Goal: Communication & Community: Answer question/provide support

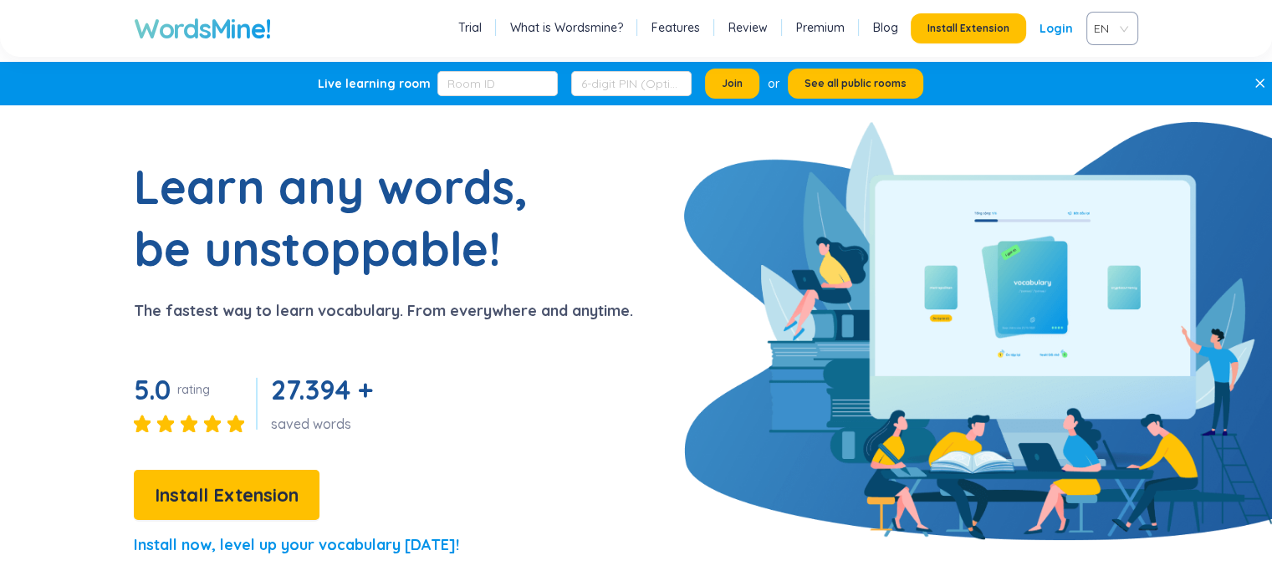
click at [1060, 25] on link "Login" at bounding box center [1055, 28] width 33 height 30
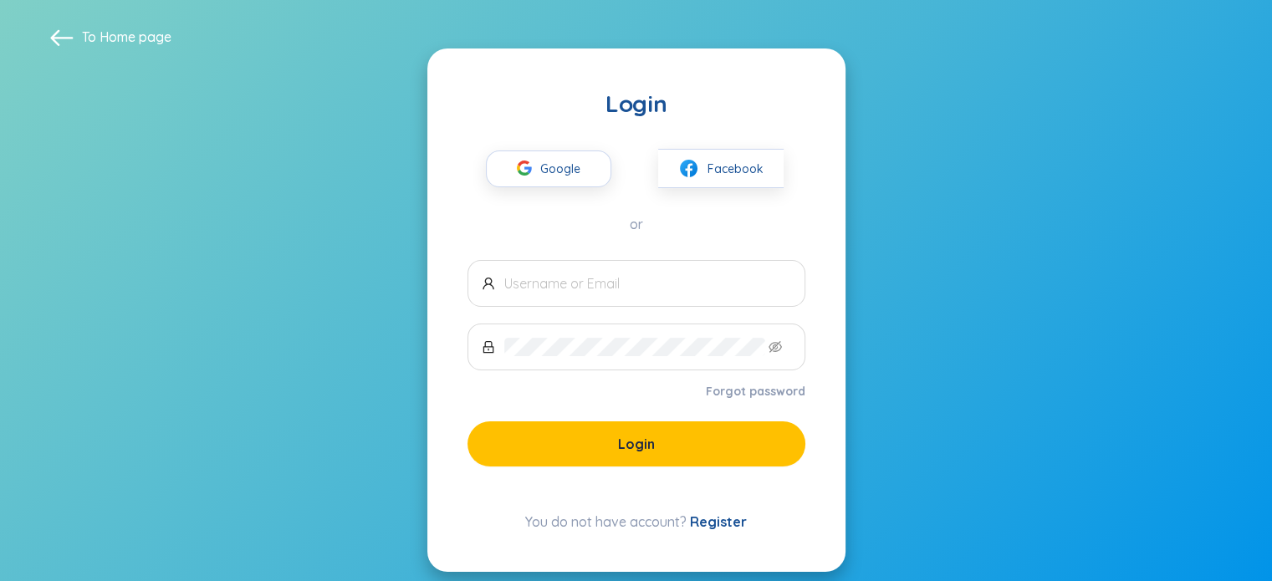
click at [719, 518] on link "Register" at bounding box center [718, 521] width 57 height 17
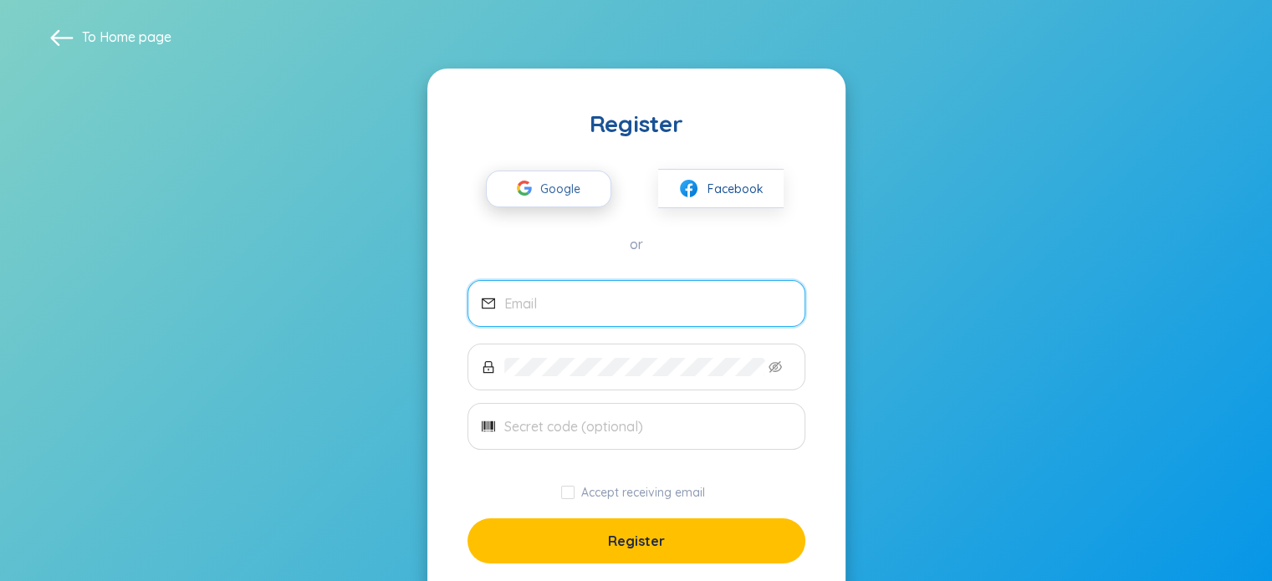
click at [558, 190] on span "Google" at bounding box center [564, 188] width 48 height 35
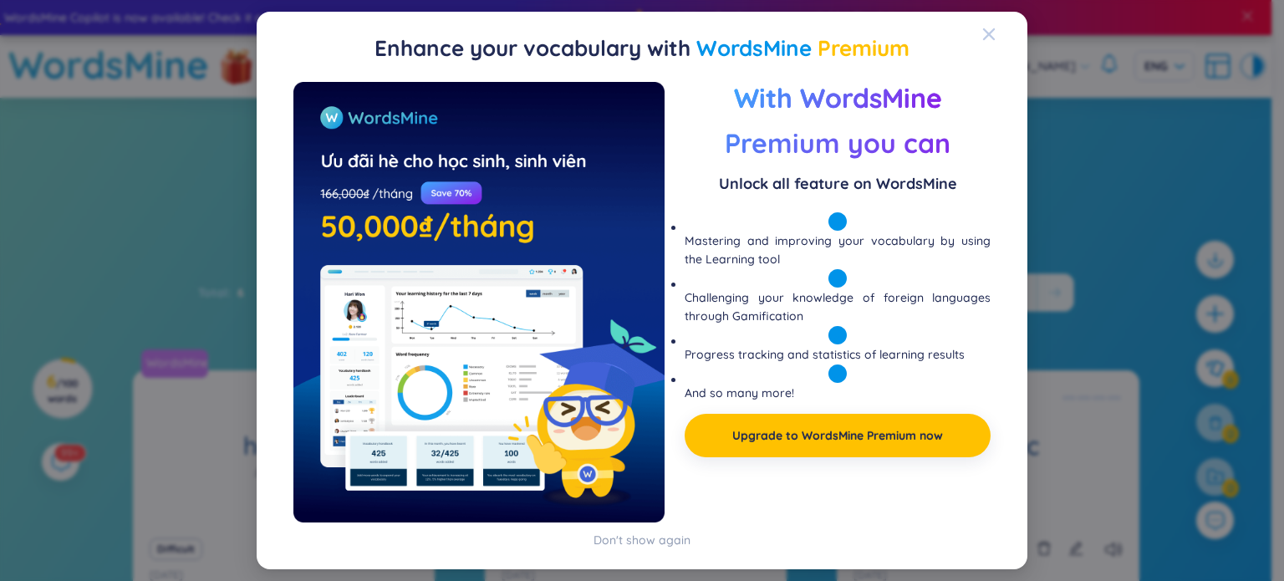
click at [994, 42] on div "Close" at bounding box center [988, 34] width 13 height 45
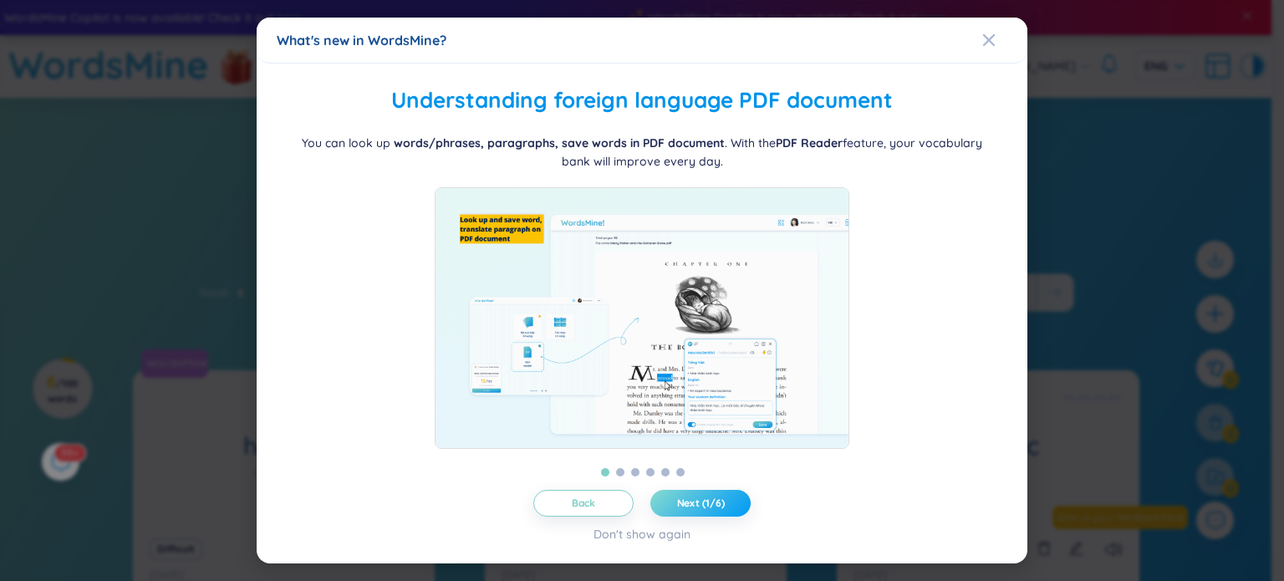
click at [713, 510] on span "Next (1/6)" at bounding box center [701, 503] width 48 height 13
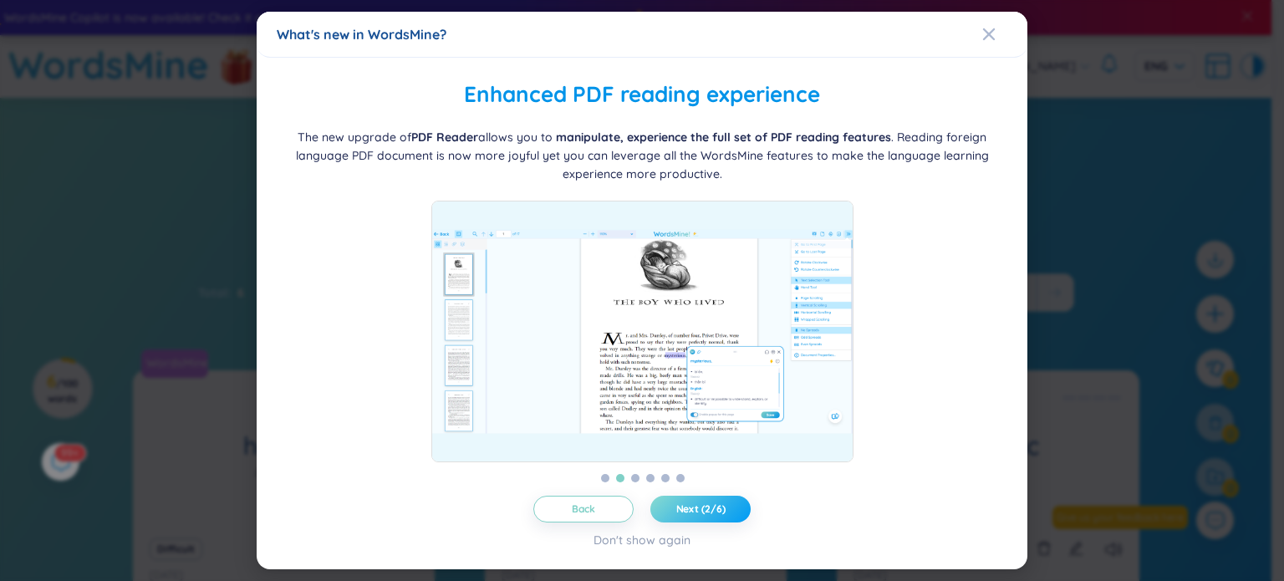
click at [716, 510] on span "Next (2/6)" at bounding box center [700, 508] width 49 height 13
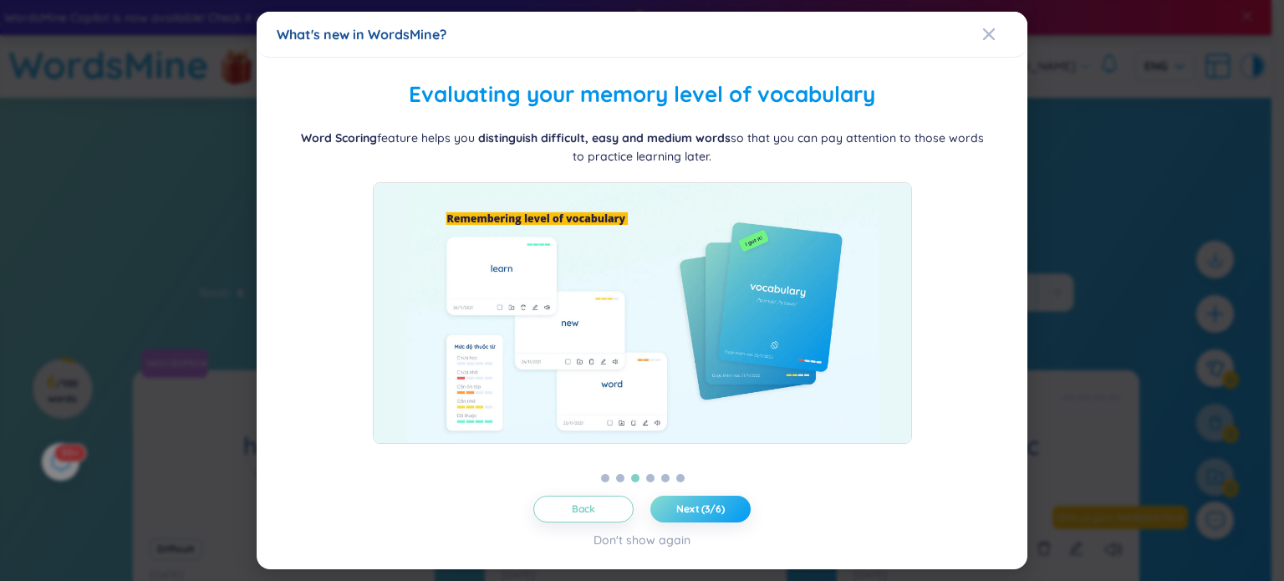
click at [716, 510] on span "Next (3/6)" at bounding box center [700, 508] width 48 height 13
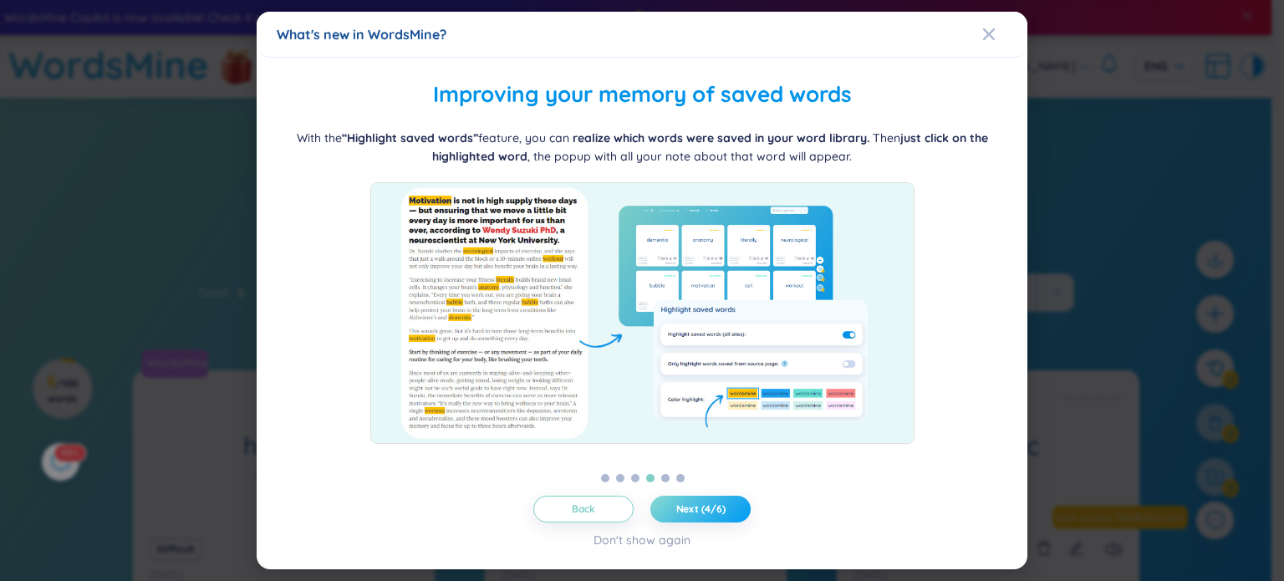
click at [716, 510] on span "Next (4/6)" at bounding box center [700, 508] width 49 height 13
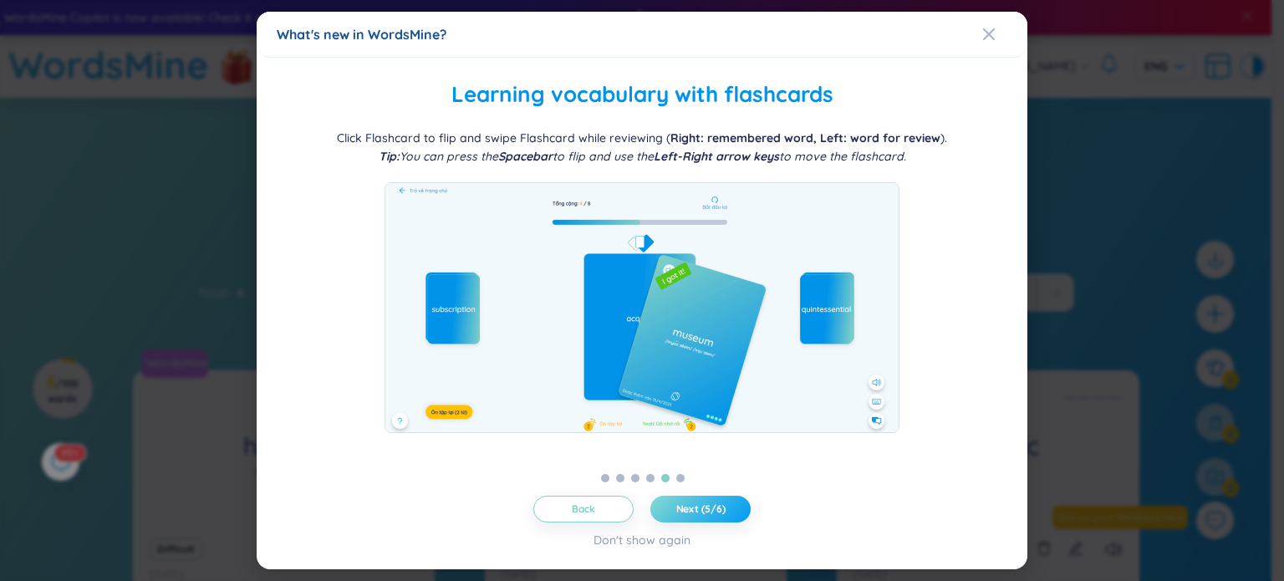
click at [716, 506] on span "Next (5/6)" at bounding box center [700, 508] width 49 height 13
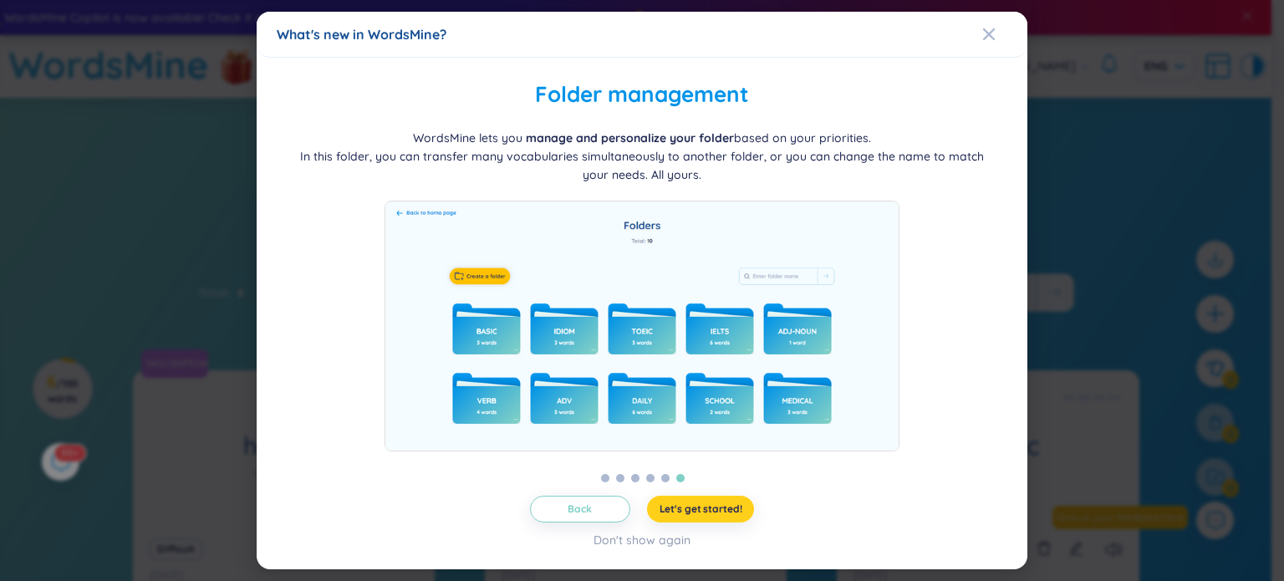
click at [716, 506] on span "Let's get started!" at bounding box center [701, 508] width 83 height 13
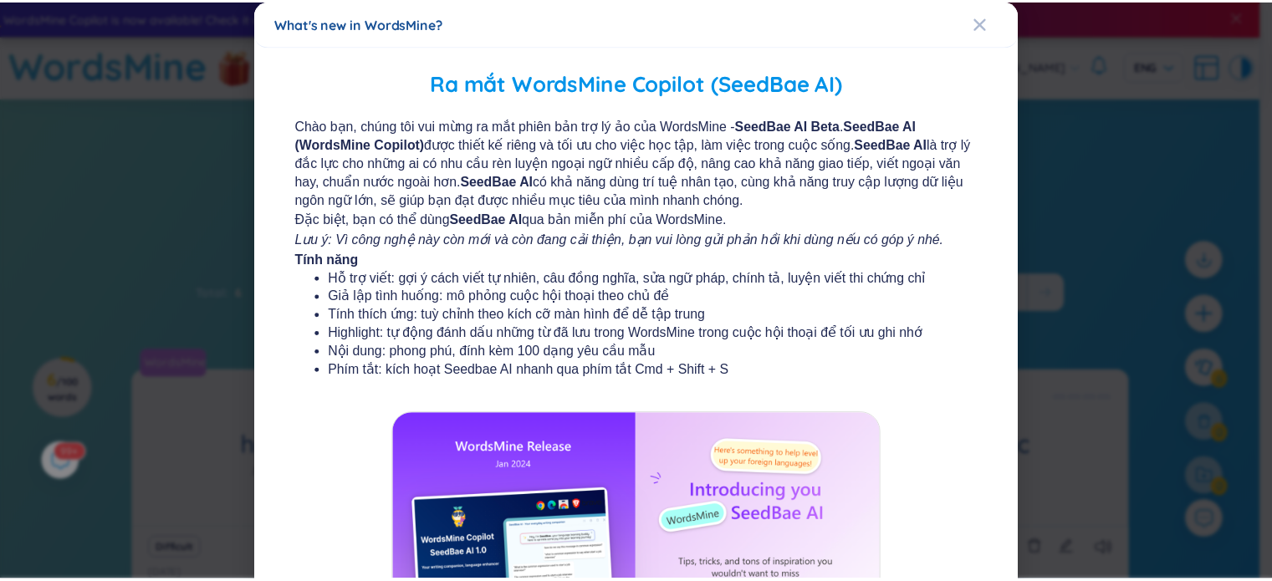
scroll to position [200, 0]
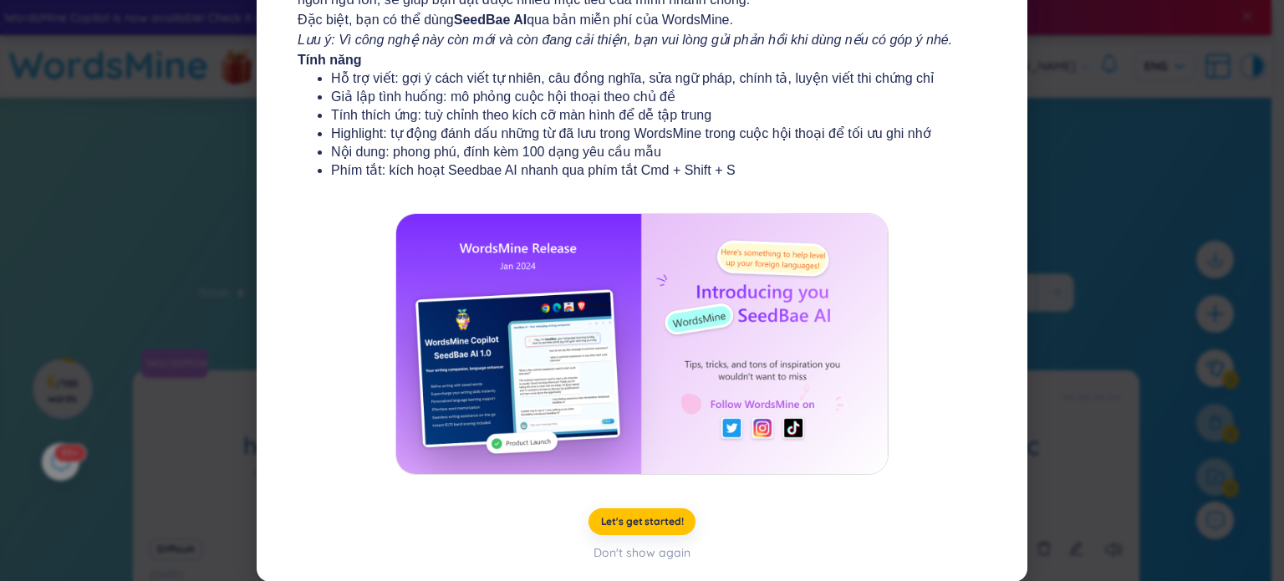
click at [1084, 278] on div "What's new in WordsMine? Ra mắt WordsMine Copilot (SeedBae AI) Chào bạn, chúng …" at bounding box center [642, 290] width 1284 height 581
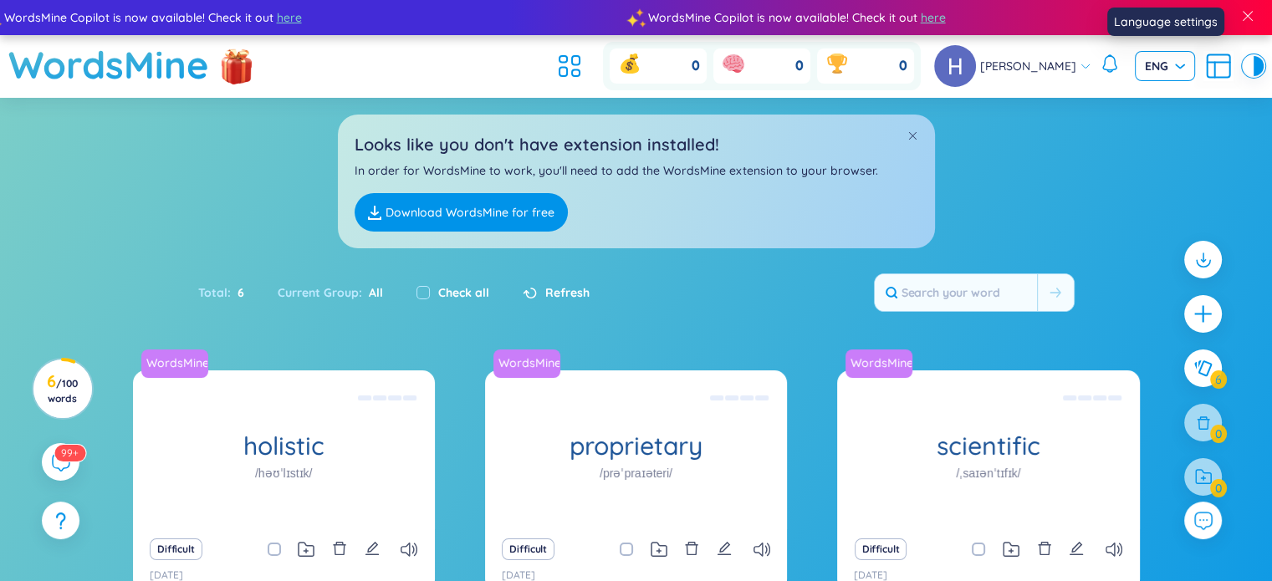
click at [1170, 69] on span "ENG" at bounding box center [1165, 66] width 40 height 17
click at [1170, 100] on div "VIE" at bounding box center [1164, 101] width 40 height 18
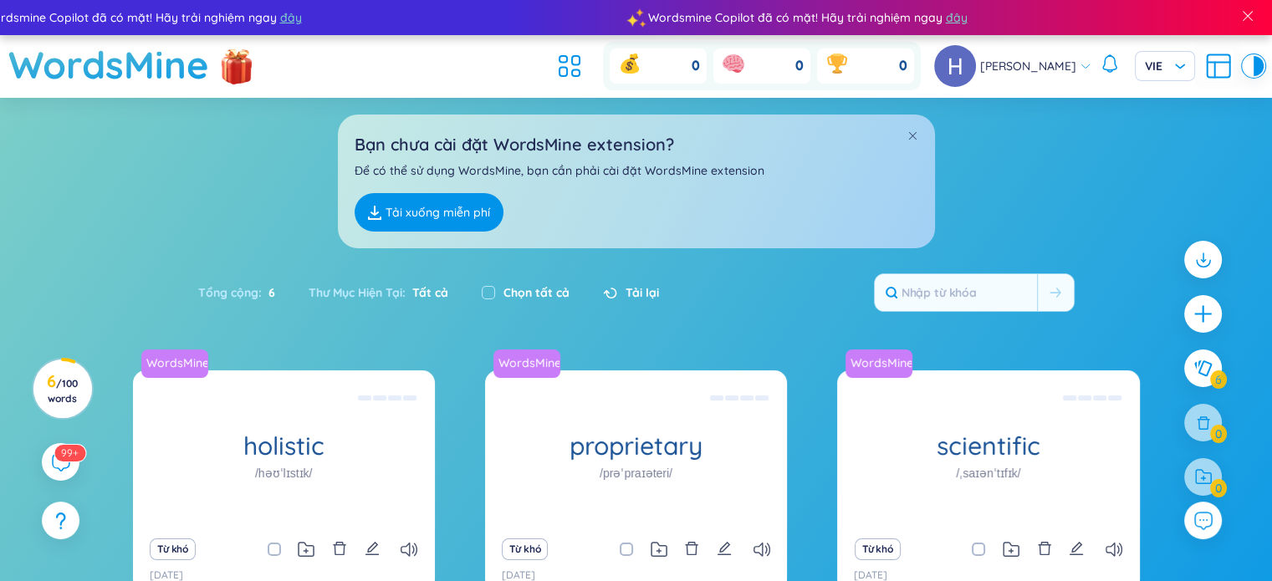
click at [1062, 215] on div "Bạn chưa cài đặt WordsMine extension? Để có thể sử dụng WordsMine, bạn cần phải…" at bounding box center [636, 173] width 1272 height 150
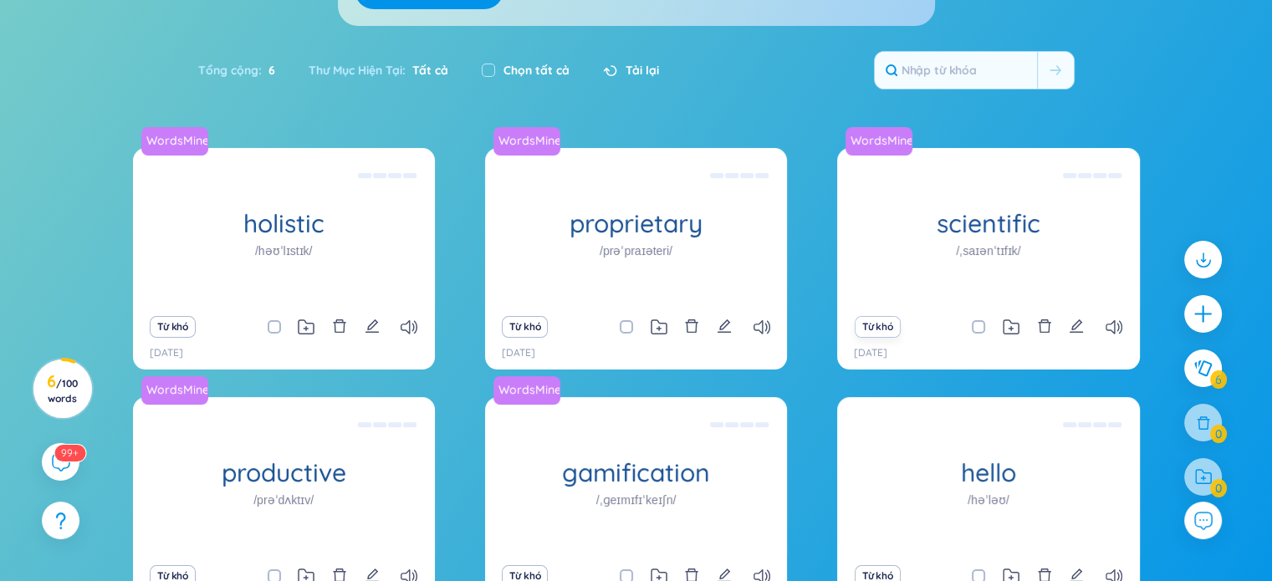
scroll to position [347, 0]
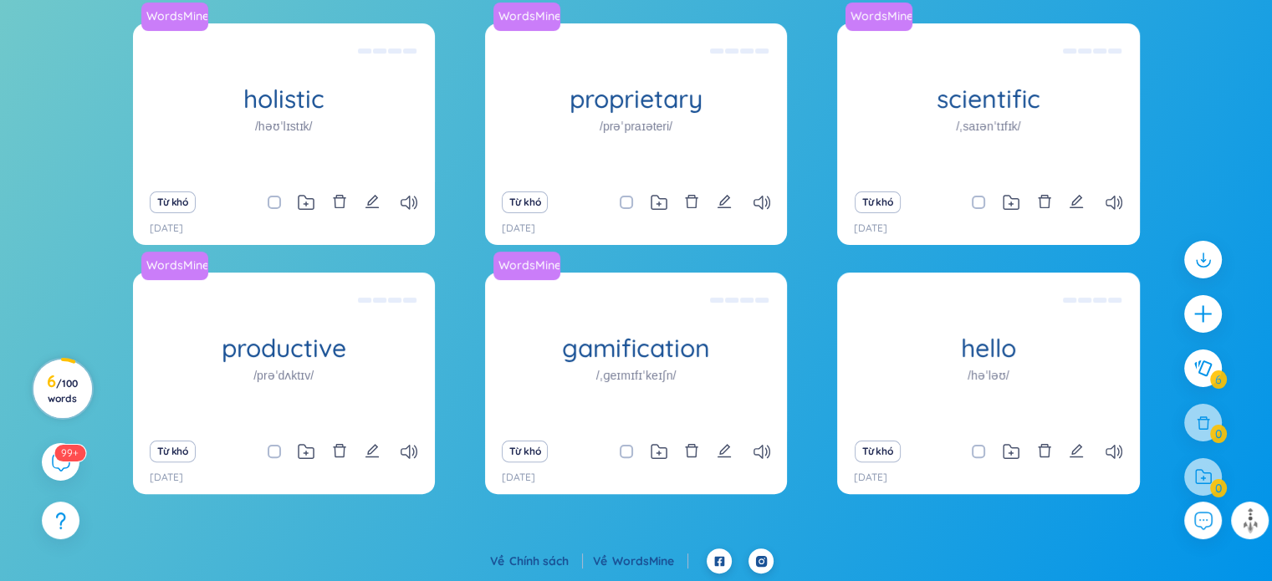
click at [74, 390] on h3 "6 / 100 words" at bounding box center [62, 390] width 38 height 30
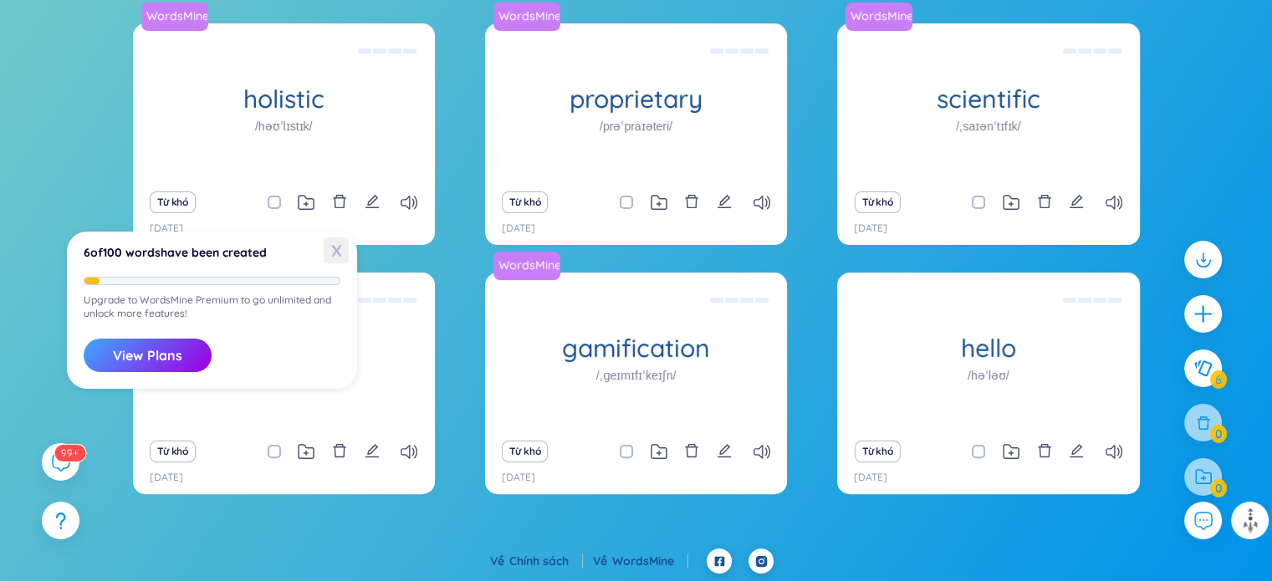
click at [340, 252] on span "X" at bounding box center [336, 250] width 25 height 26
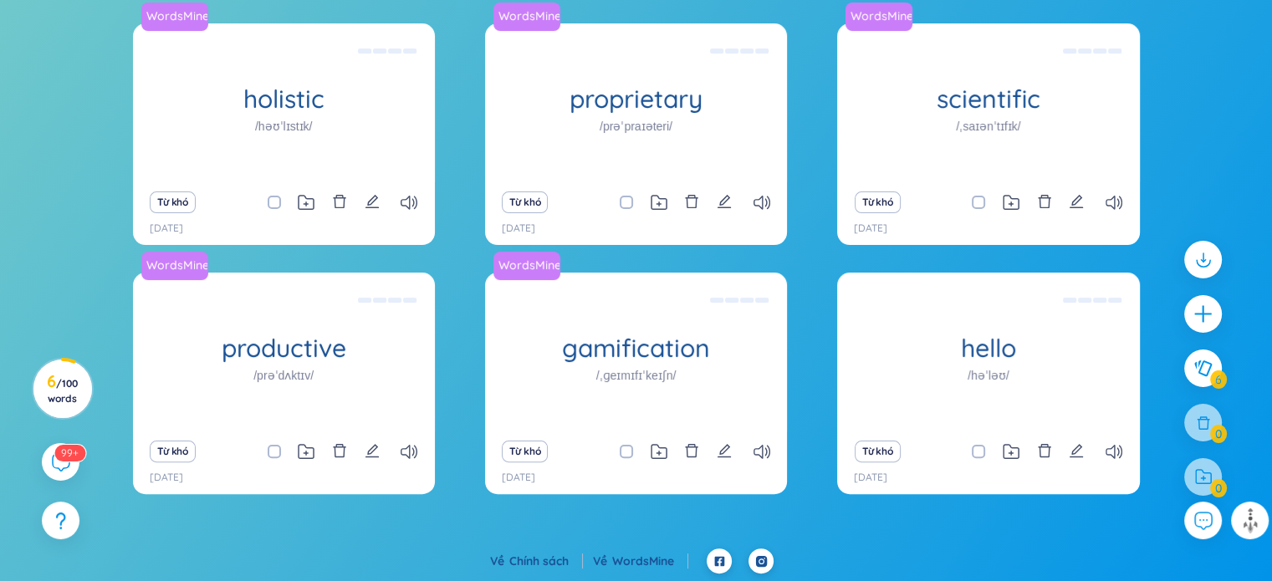
scroll to position [0, 0]
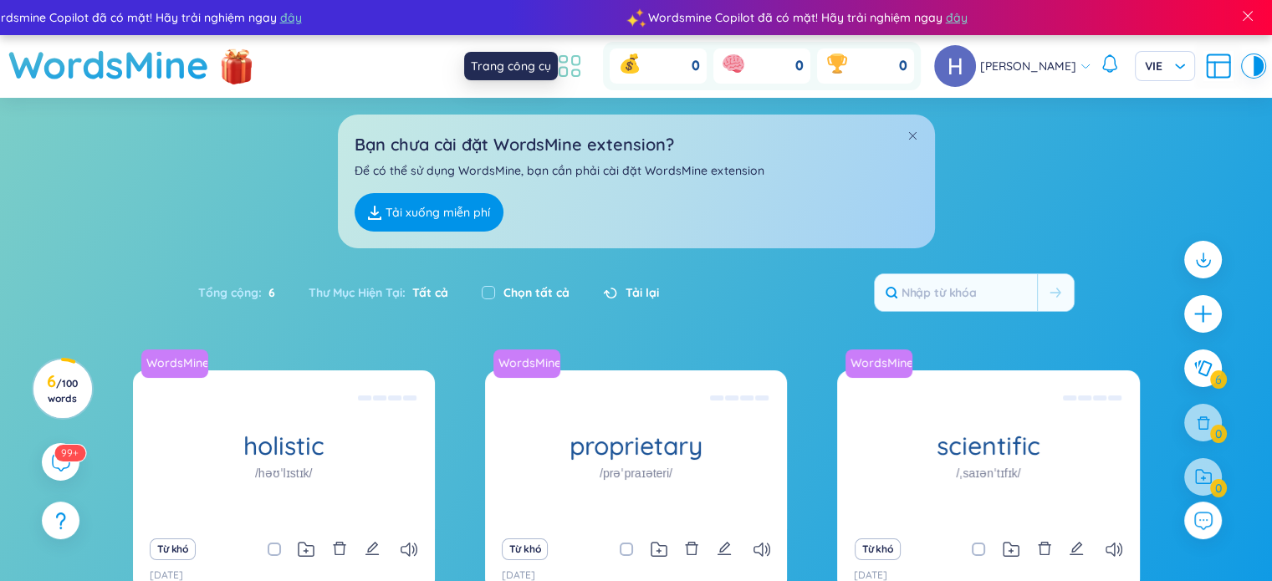
click at [584, 71] on icon at bounding box center [569, 66] width 30 height 30
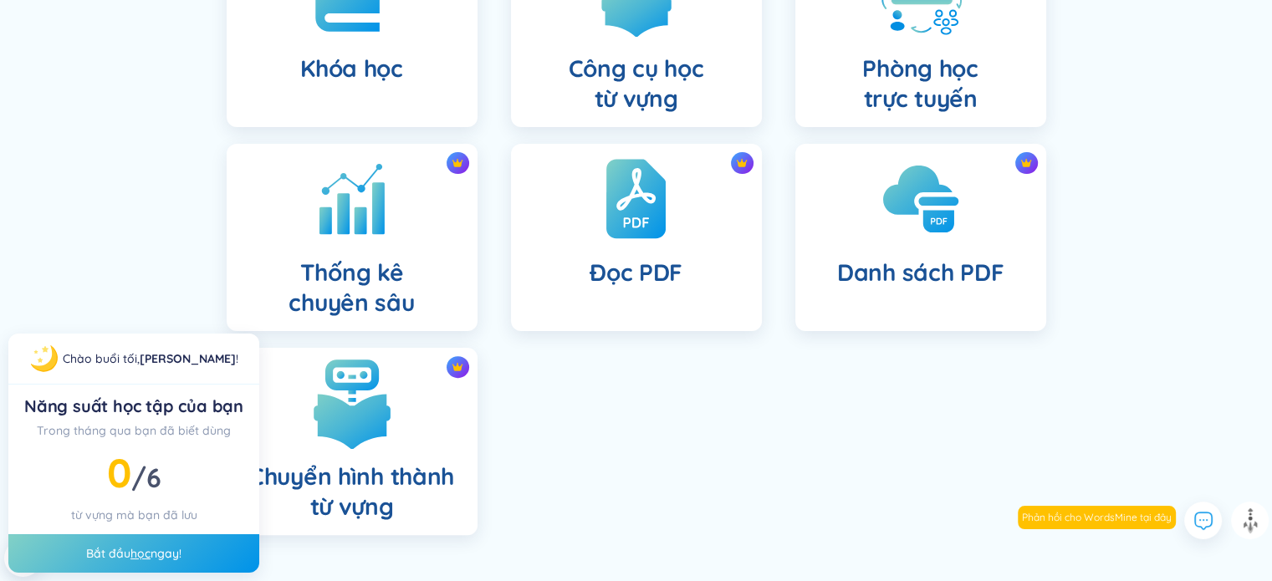
scroll to position [491, 0]
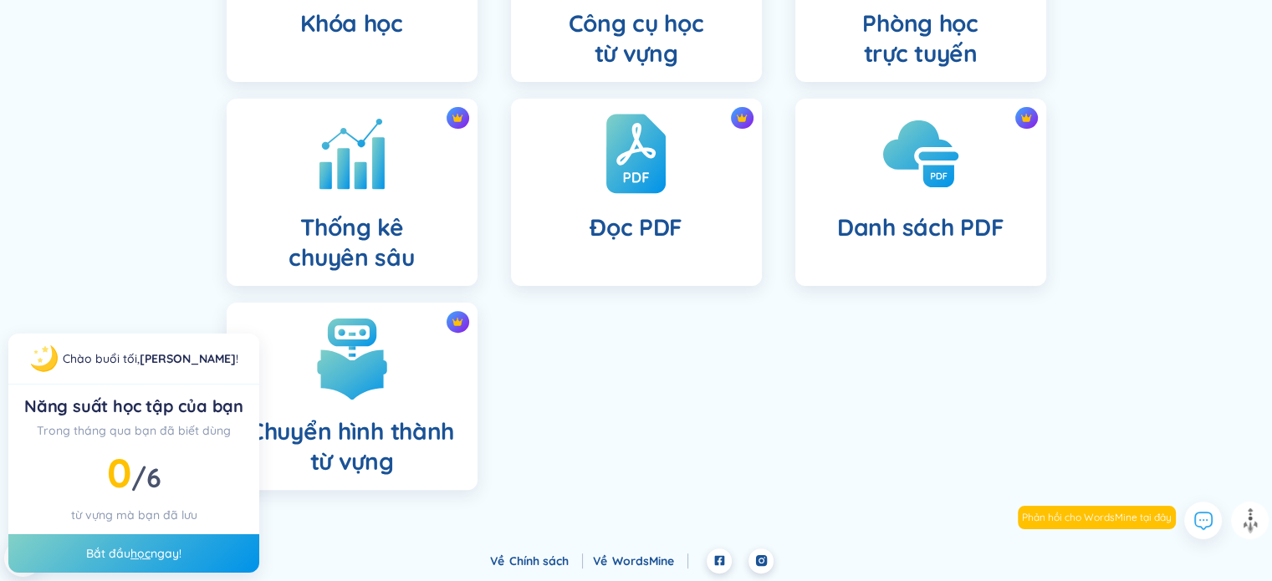
click at [761, 417] on ul "Bộ sưu tập từ vựng Thư mục từ vựng Thư mục cộng tác Khóa học Công cụ học từ vựn…" at bounding box center [636, 99] width 853 height 816
click at [699, 380] on ul "Bộ sưu tập từ vựng Thư mục từ vựng Thư mục cộng tác Khóa học Công cụ học từ vựn…" at bounding box center [636, 99] width 853 height 816
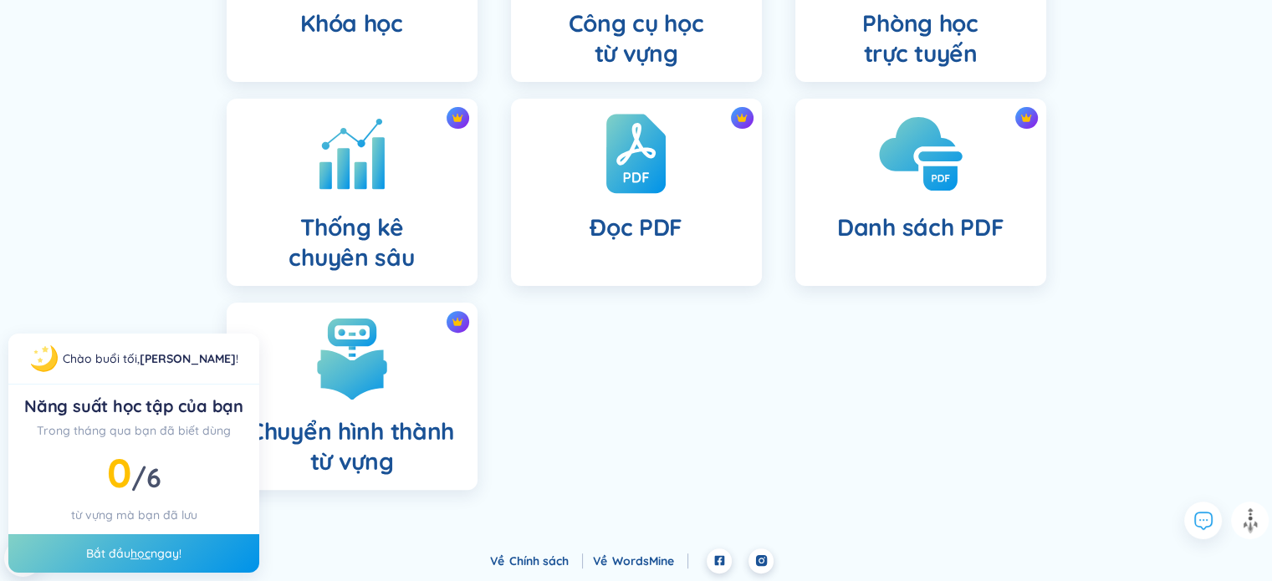
scroll to position [44, 0]
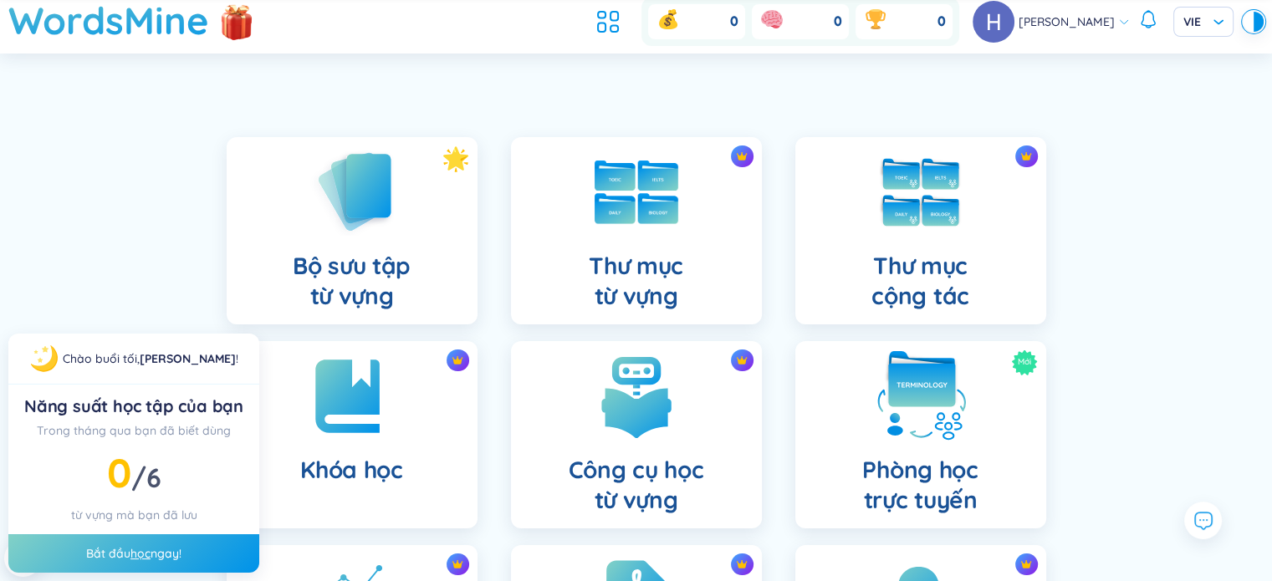
click at [962, 441] on img at bounding box center [921, 396] width 92 height 92
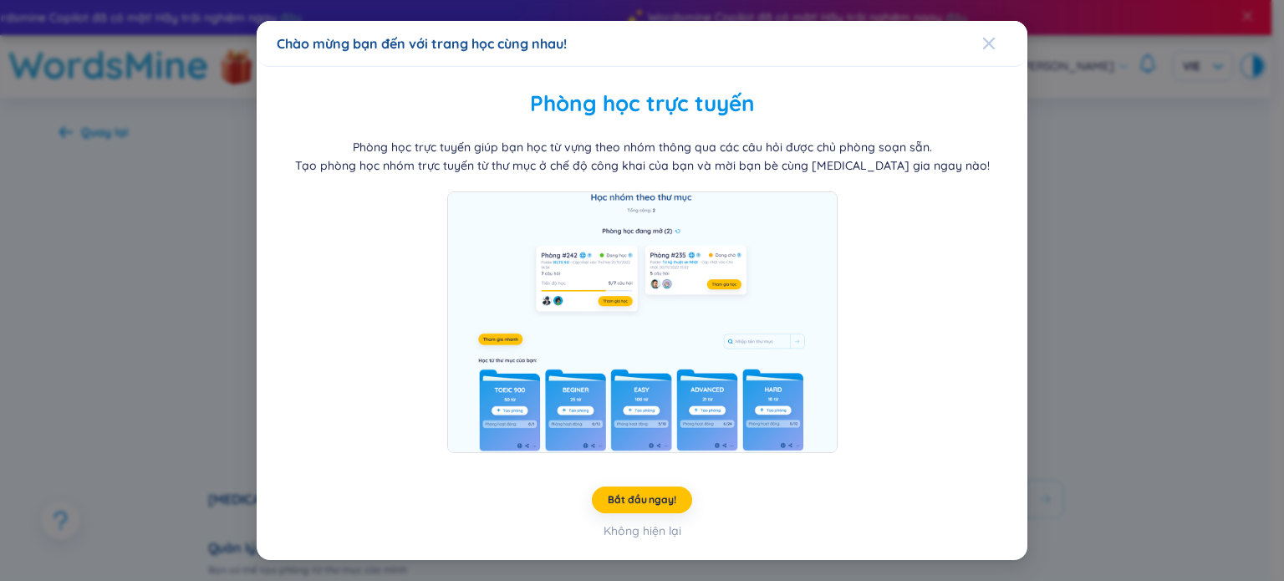
click at [992, 51] on div "Close" at bounding box center [988, 43] width 13 height 45
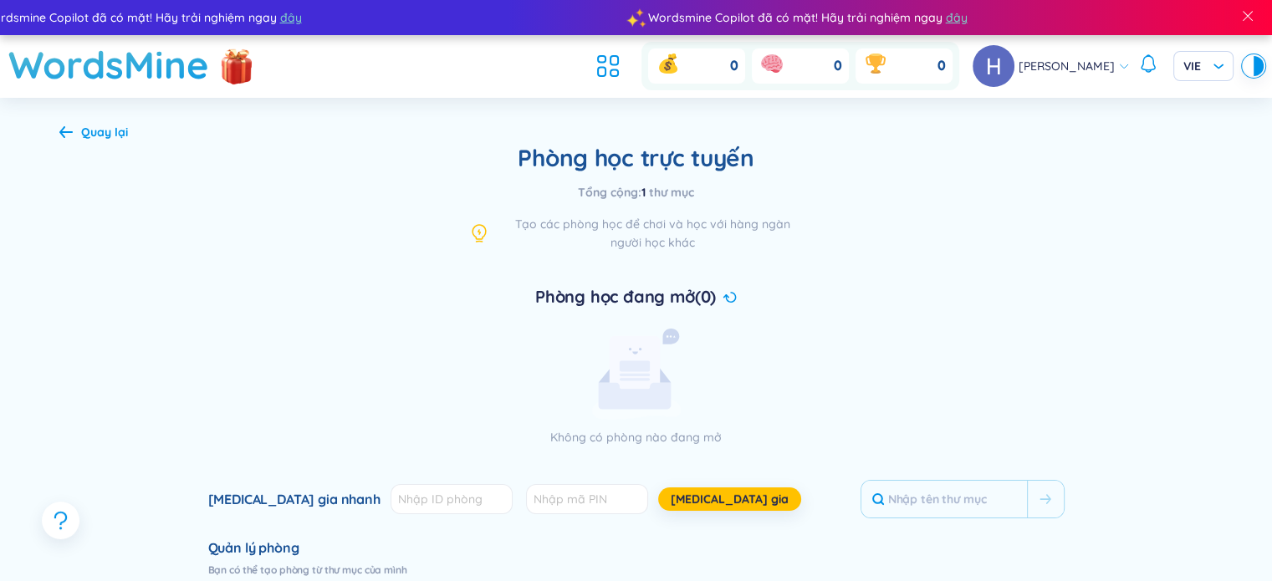
click at [55, 118] on div "Quay lại Phòng học trực tuyến Tổng cộng : 1 thư mục Tạo các phòng học để chơi v…" at bounding box center [636, 568] width 1204 height 940
click at [64, 128] on icon at bounding box center [65, 131] width 13 height 13
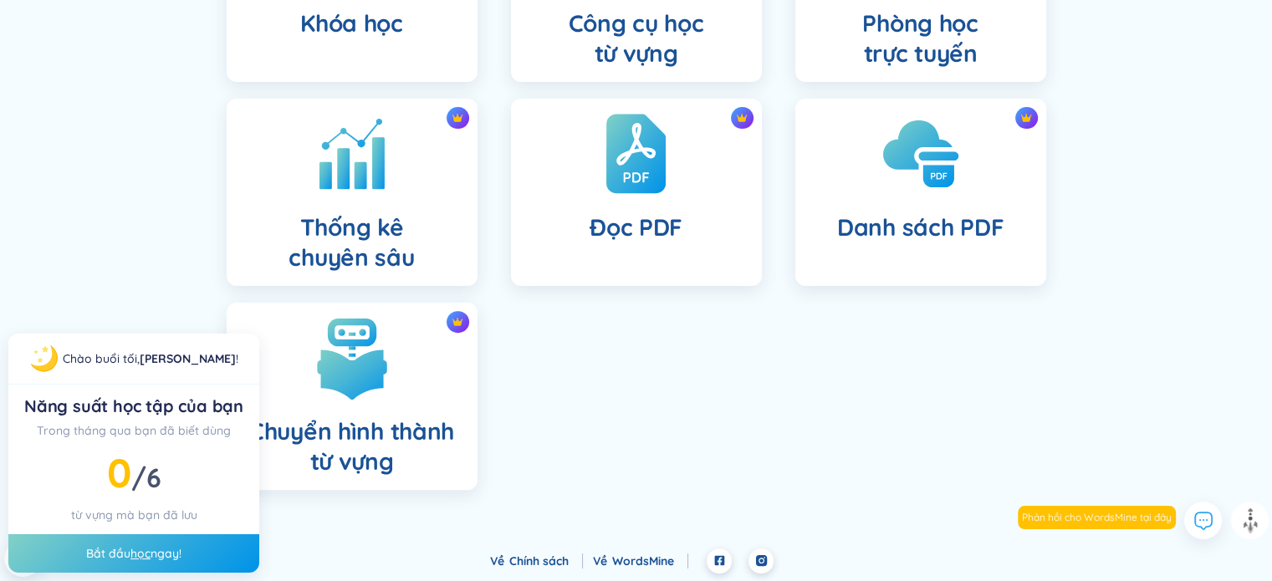
scroll to position [268, 0]
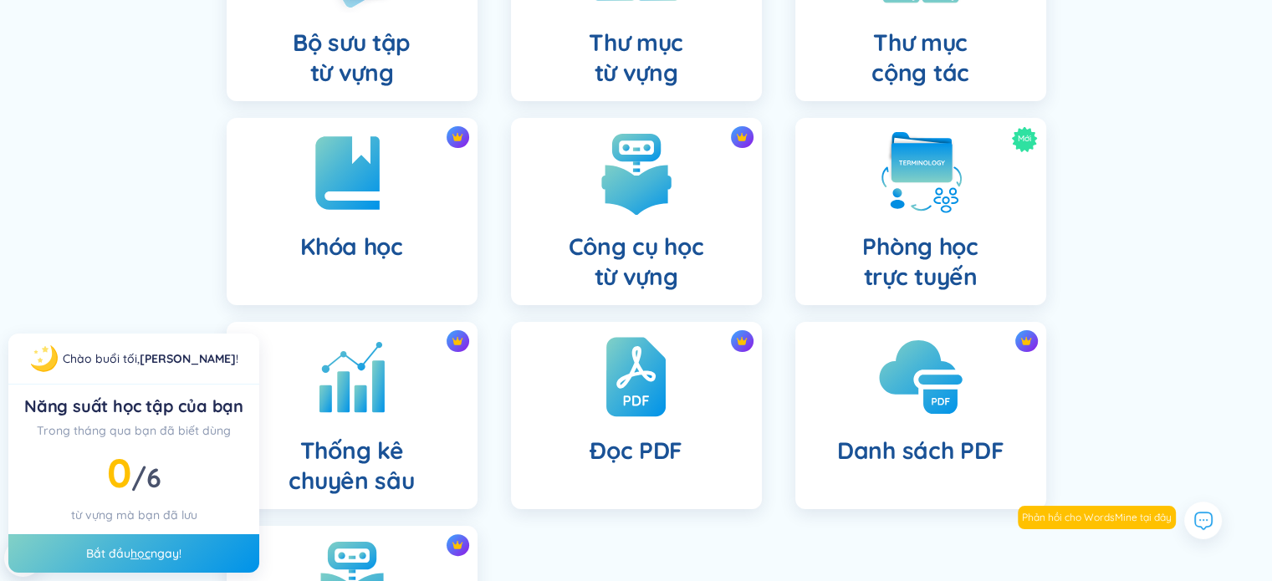
click at [925, 412] on img at bounding box center [921, 377] width 92 height 92
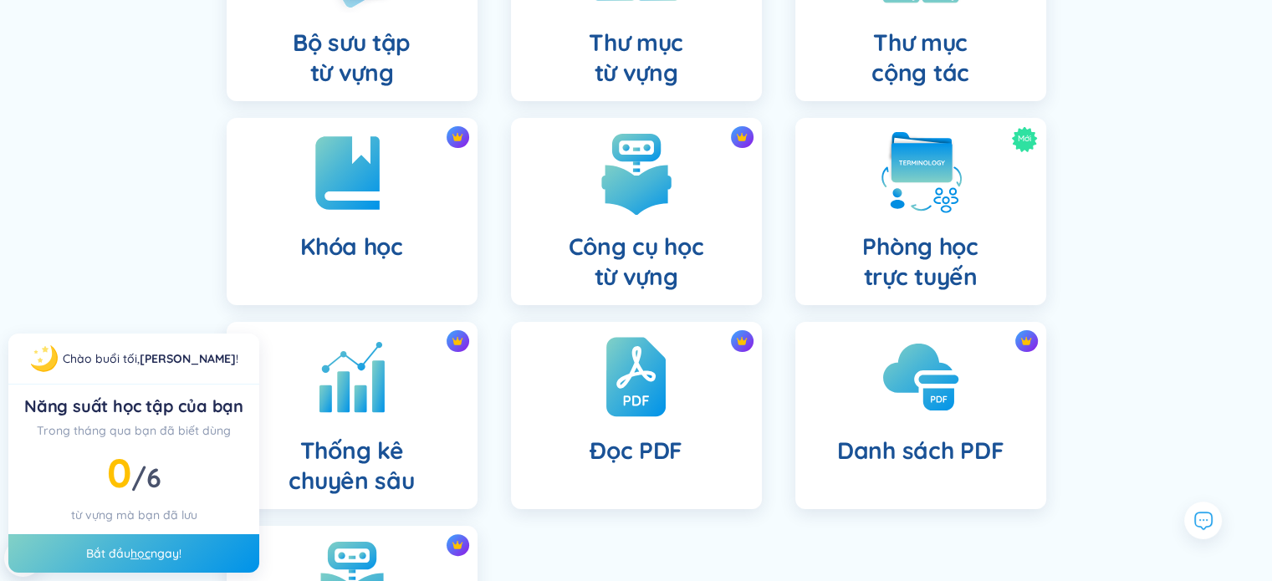
scroll to position [44, 0]
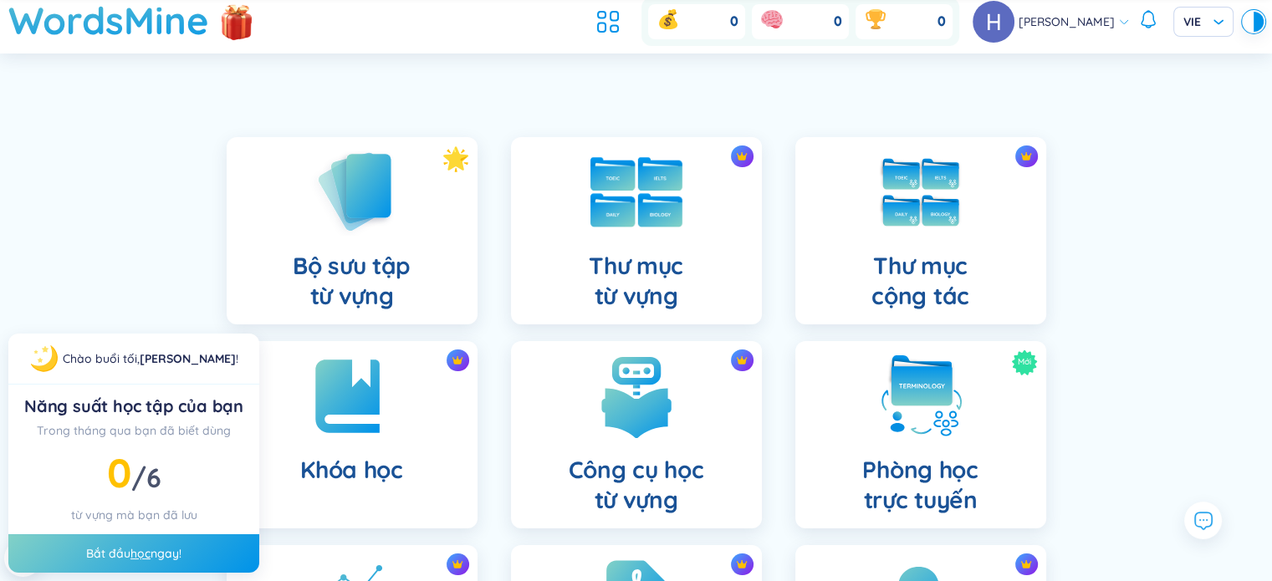
click at [666, 245] on div "Thư mục từ vựng" at bounding box center [636, 230] width 251 height 187
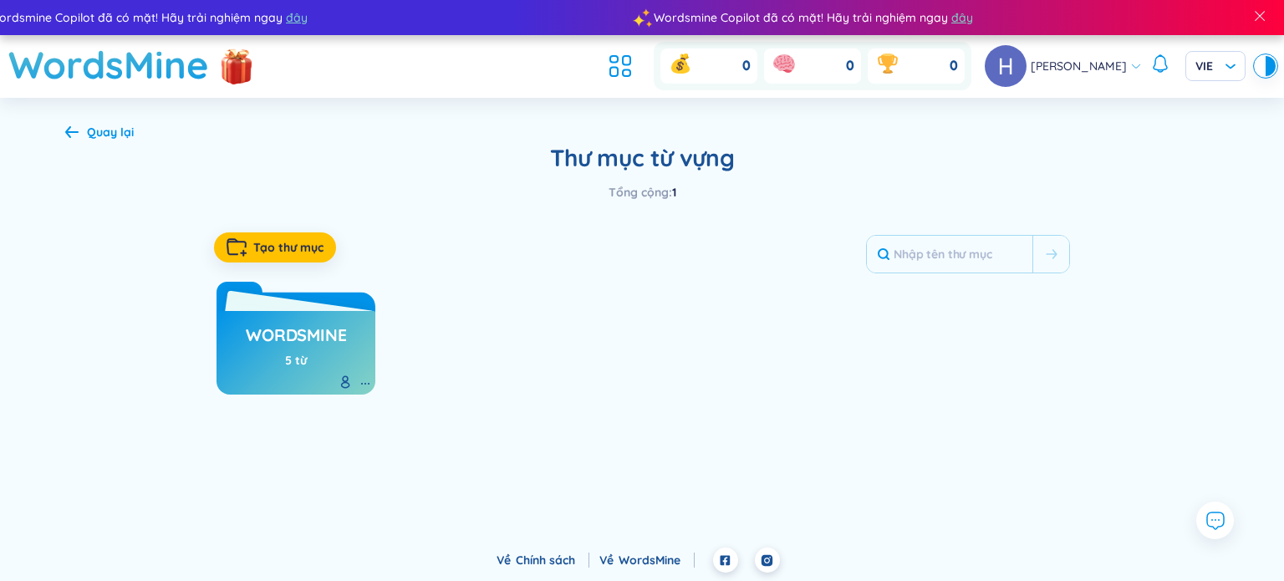
click at [330, 334] on h3 "WordsMine" at bounding box center [296, 340] width 100 height 32
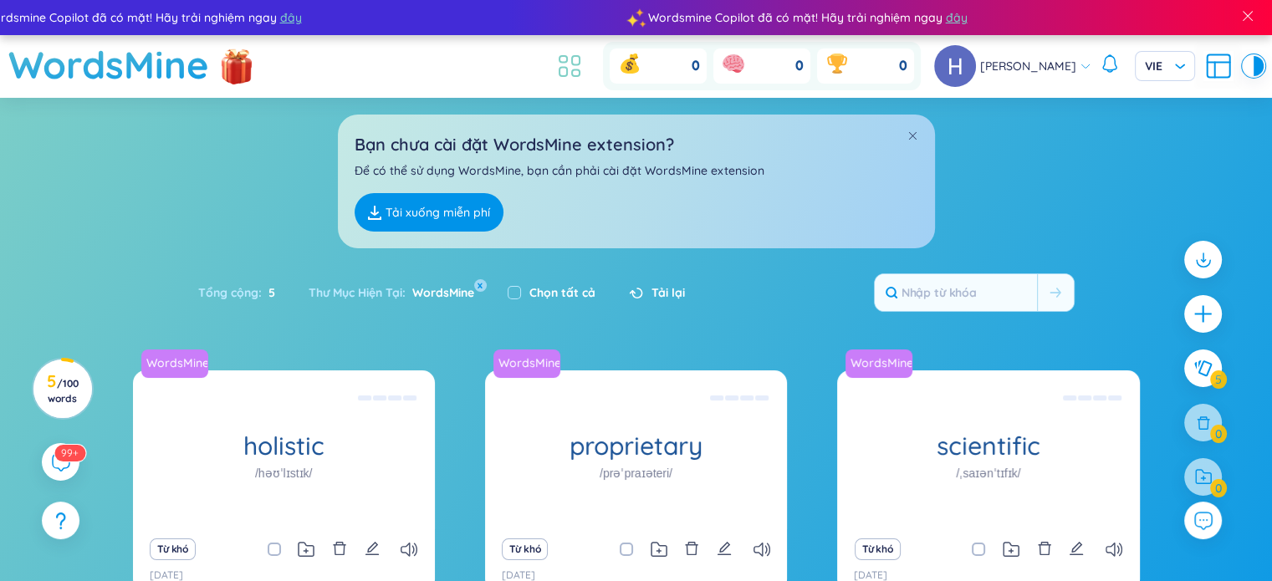
click at [584, 74] on icon at bounding box center [569, 66] width 30 height 30
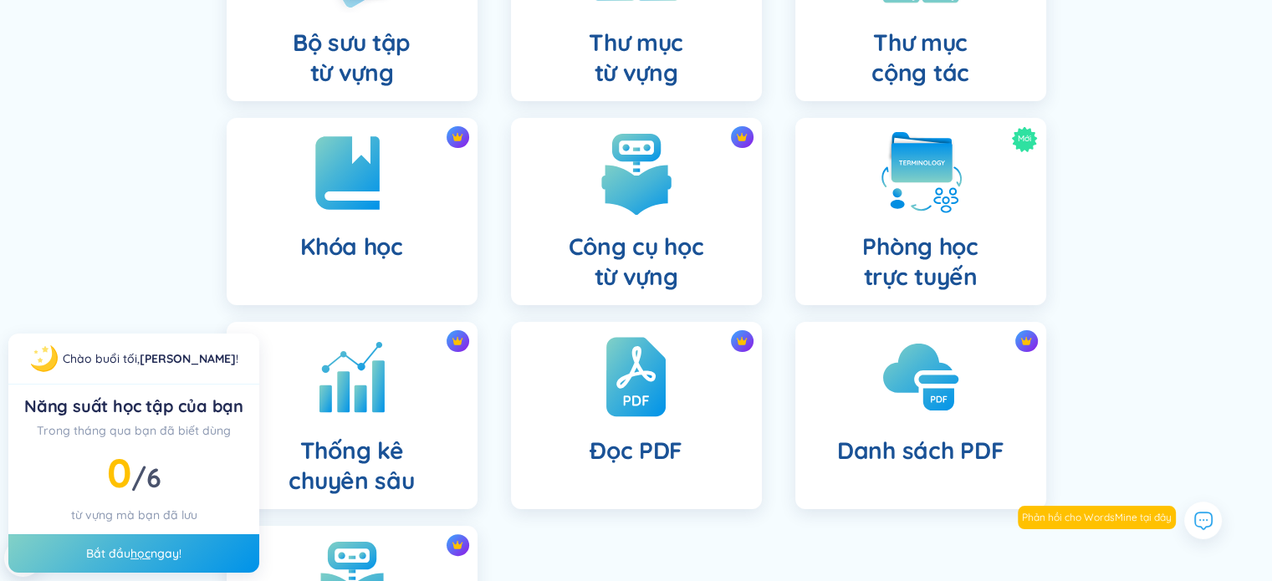
scroll to position [44, 0]
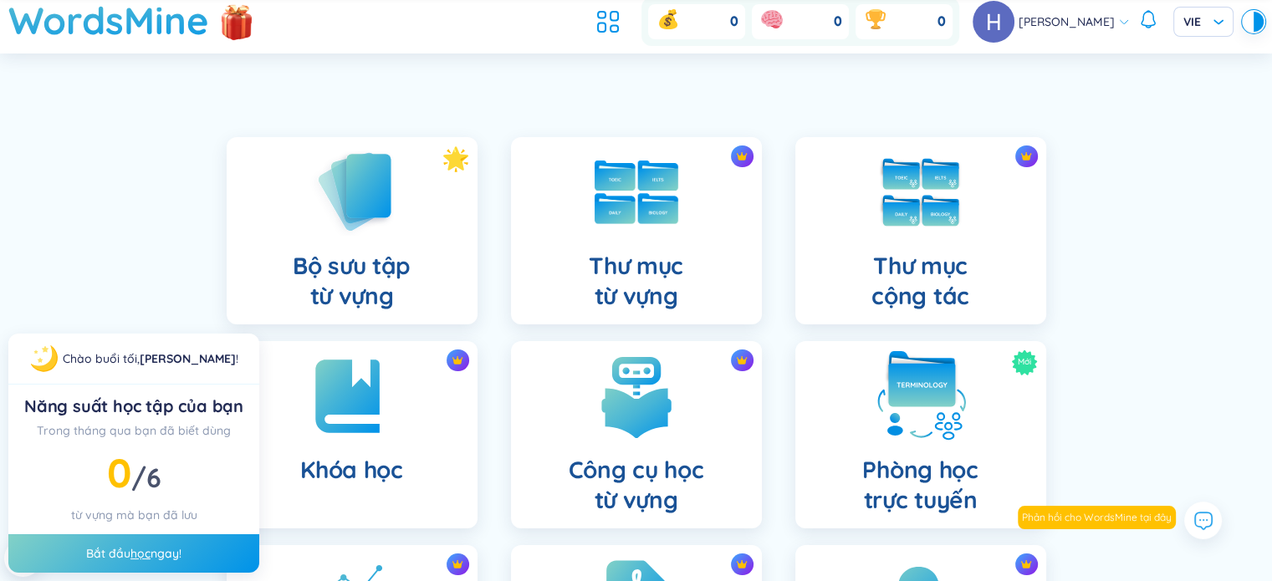
click at [915, 400] on img at bounding box center [921, 396] width 92 height 92
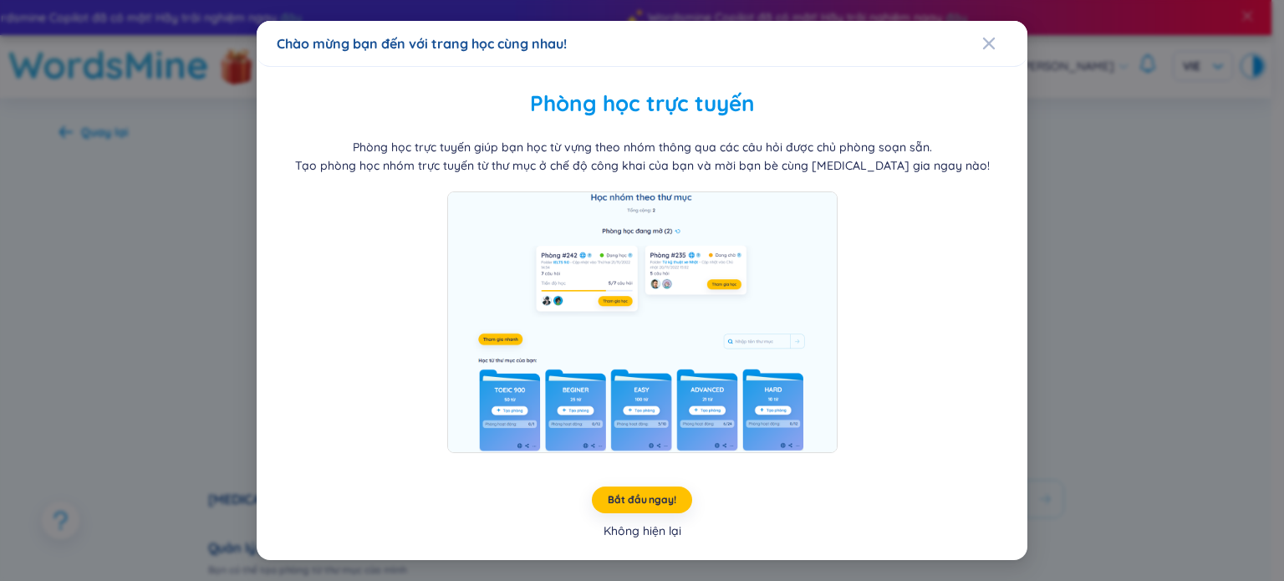
click at [642, 538] on div "Không hiện lại" at bounding box center [643, 531] width 78 height 18
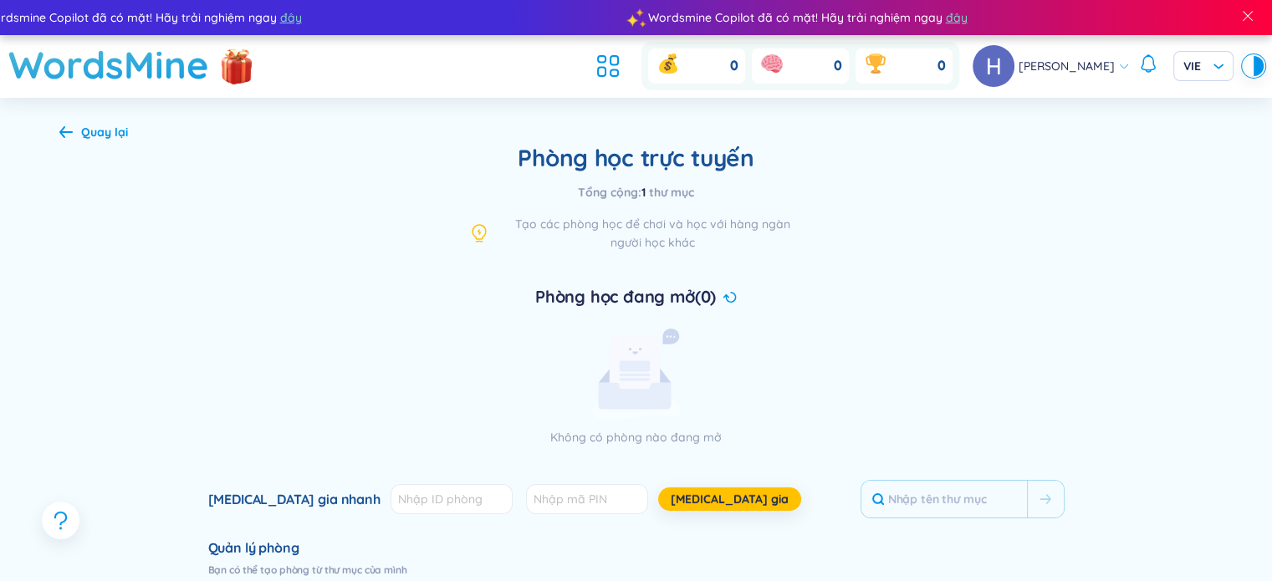
scroll to position [446, 0]
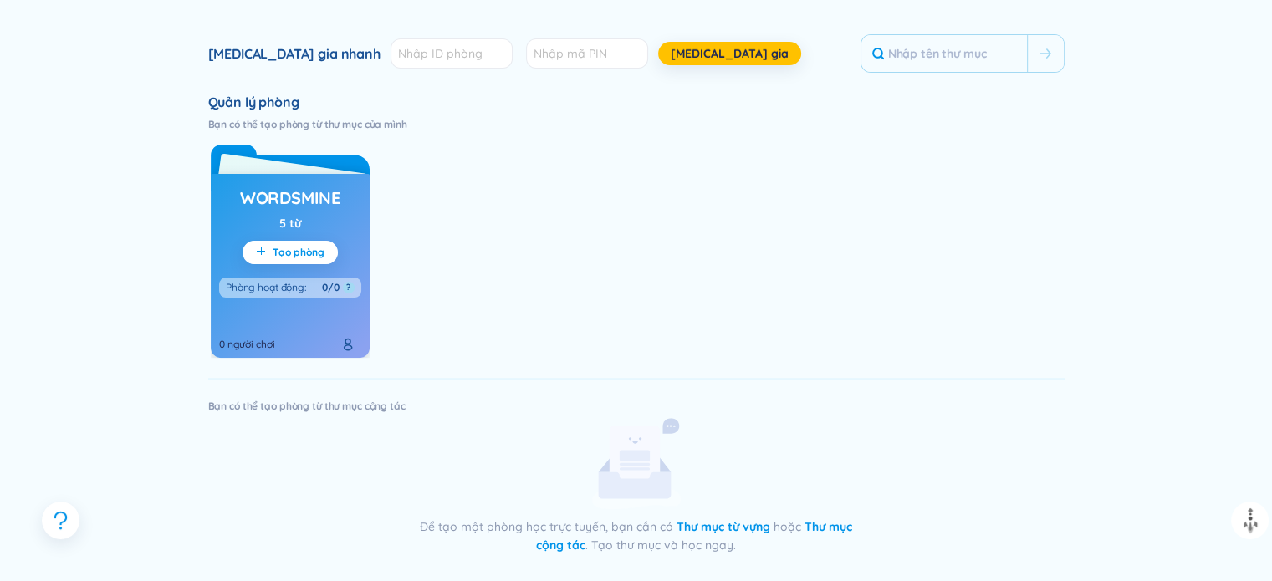
click at [336, 218] on div "WordsMine 5 từ Tạo phòng Phòng hoạt động : 0/0 ? 0 người chơi" at bounding box center [290, 266] width 159 height 184
click at [319, 256] on span "Tạo phòng" at bounding box center [299, 252] width 52 height 13
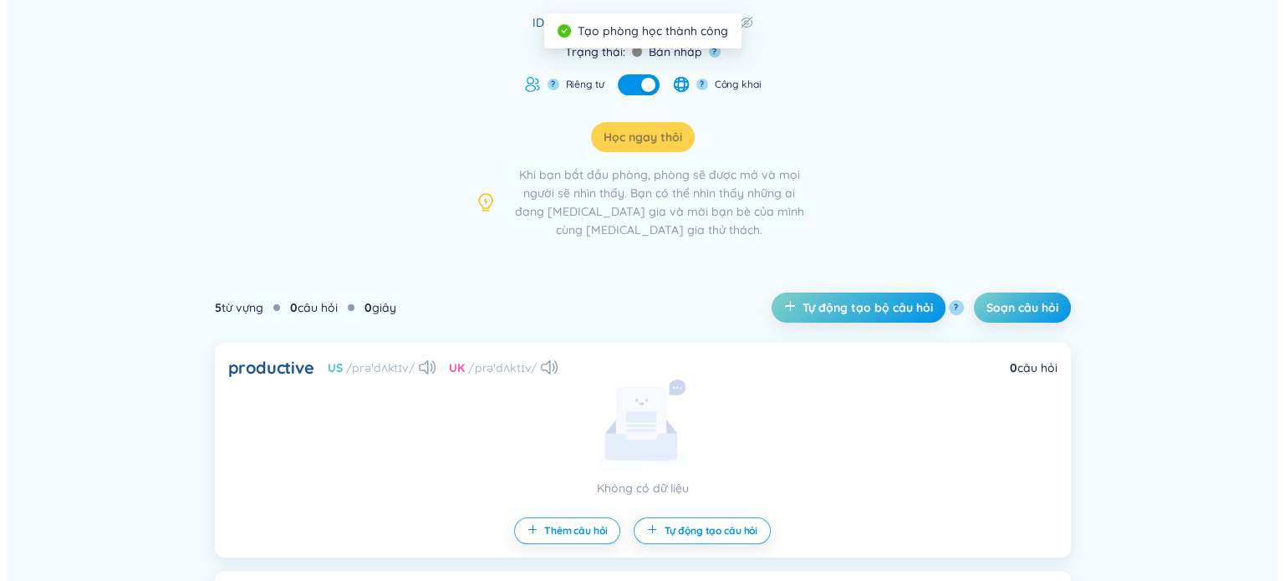
scroll to position [446, 0]
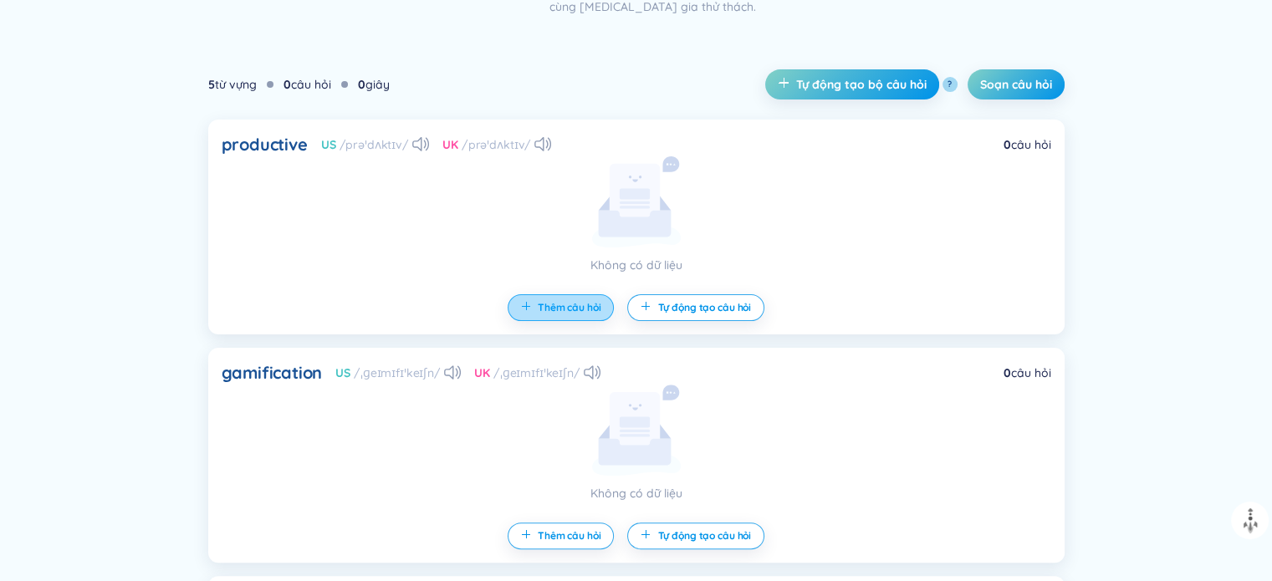
click at [573, 313] on span "Thêm câu hỏi" at bounding box center [570, 307] width 64 height 13
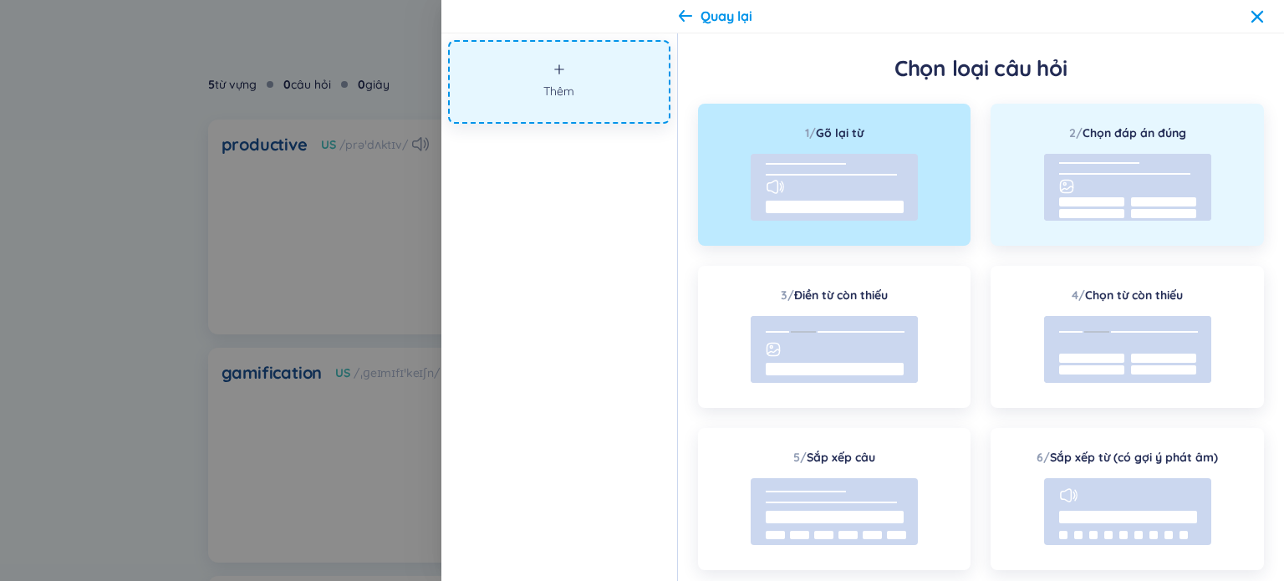
click at [1112, 174] on line at bounding box center [1124, 174] width 131 height 0
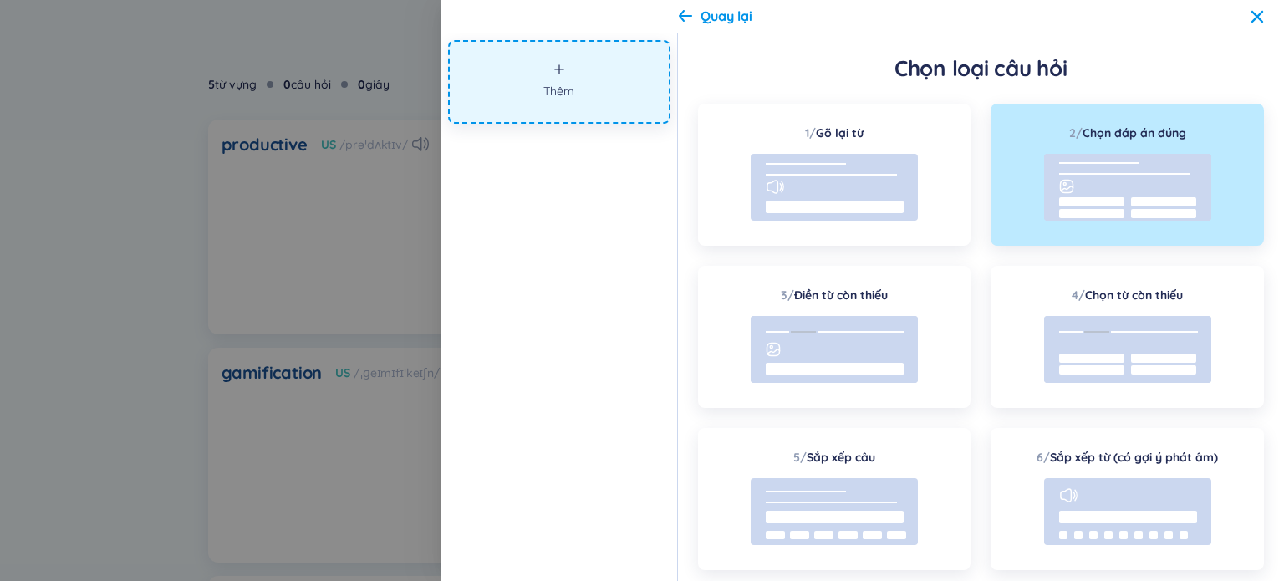
click at [1107, 169] on rect at bounding box center [1127, 187] width 167 height 67
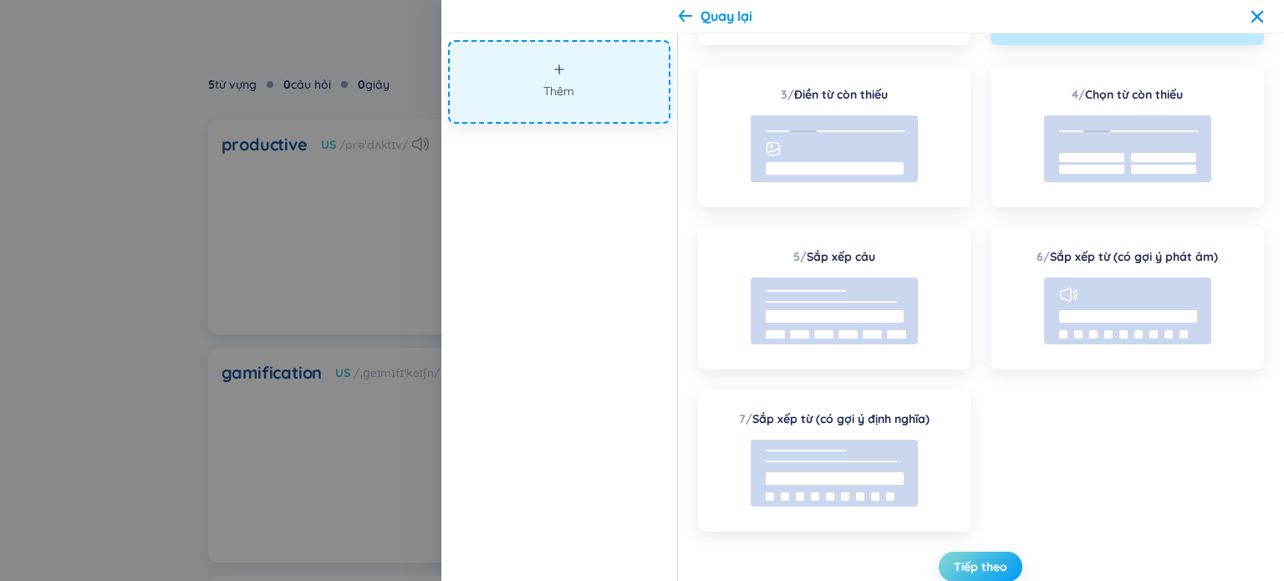
click at [980, 565] on span "Tiếp theo" at bounding box center [981, 566] width 54 height 17
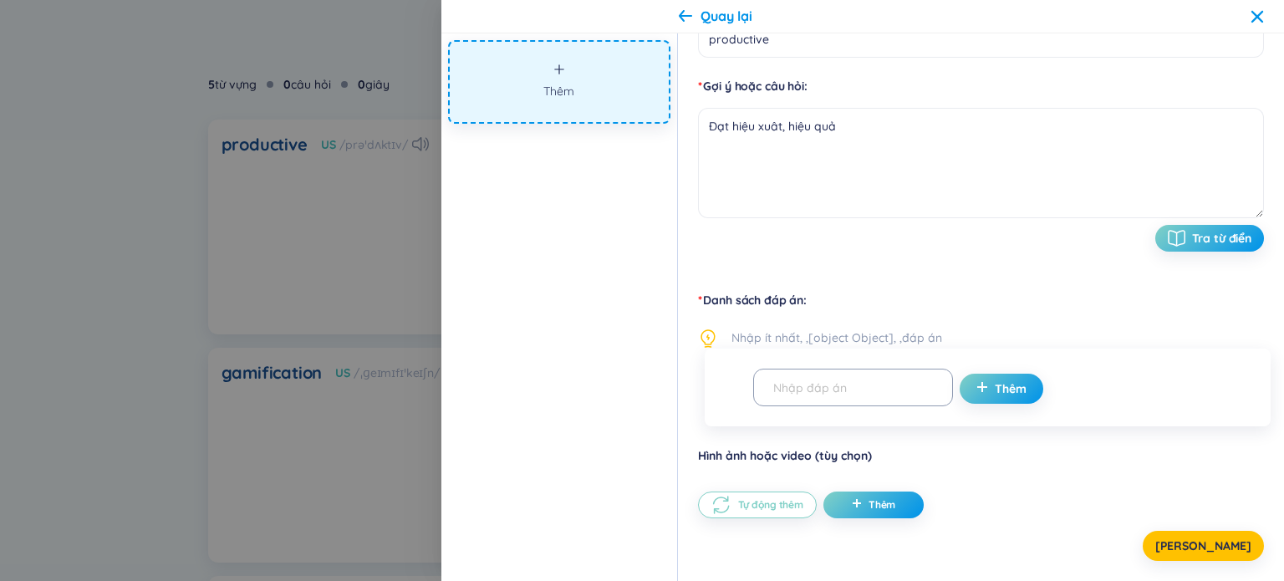
scroll to position [0, 0]
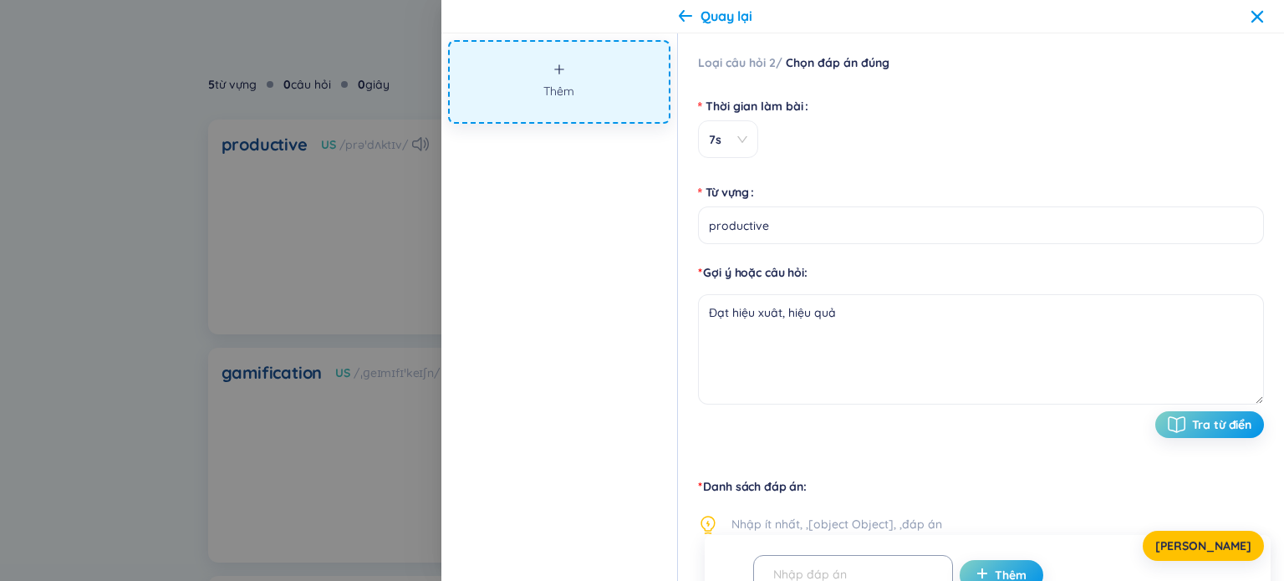
click at [1257, 18] on icon at bounding box center [1257, 16] width 13 height 13
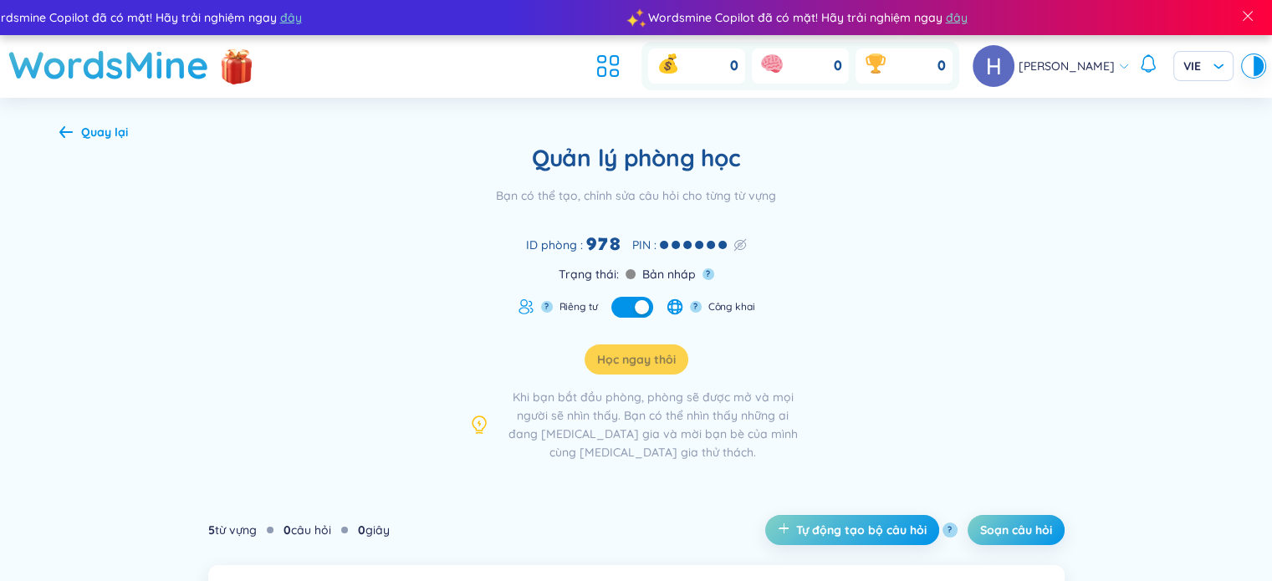
click at [63, 130] on icon at bounding box center [65, 131] width 13 height 13
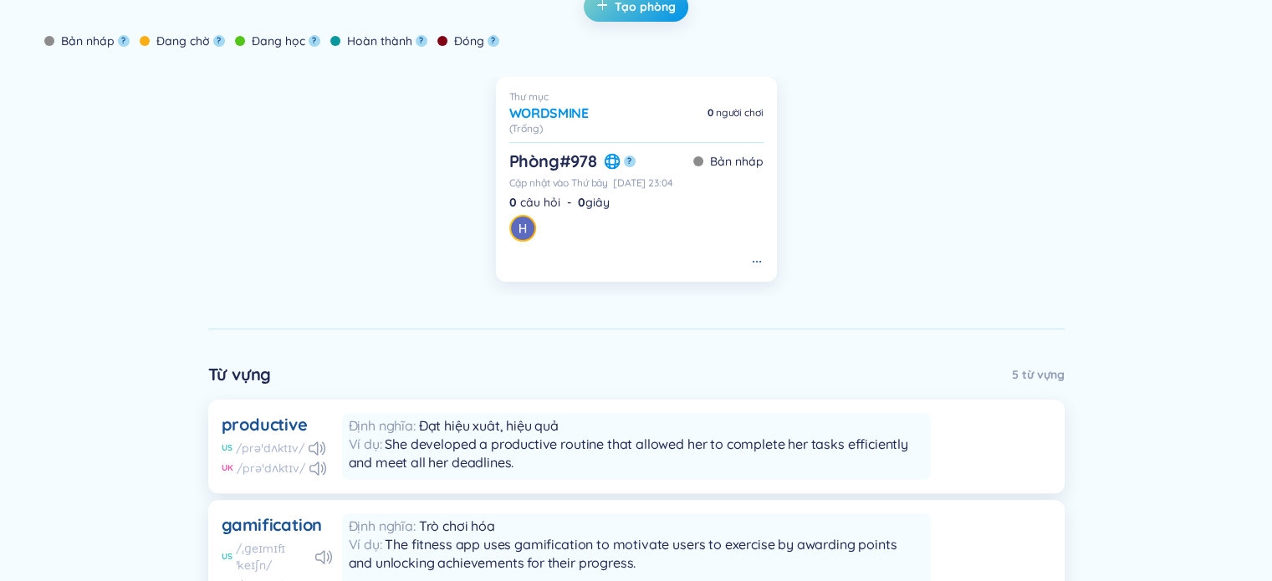
scroll to position [222, 0]
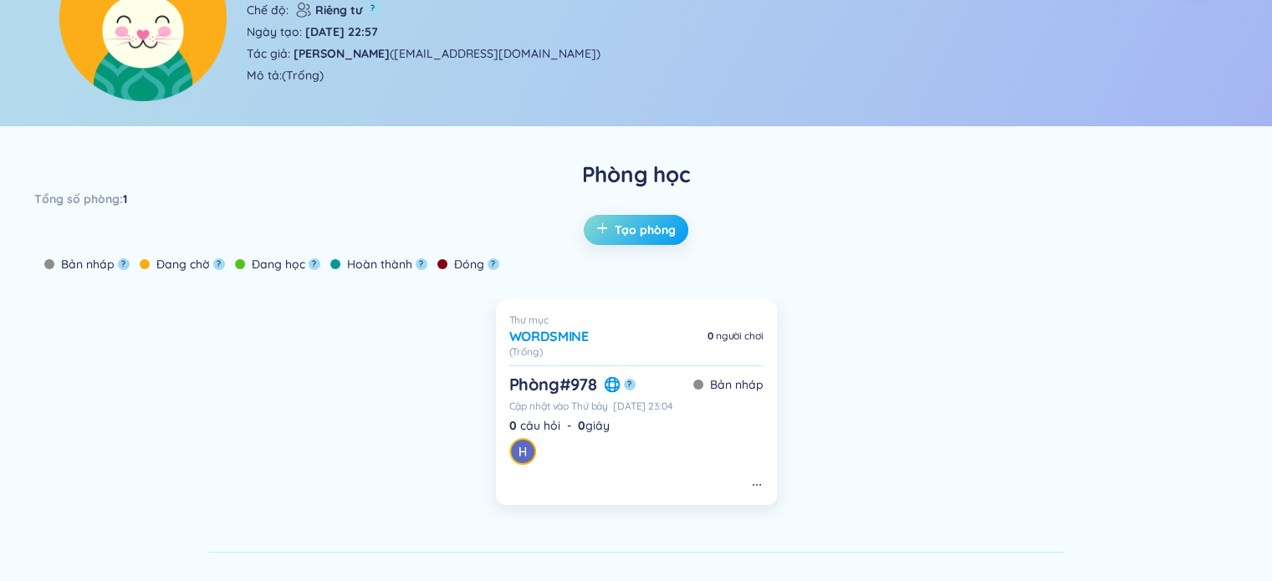
click at [640, 236] on span "Tạo phòng" at bounding box center [645, 230] width 61 height 17
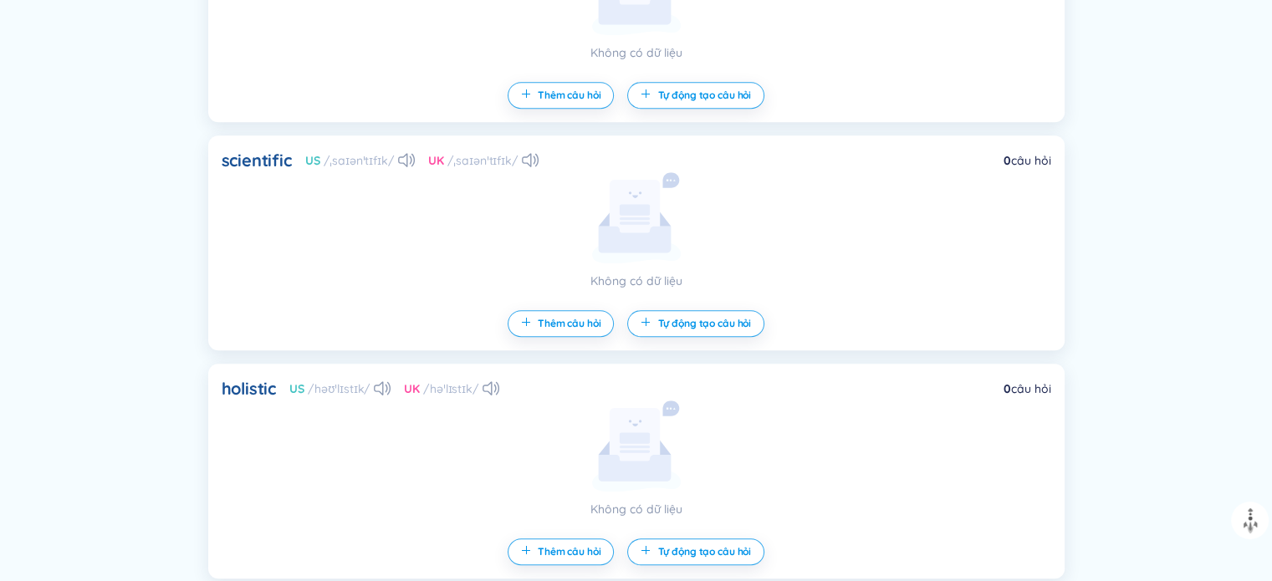
scroll to position [1181, 0]
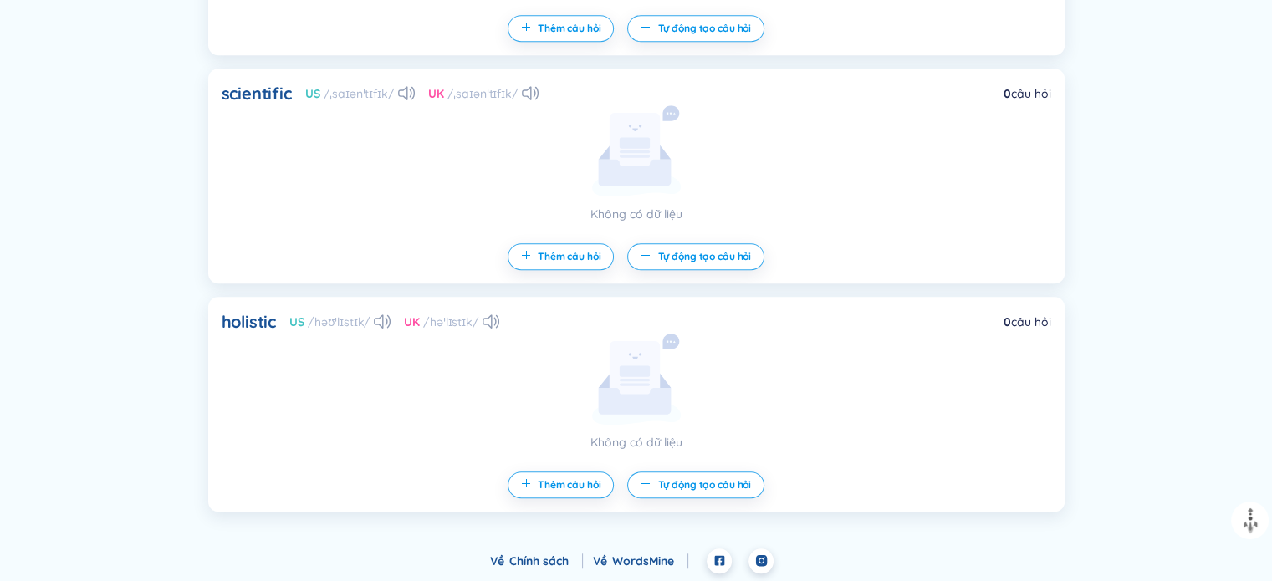
click at [961, 332] on div "holistic US /həʊˈlɪstɪk/ UK /həˈlɪstɪk/ 0 câu hỏi" at bounding box center [636, 321] width 829 height 23
drag, startPoint x: 712, startPoint y: 377, endPoint x: 876, endPoint y: 417, distance: 168.7
click at [876, 417] on div "holistic US /həʊˈlɪstɪk/ UK /həˈlɪstɪk/ 0 câu hỏi Không có dữ liệu Thêm câu hỏi…" at bounding box center [636, 404] width 856 height 215
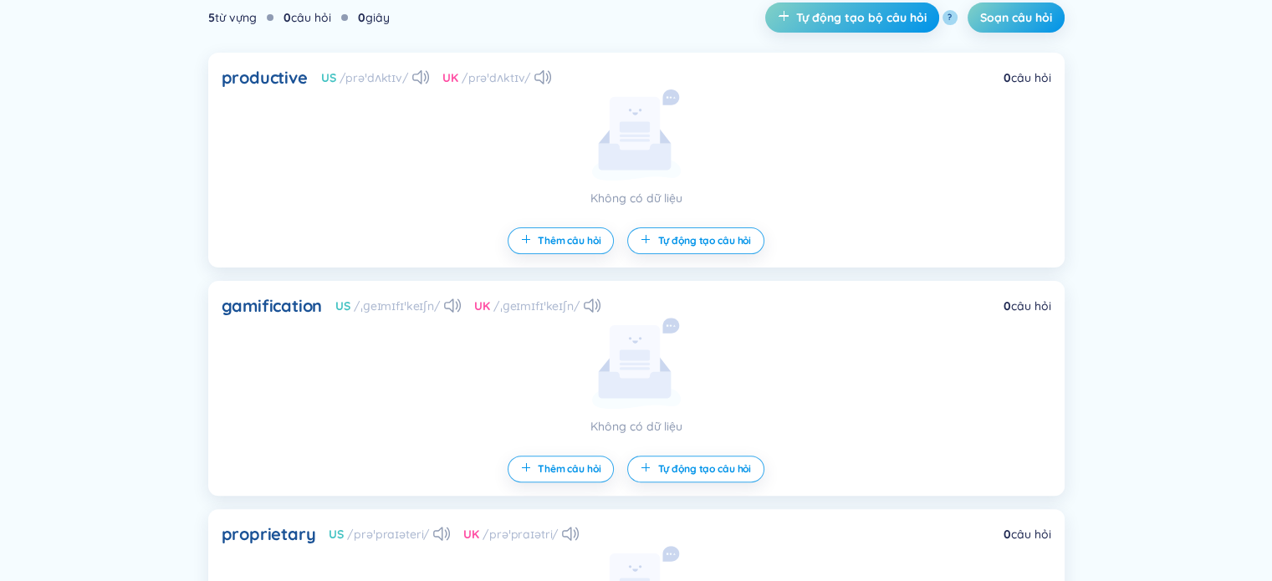
scroll to position [0, 0]
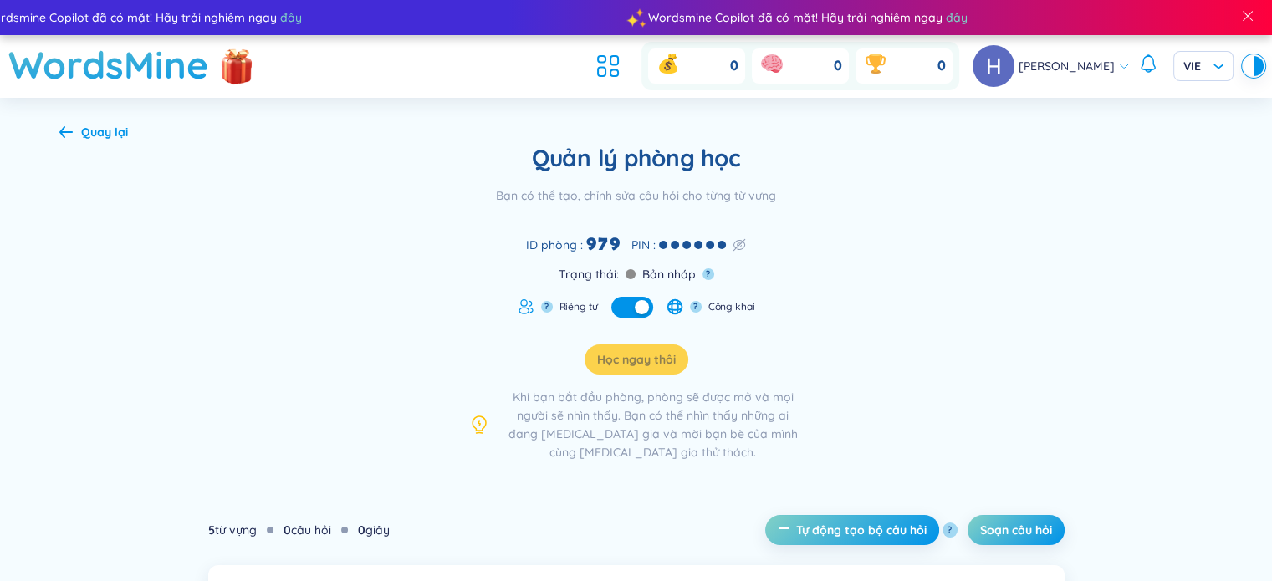
click at [633, 310] on button "button" at bounding box center [632, 307] width 42 height 21
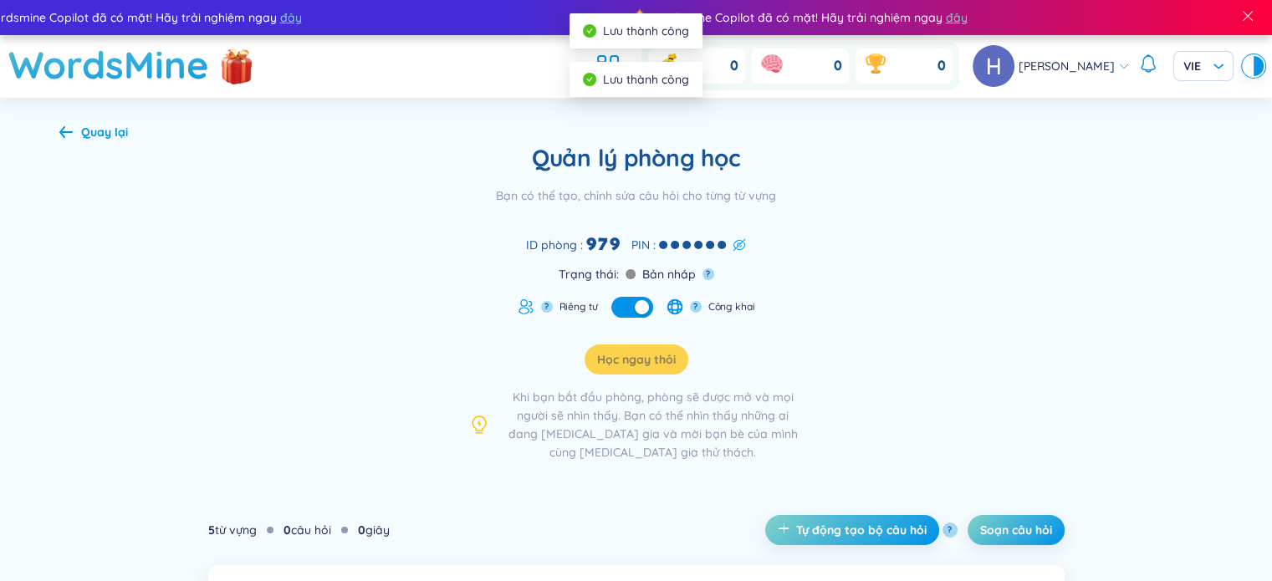
click at [738, 246] on icon at bounding box center [738, 244] width 13 height 13
click at [746, 246] on icon at bounding box center [738, 244] width 13 height 13
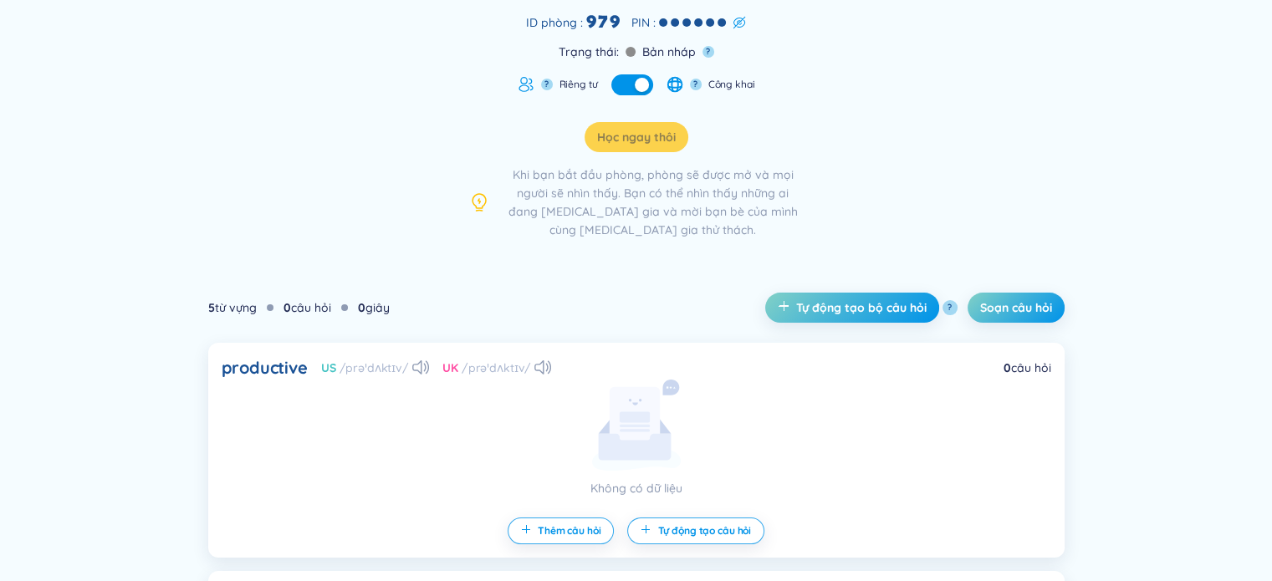
scroll to position [446, 0]
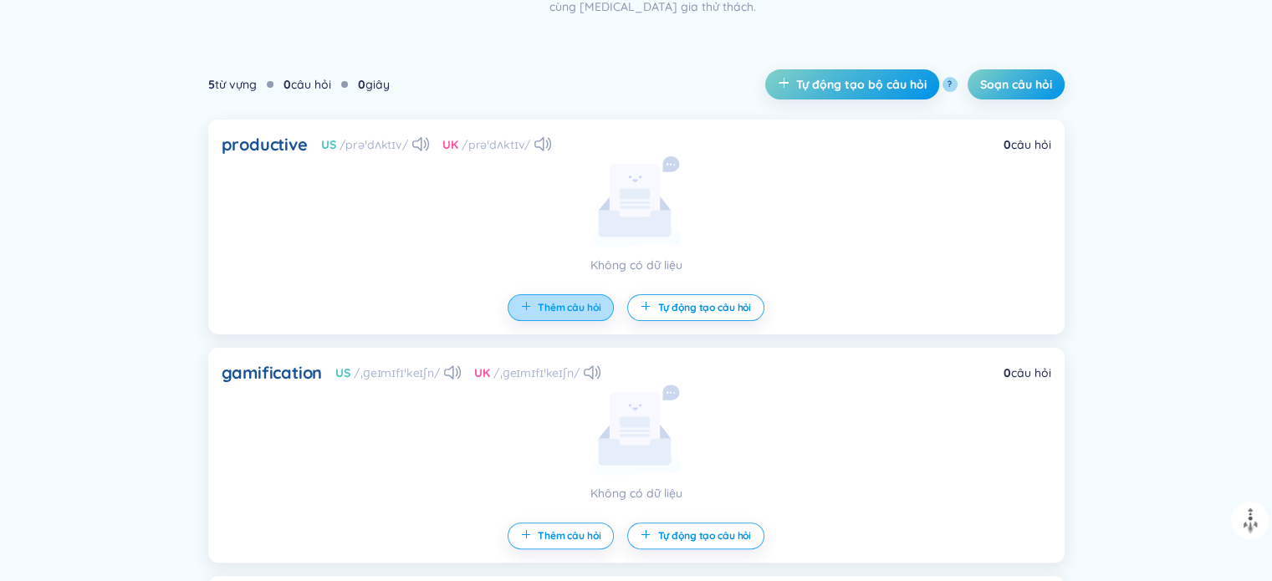
click at [582, 314] on button "Thêm câu hỏi" at bounding box center [560, 307] width 107 height 27
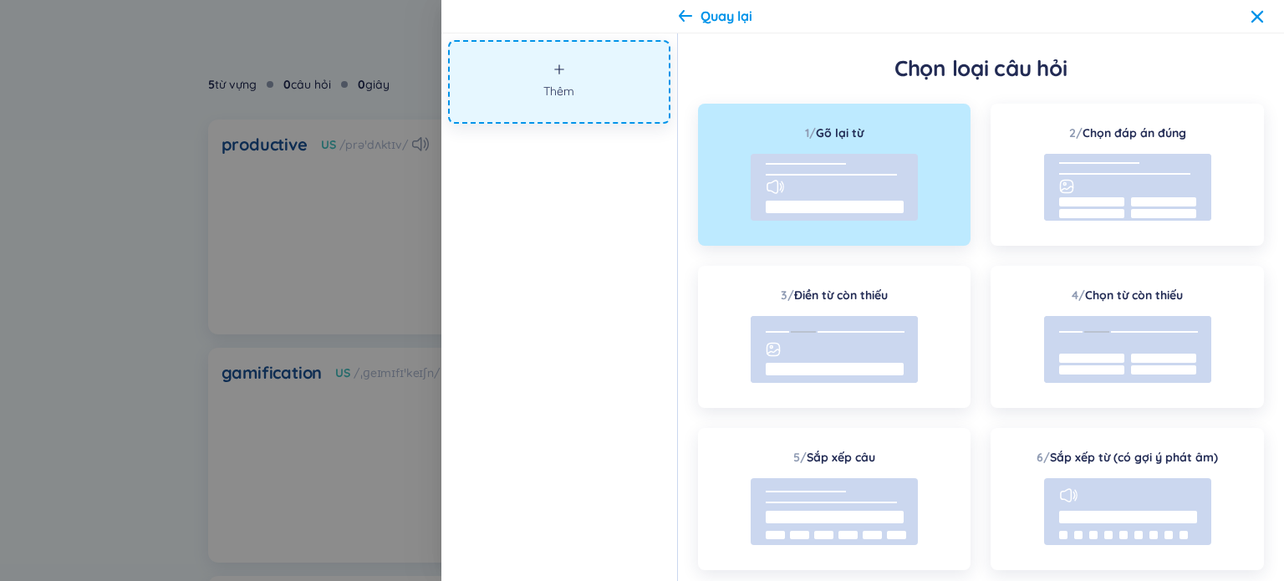
click at [719, 18] on div "Quay lại" at bounding box center [727, 16] width 52 height 18
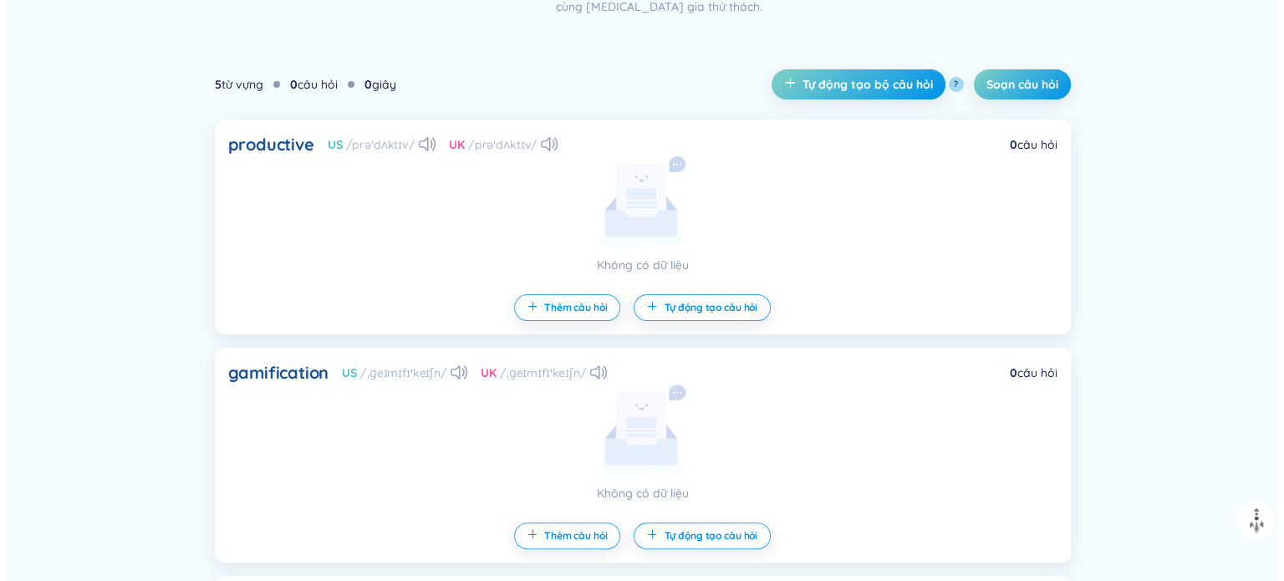
scroll to position [222, 0]
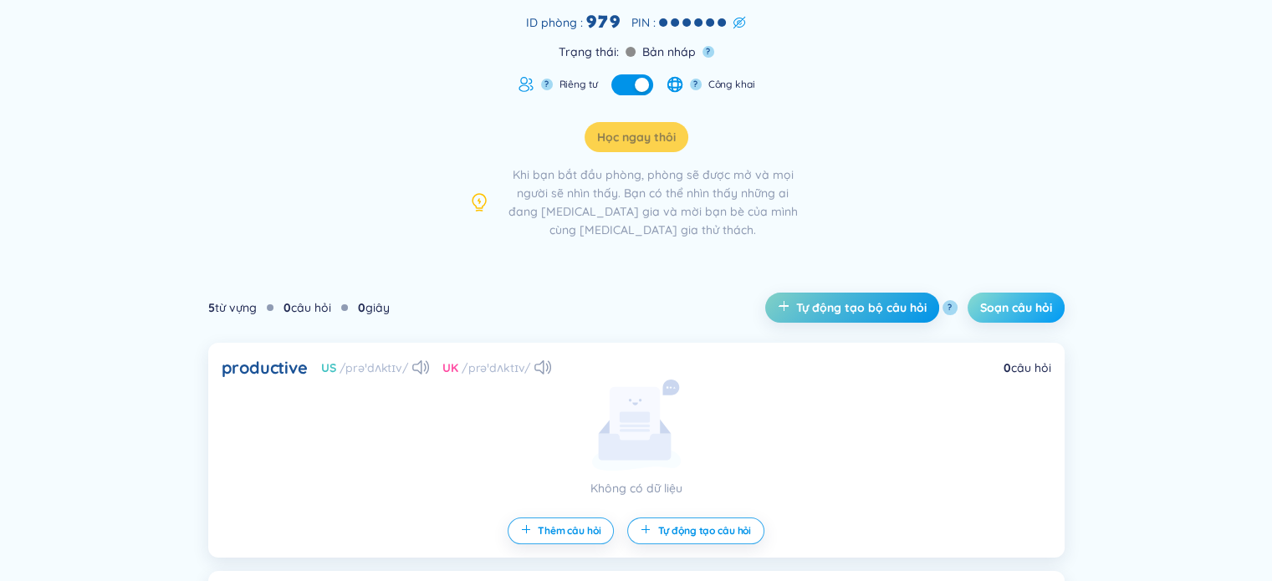
click at [1012, 299] on span "Soạn câu hỏi" at bounding box center [1016, 307] width 72 height 17
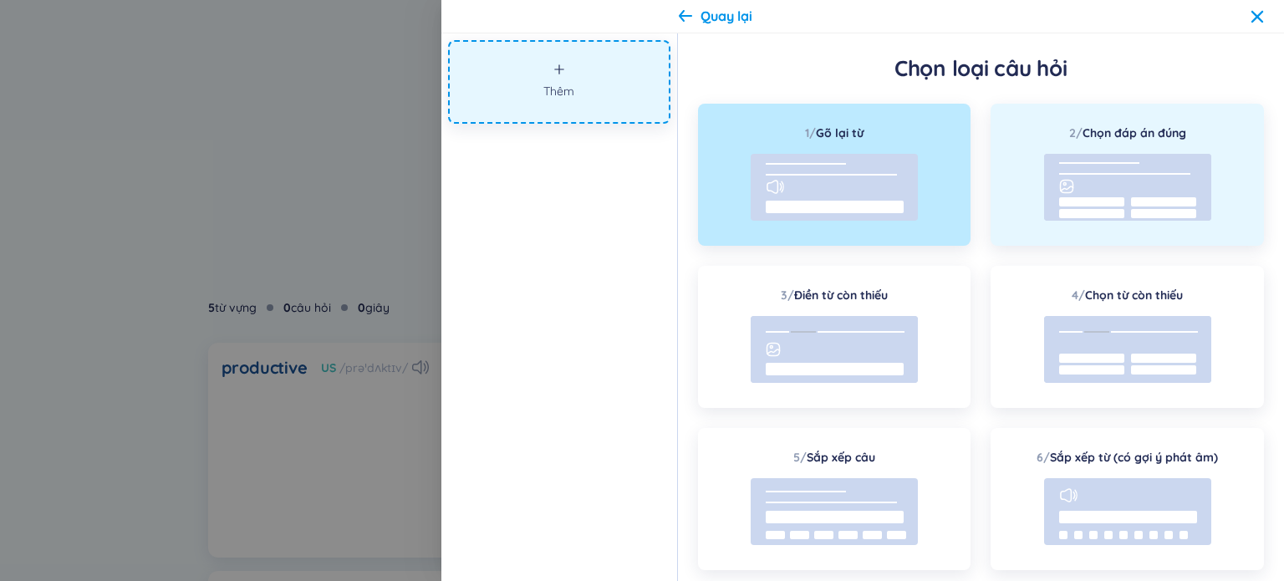
click at [1170, 186] on rect at bounding box center [1127, 187] width 167 height 67
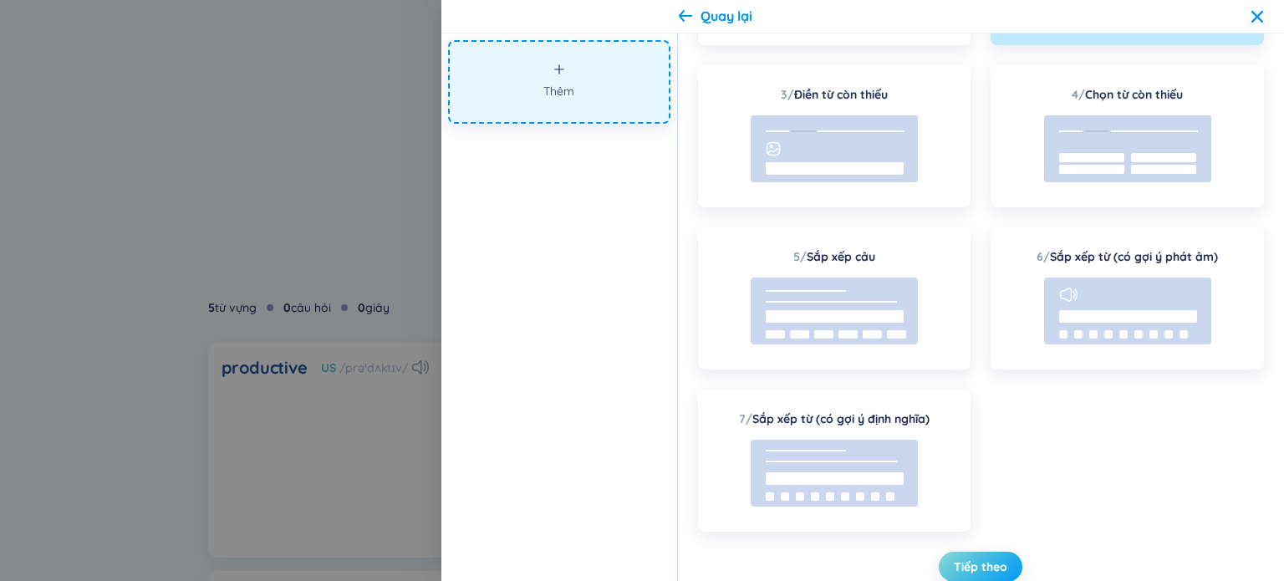
click at [992, 552] on button "Tiếp theo" at bounding box center [981, 567] width 84 height 30
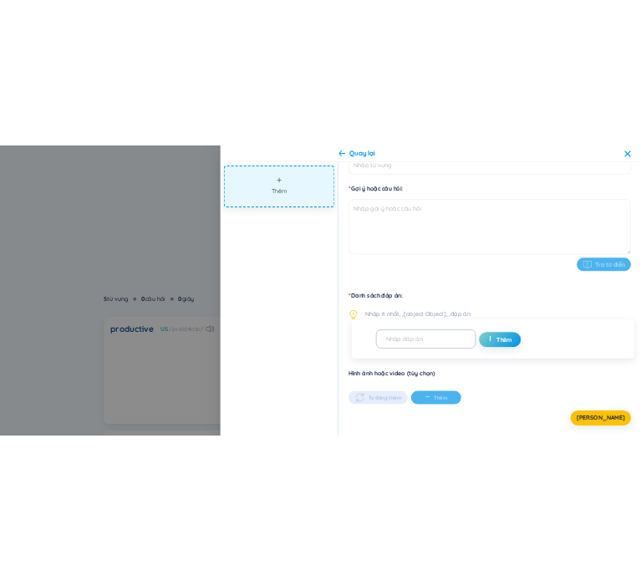
scroll to position [0, 0]
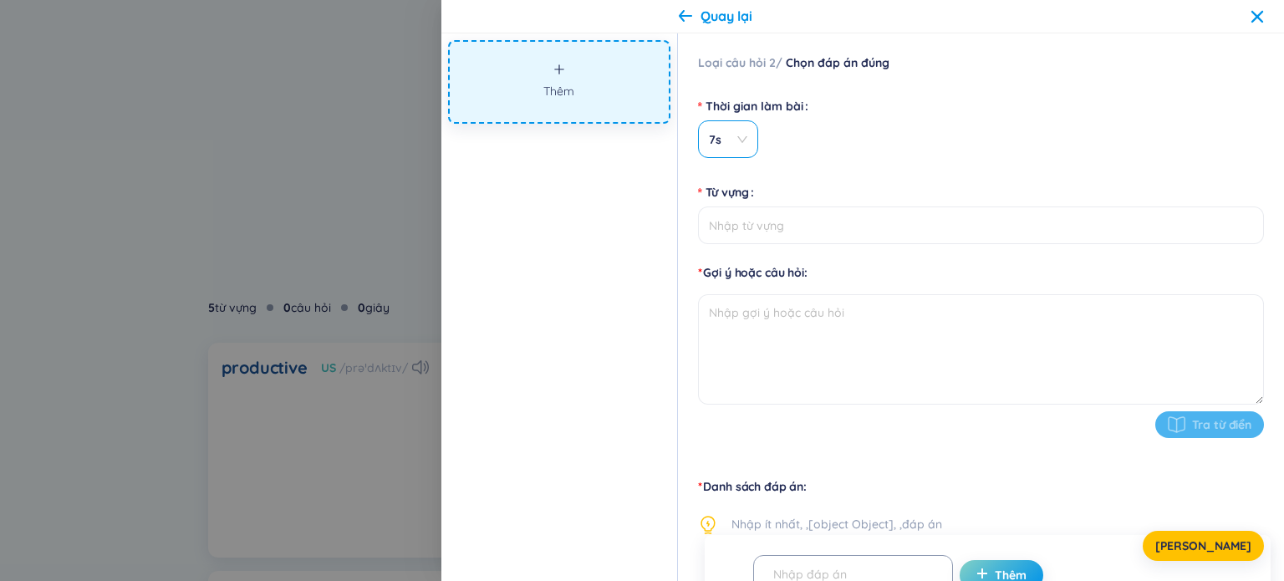
click at [740, 140] on span "7s" at bounding box center [728, 139] width 38 height 17
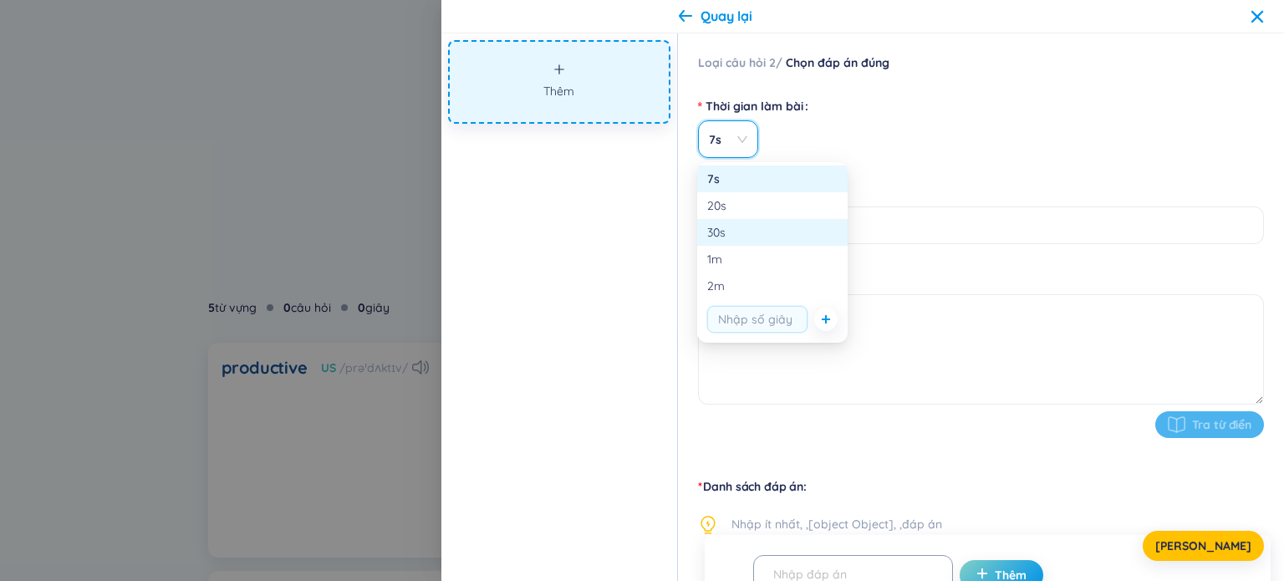
click at [751, 230] on div "30s" at bounding box center [772, 232] width 130 height 18
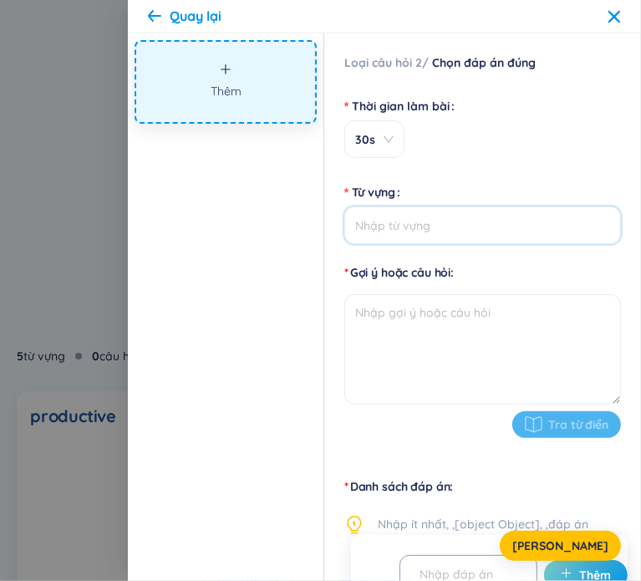
click at [434, 231] on input "Từ vựng" at bounding box center [482, 226] width 277 height 38
paste input "Giá trị cốt lõi của Trường Đại học Kinh tế - Luật, ĐHQG-HCM là gì?"
type input "Giá trị cốt lõi của Trường Đại học Kinh tế - Luật, ĐHQG-HCM là gì?"
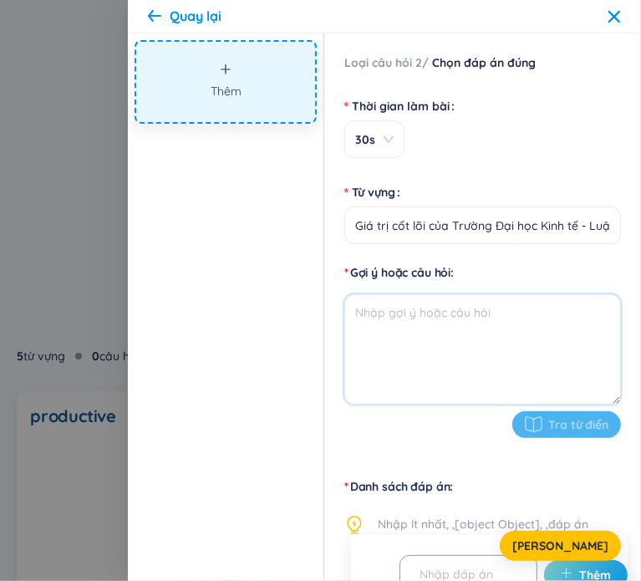
click at [508, 312] on textarea at bounding box center [482, 349] width 277 height 110
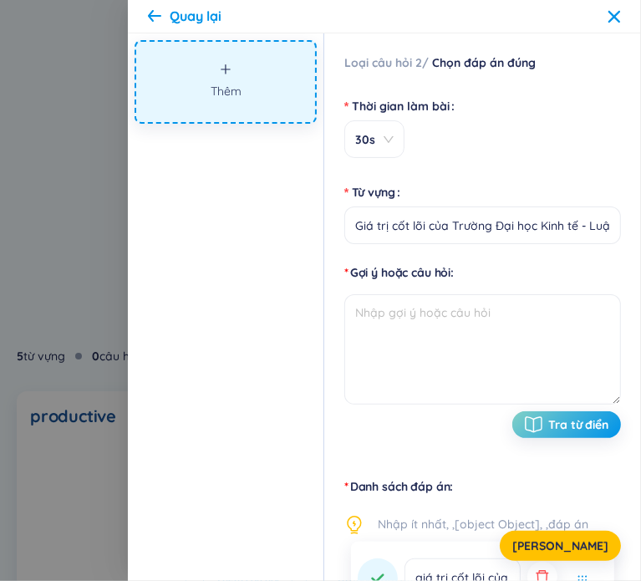
click at [431, 433] on div "Tra từ điển" at bounding box center [482, 424] width 277 height 27
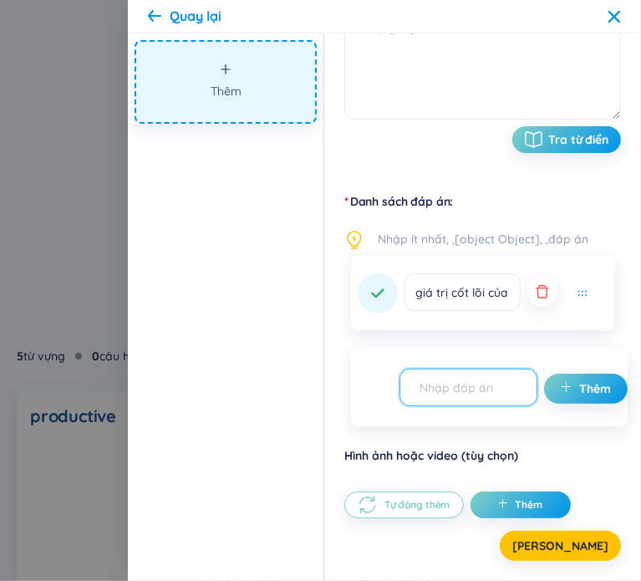
click at [468, 387] on input "text" at bounding box center [461, 387] width 103 height 29
click at [544, 298] on icon "button" at bounding box center [542, 291] width 17 height 17
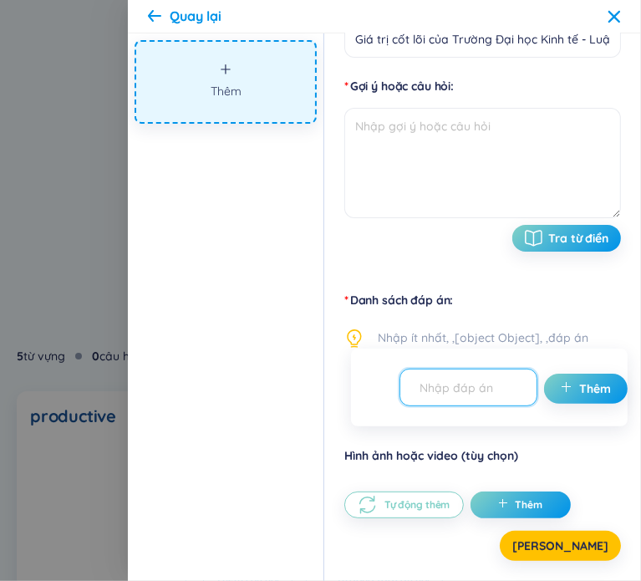
click at [488, 384] on input "text" at bounding box center [461, 387] width 103 height 29
click at [588, 393] on span "Thêm" at bounding box center [595, 388] width 32 height 17
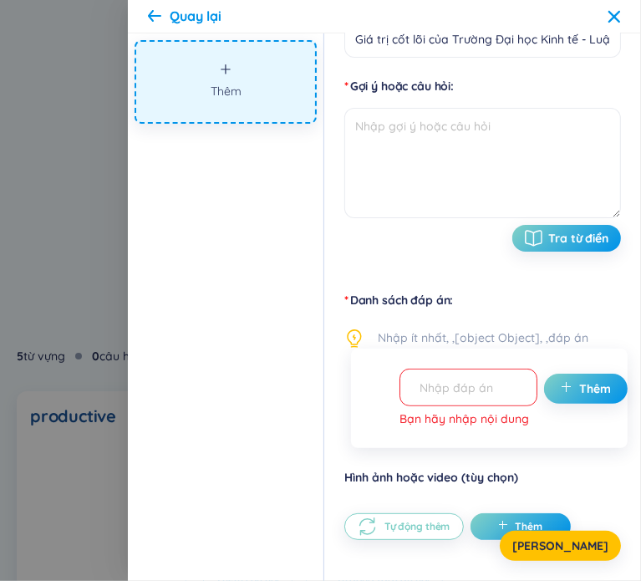
click at [433, 384] on input "text" at bounding box center [461, 387] width 103 height 29
click at [456, 390] on input "text" at bounding box center [461, 387] width 103 height 29
paste input "Thống nhất - Vượt trội - Tiên phong"
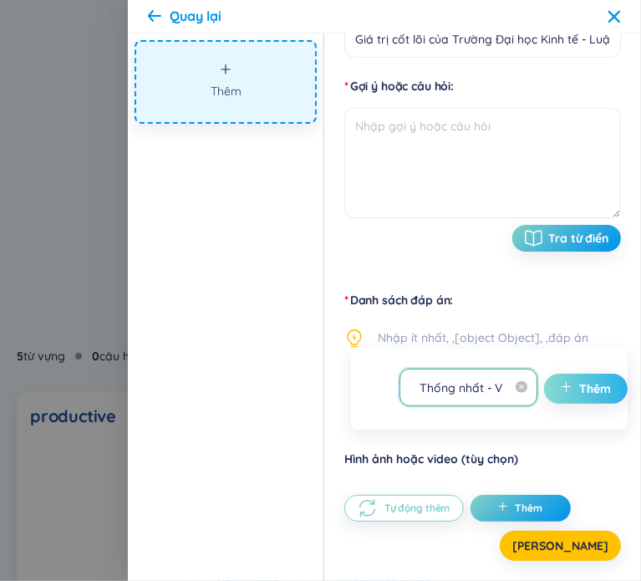
scroll to position [0, 116]
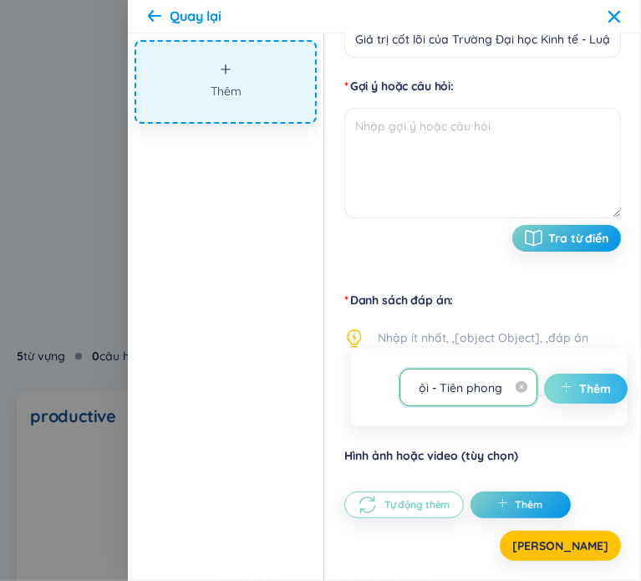
type input "Thống nhất - Vượt trội - Tiên phong"
click at [571, 380] on span "plus" at bounding box center [570, 388] width 18 height 17
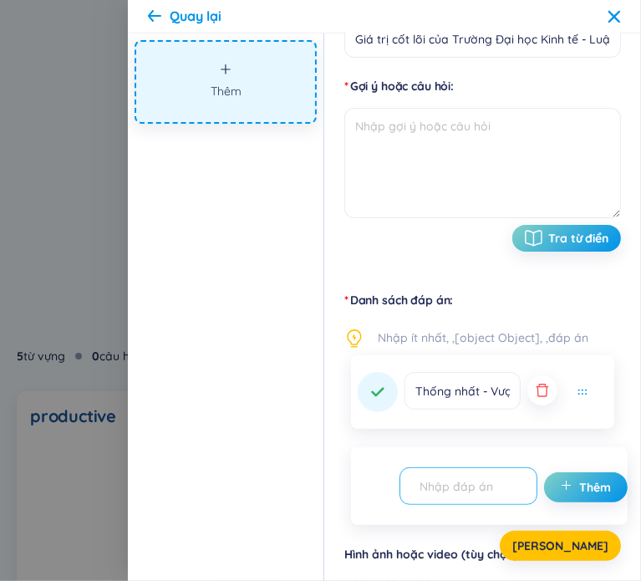
click at [468, 491] on input "text" at bounding box center [461, 486] width 103 height 29
paste input "Thống nhất - Vững bền - Tiên phong"
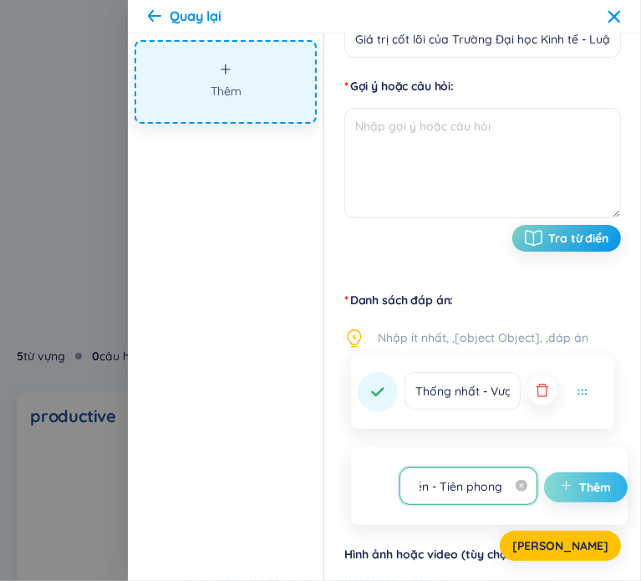
type input "Thống nhất - Vững bền - Tiên phong"
click at [585, 494] on span "Thêm" at bounding box center [595, 487] width 32 height 17
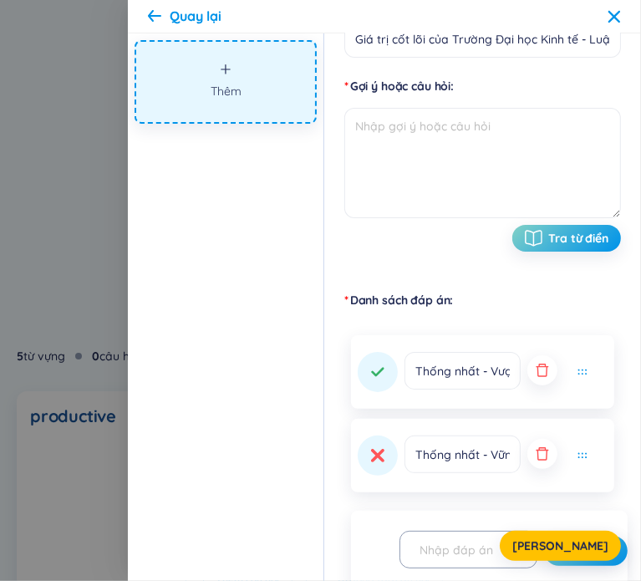
scroll to position [349, 0]
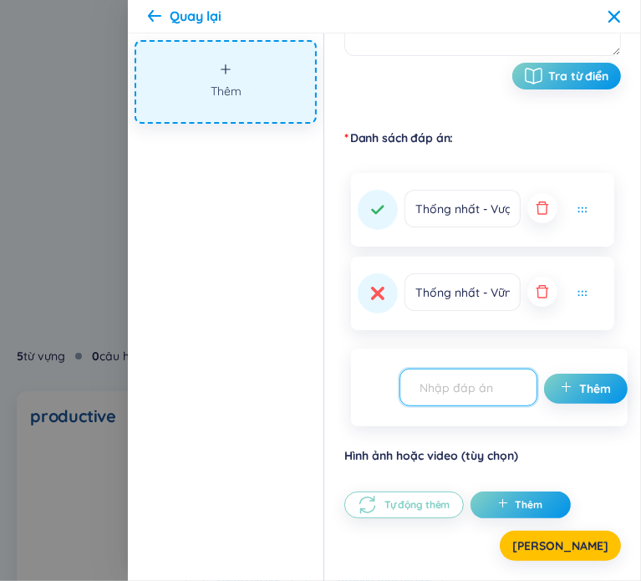
click at [497, 385] on input "text" at bounding box center [461, 387] width 103 height 29
paste input "Thống nhất - Vượt trội - Phát triển"
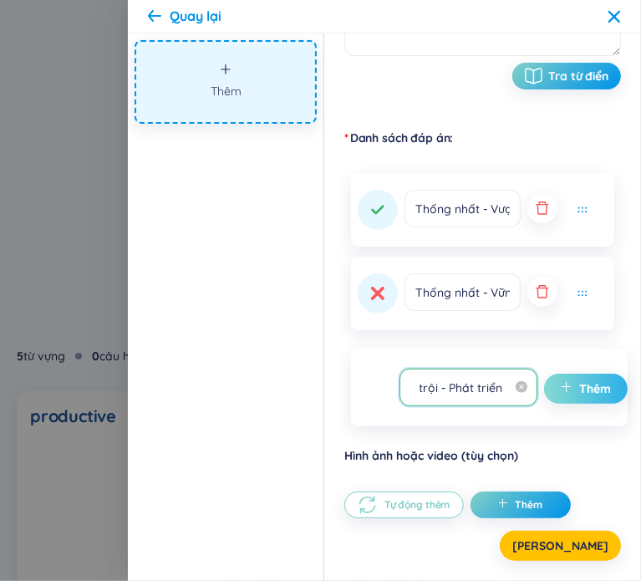
type input "Thống nhất - Vượt trội - Phát triển"
click at [572, 386] on span "plus" at bounding box center [570, 388] width 18 height 17
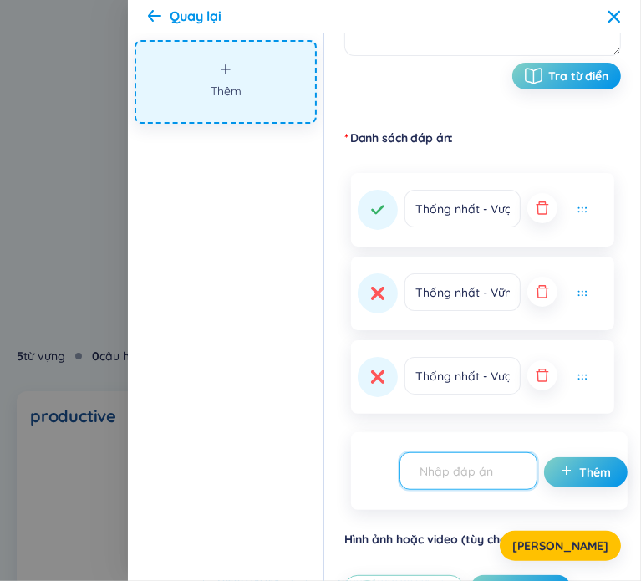
click at [489, 469] on input "text" at bounding box center [461, 470] width 103 height 29
paste input "Thống nhất - Vững bền - Phát triển"
type input "Thống nhất - Vững bền - Phát triển"
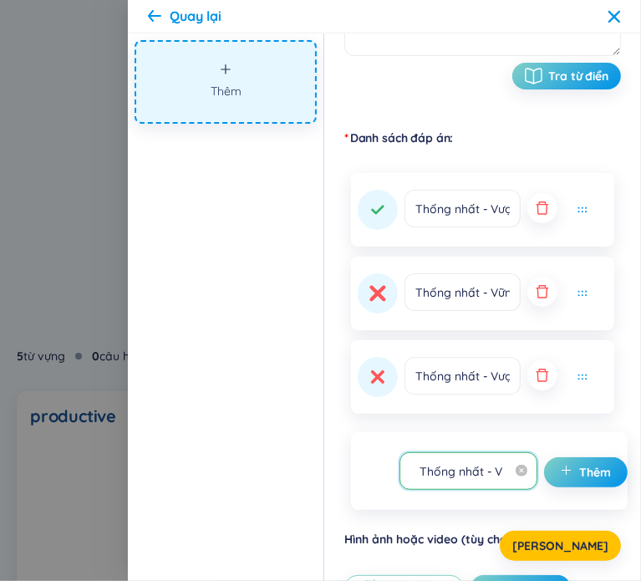
click at [390, 303] on button at bounding box center [378, 293] width 40 height 40
click at [379, 225] on button at bounding box center [378, 210] width 40 height 40
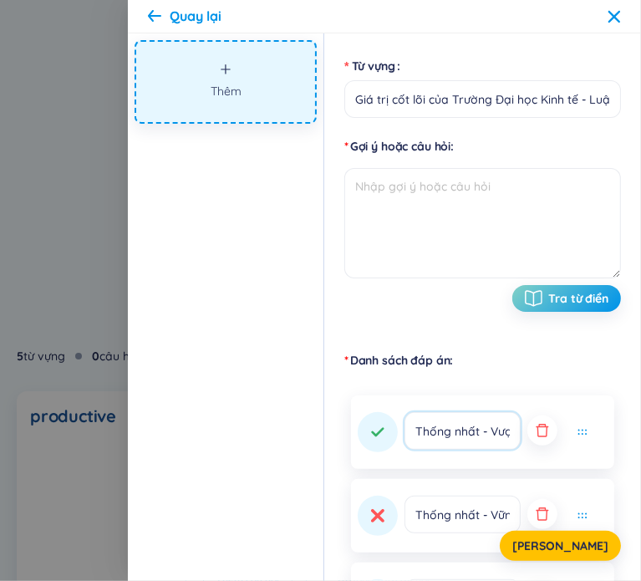
click at [488, 421] on input "Thống nhất - Vượt trội - Tiên phong" at bounding box center [463, 431] width 116 height 38
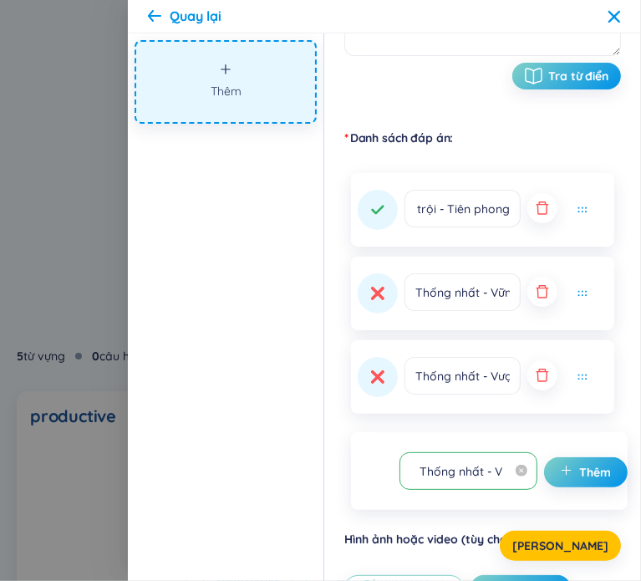
scroll to position [0, 0]
click at [568, 426] on div "Danh sách đáp án Thống nhất - Vượt trội - Tiên phong Thống nhất - Vững bền - Ti…" at bounding box center [482, 330] width 277 height 400
click at [498, 504] on div "Thống nhất - Vững bền - Phát triển Thêm" at bounding box center [489, 471] width 277 height 78
click at [561, 477] on span "plus" at bounding box center [570, 472] width 18 height 17
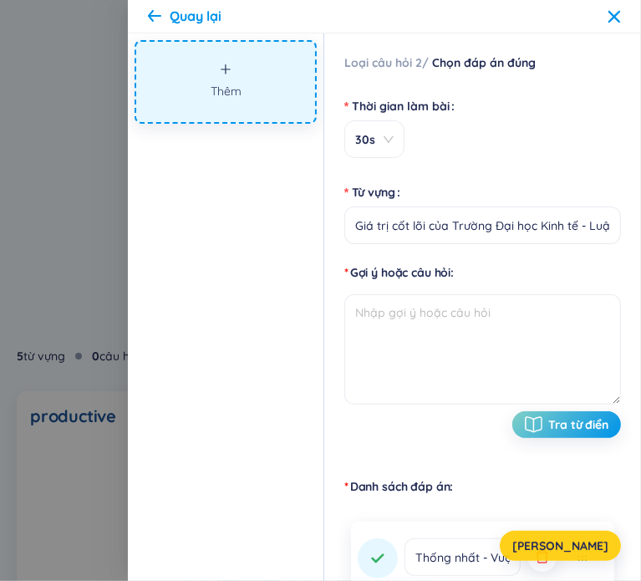
click at [557, 542] on button "Lưu" at bounding box center [560, 546] width 121 height 30
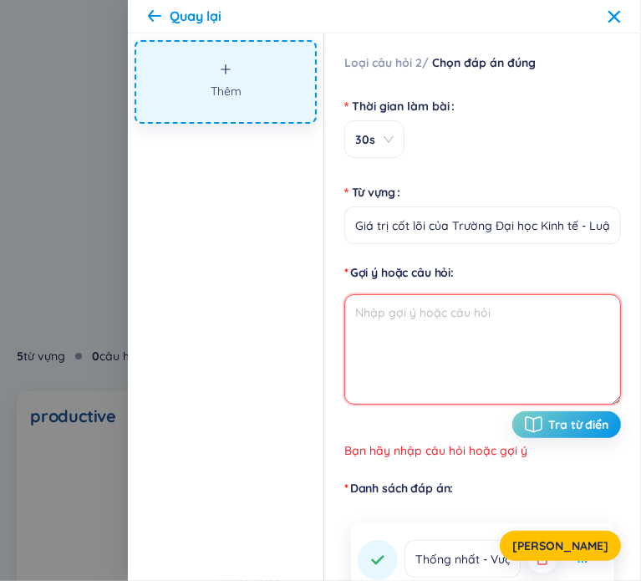
click at [493, 338] on textarea at bounding box center [482, 349] width 277 height 110
click at [615, 403] on textarea at bounding box center [482, 349] width 277 height 110
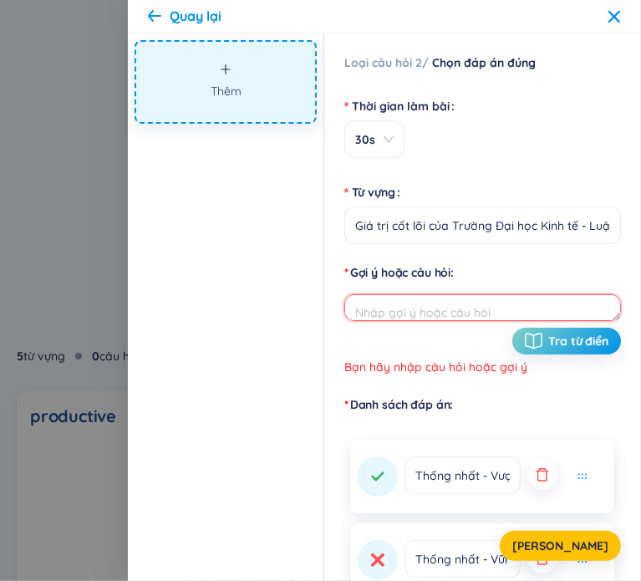
drag, startPoint x: 612, startPoint y: 400, endPoint x: 552, endPoint y: 296, distance: 119.9
click at [552, 296] on textarea at bounding box center [482, 307] width 277 height 27
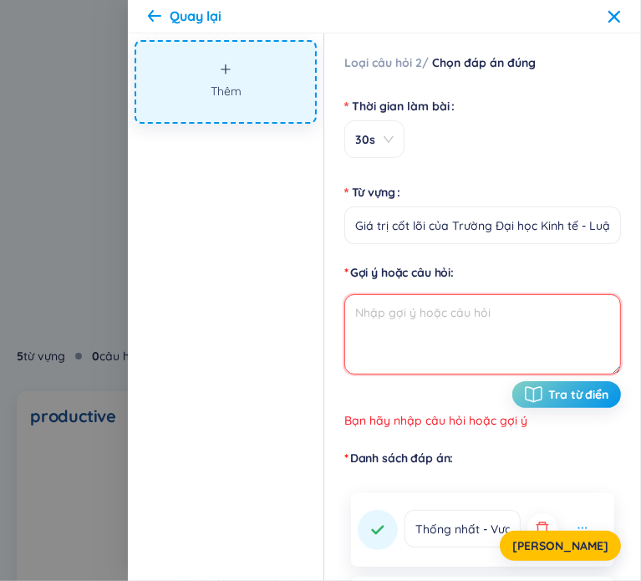
drag, startPoint x: 615, startPoint y: 317, endPoint x: 603, endPoint y: 371, distance: 55.6
click at [603, 371] on textarea at bounding box center [482, 334] width 277 height 80
click at [534, 274] on div "Gợi ý hoặc câu hỏi" at bounding box center [482, 272] width 277 height 17
click at [441, 319] on textarea at bounding box center [482, 334] width 277 height 80
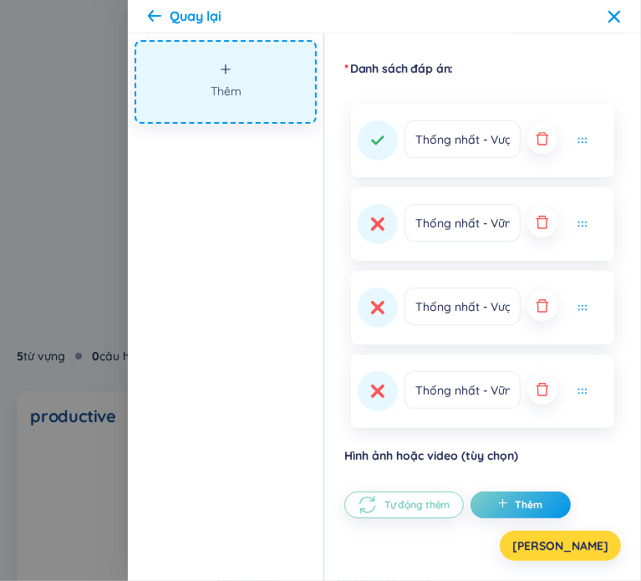
type textarea "không"
click at [589, 551] on button "Lưu" at bounding box center [560, 546] width 121 height 30
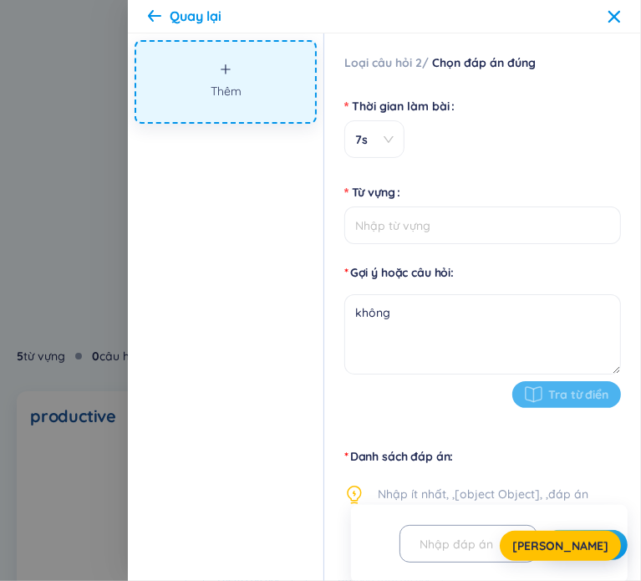
click at [612, 16] on icon at bounding box center [614, 16] width 13 height 13
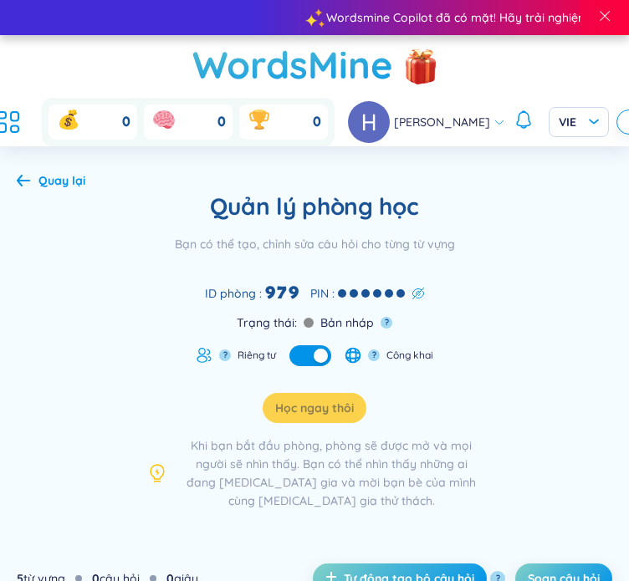
scroll to position [222, 0]
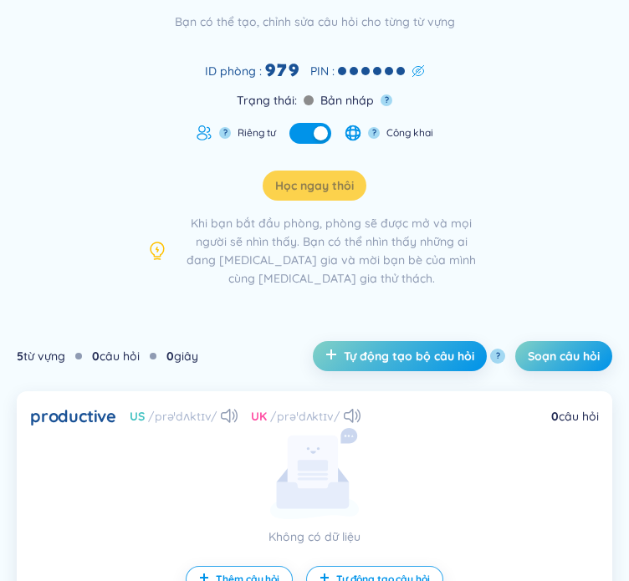
click at [314, 135] on div "button" at bounding box center [321, 133] width 14 height 14
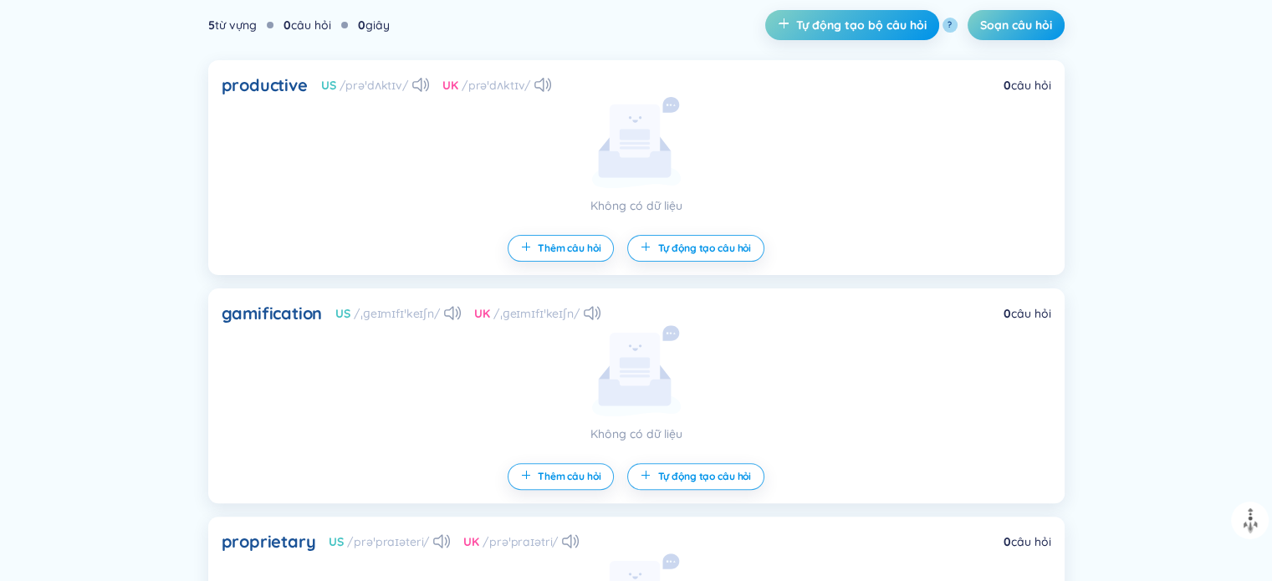
scroll to position [0, 0]
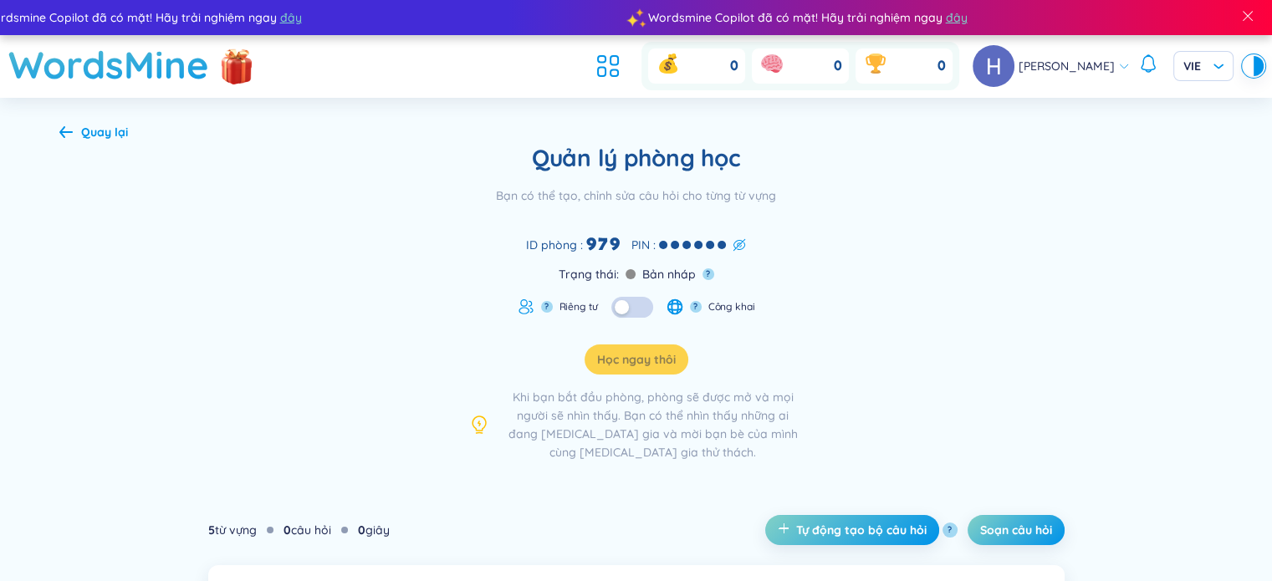
click at [86, 136] on div "Quay lại" at bounding box center [104, 132] width 47 height 18
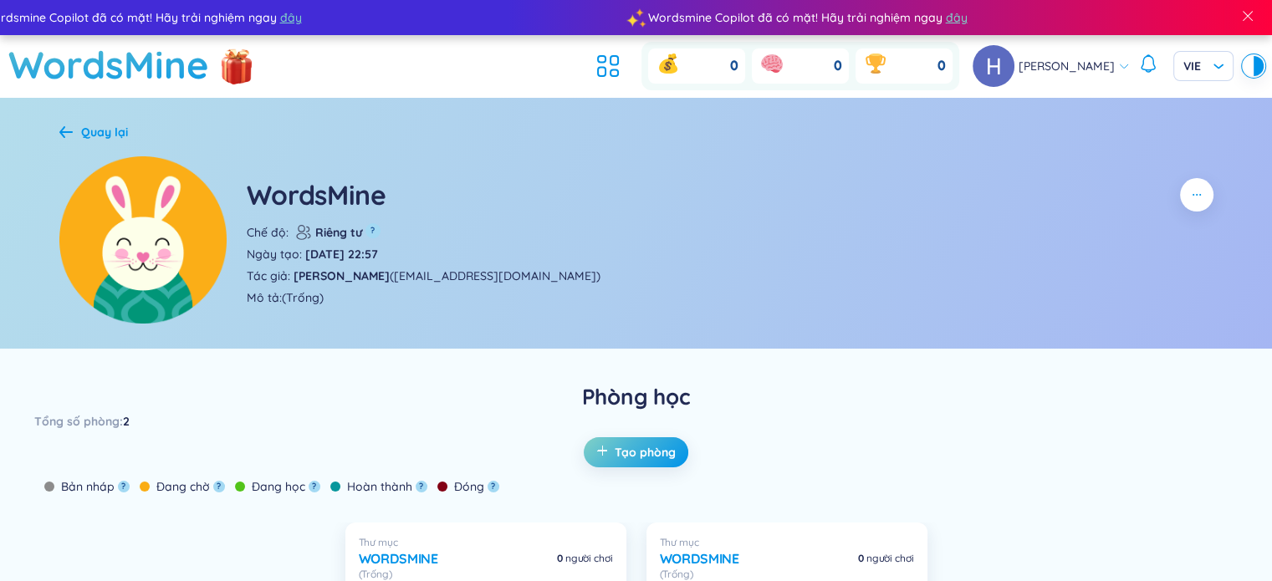
click at [77, 131] on div "Quay lại" at bounding box center [93, 132] width 69 height 18
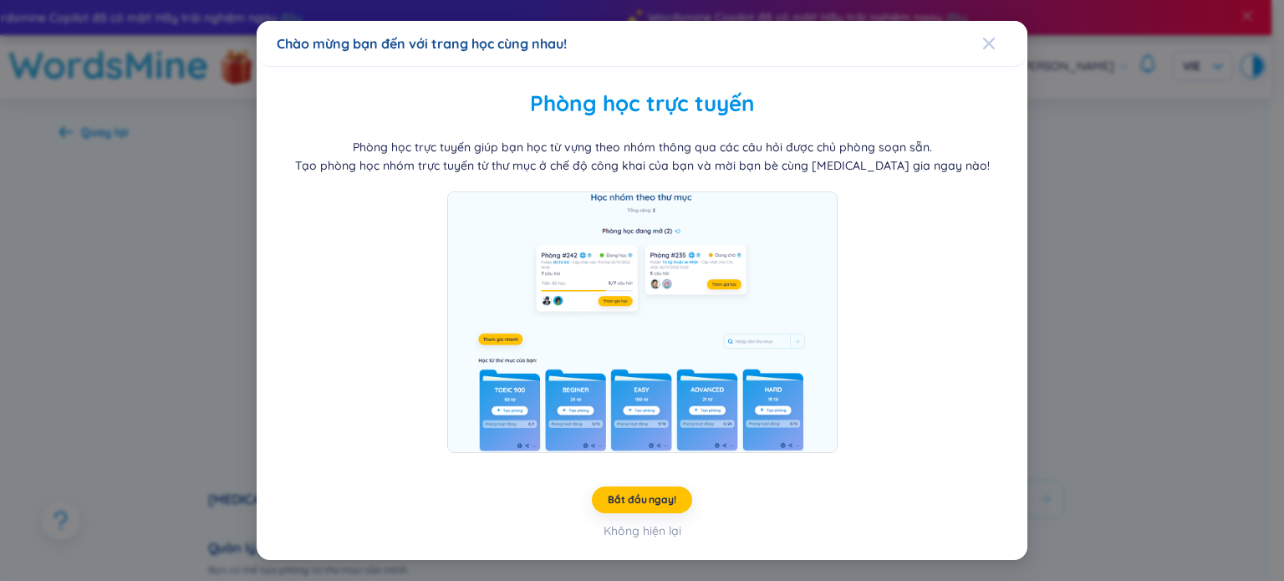
click at [1010, 53] on span "Close" at bounding box center [1004, 43] width 45 height 45
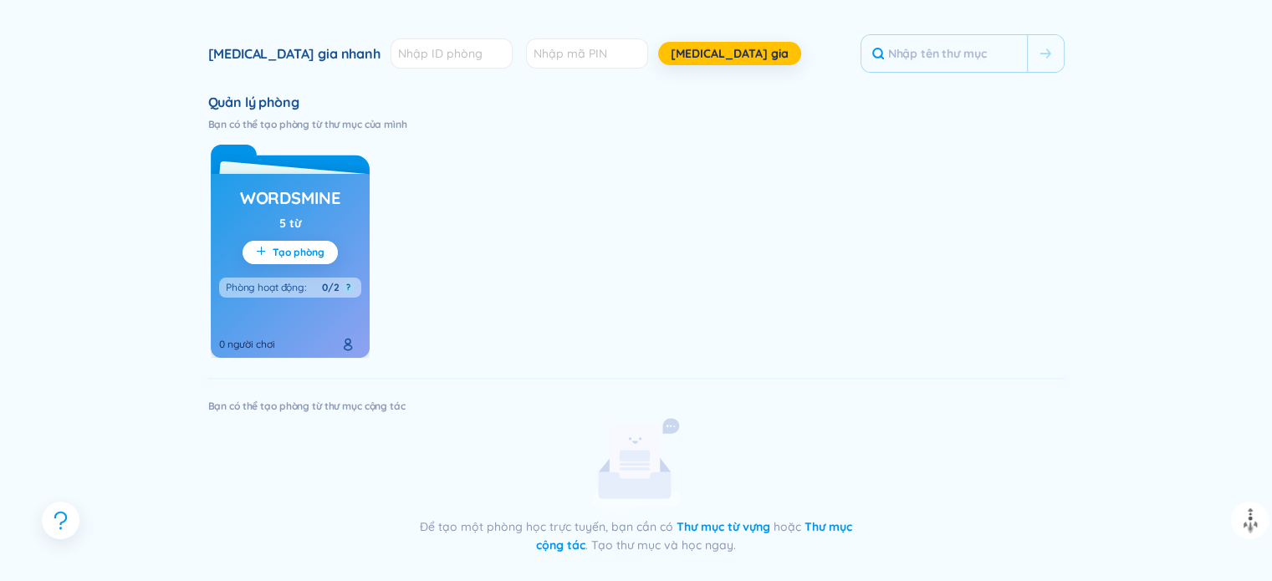
scroll to position [222, 0]
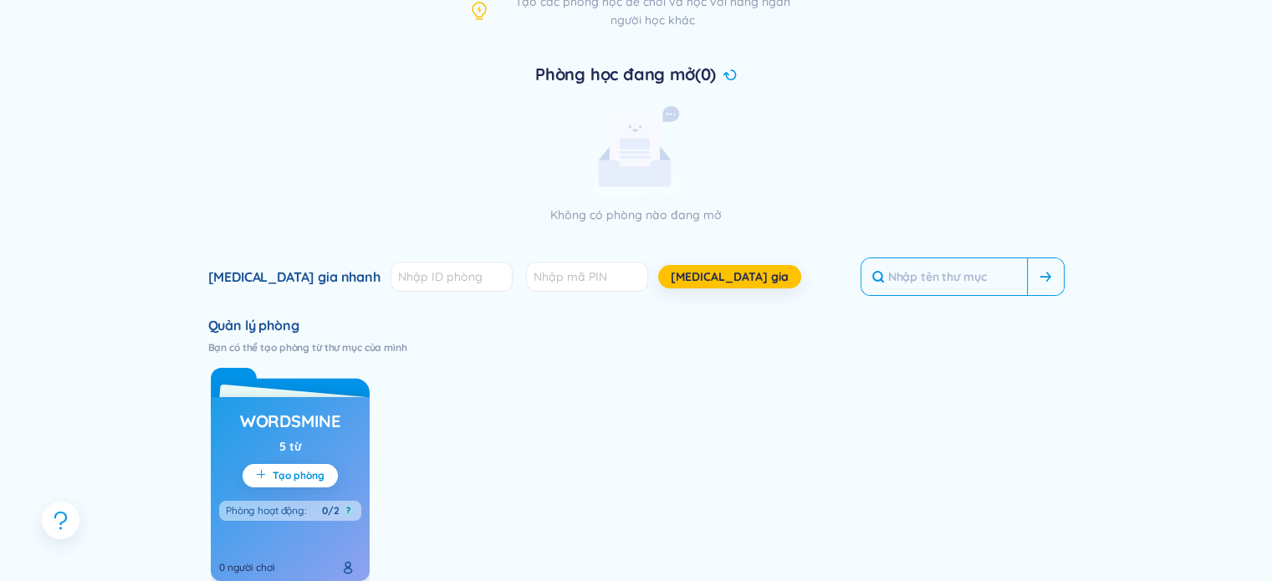
click at [1000, 278] on input "text" at bounding box center [944, 276] width 166 height 37
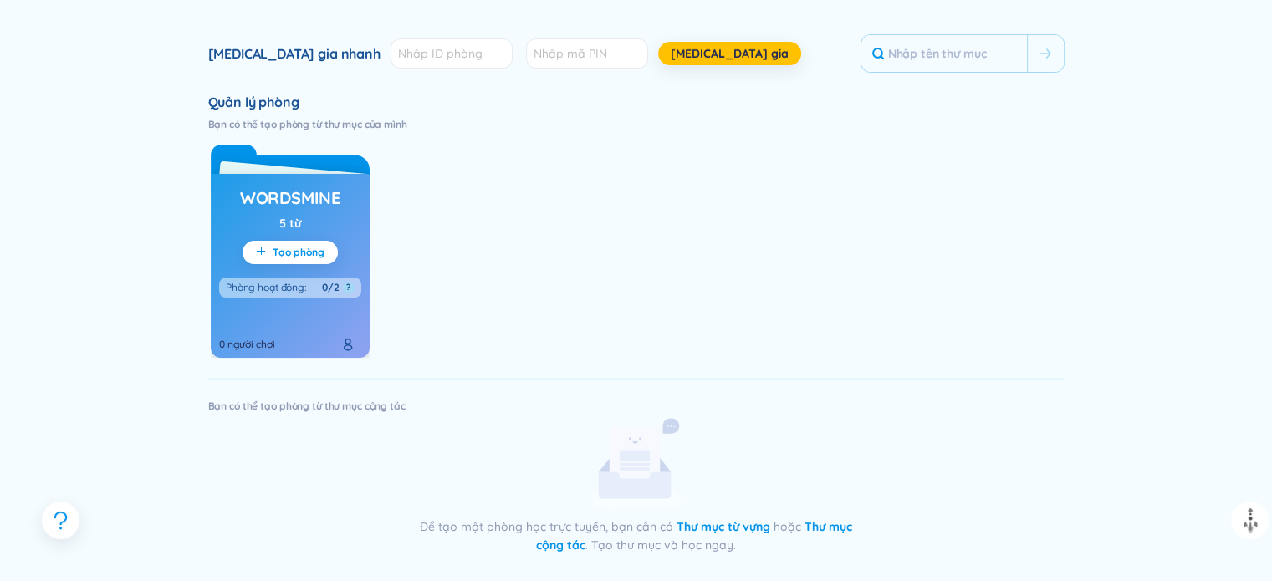
scroll to position [0, 0]
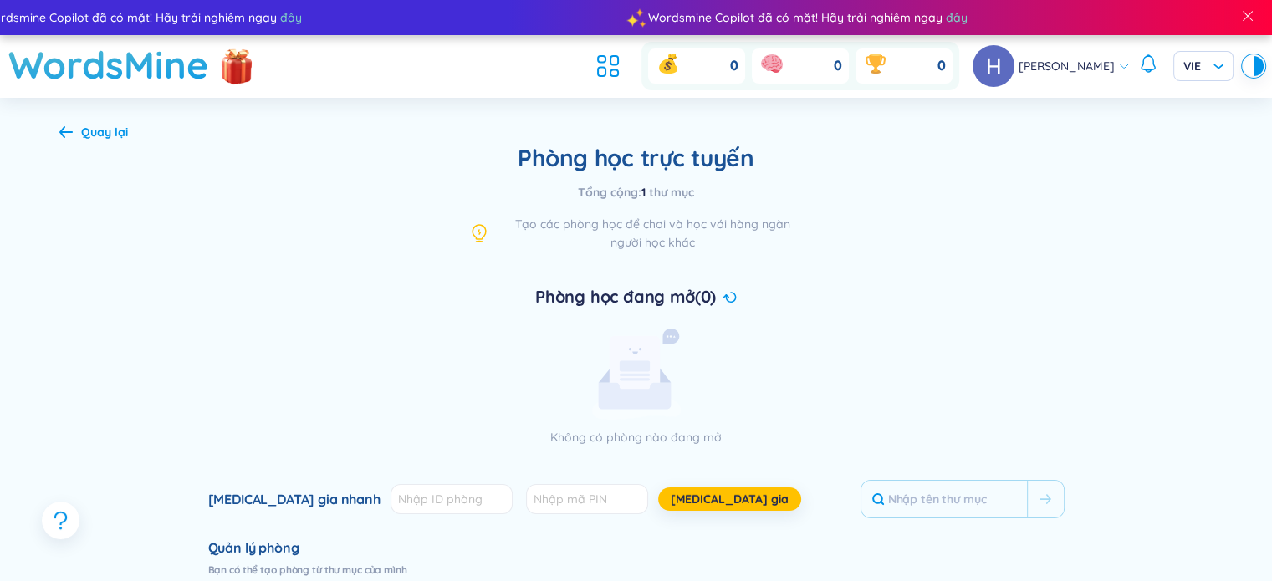
click at [94, 136] on div "Quay lại" at bounding box center [104, 132] width 47 height 18
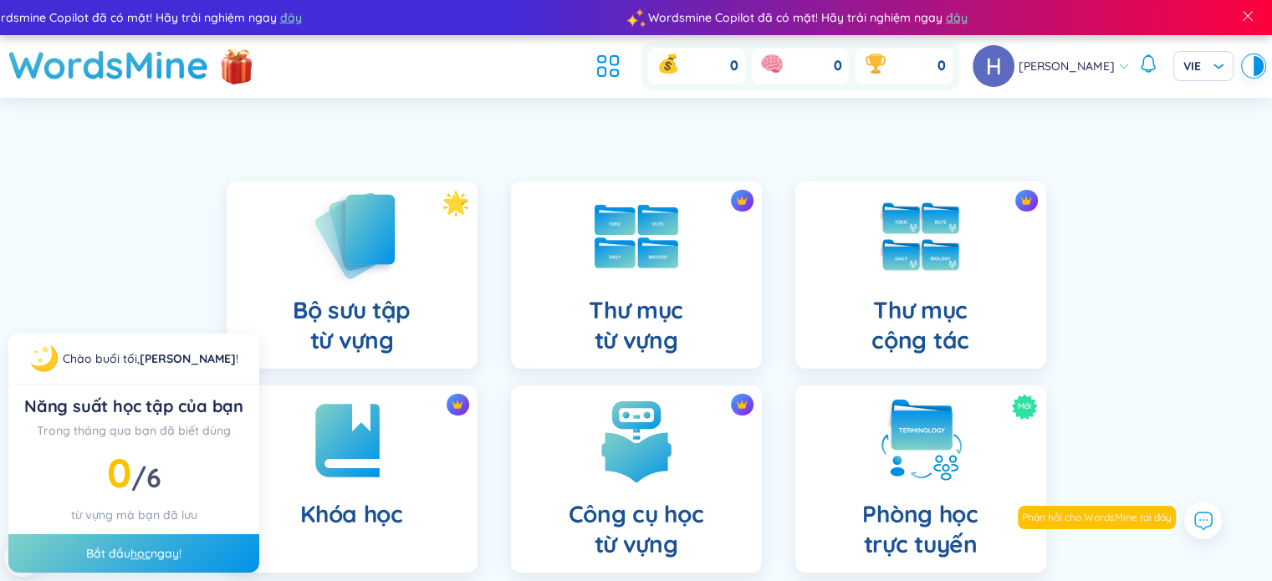
click at [360, 314] on h4 "Bộ sưu tập từ vựng" at bounding box center [352, 325] width 118 height 60
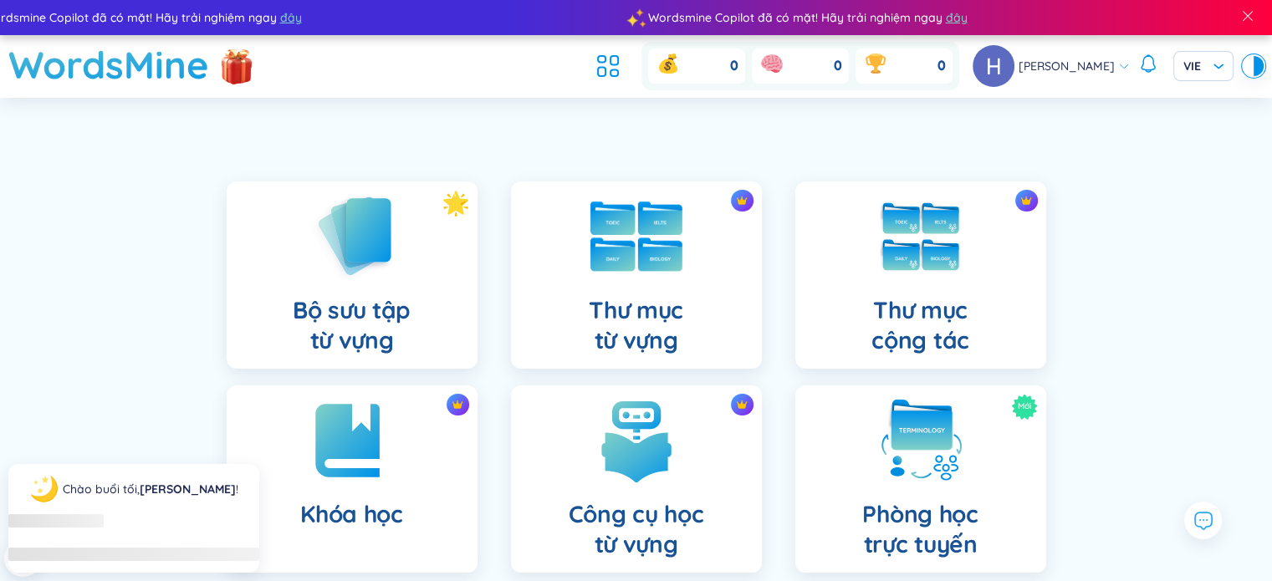
click at [695, 313] on div "Thư mục từ vựng" at bounding box center [636, 274] width 251 height 187
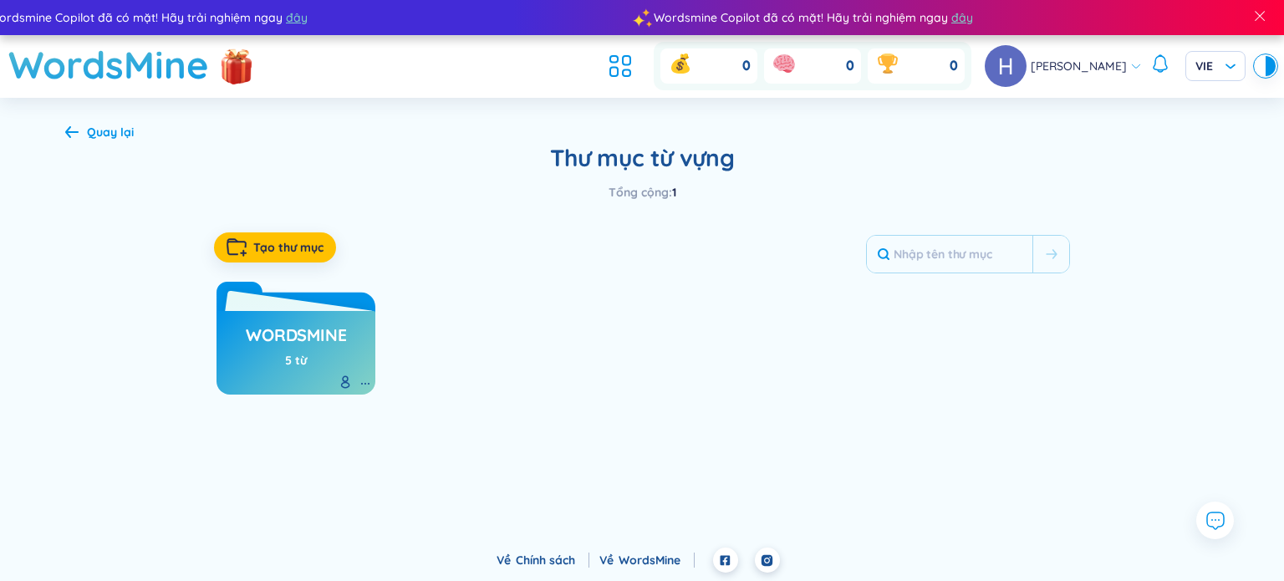
click at [328, 330] on h3 "WordsMine" at bounding box center [296, 340] width 100 height 32
drag, startPoint x: 314, startPoint y: 324, endPoint x: 487, endPoint y: 349, distance: 175.7
click at [610, 311] on div "WordsMine 5 từ" at bounding box center [642, 333] width 856 height 121
click at [360, 383] on icon at bounding box center [365, 383] width 13 height 13
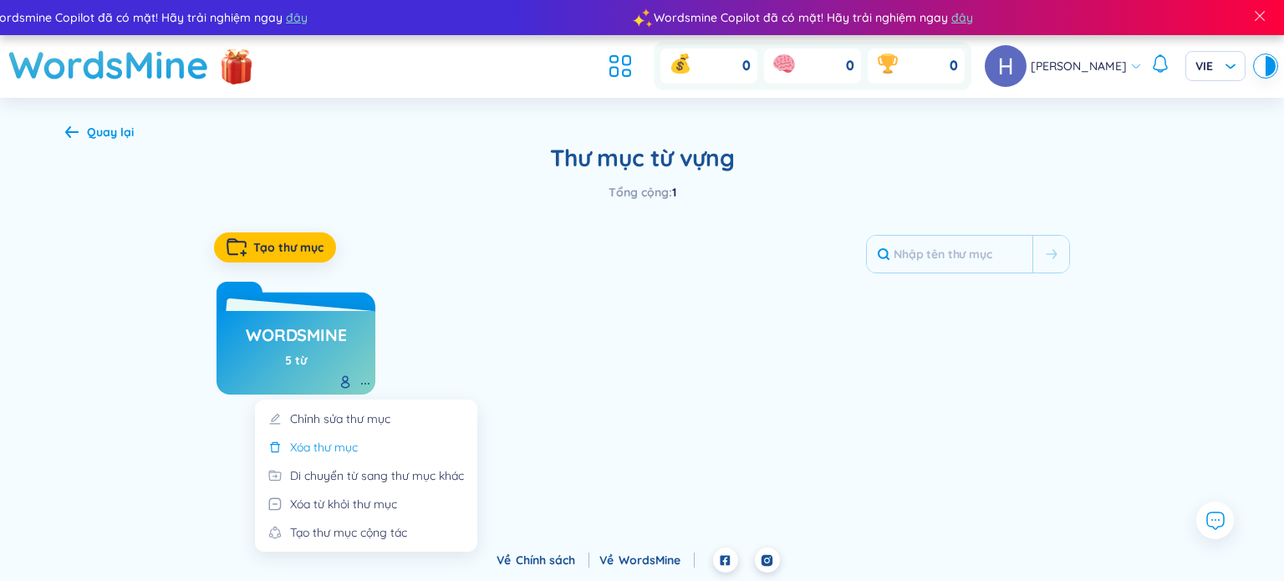
click at [382, 442] on li "Xóa thư mục" at bounding box center [366, 452] width 202 height 28
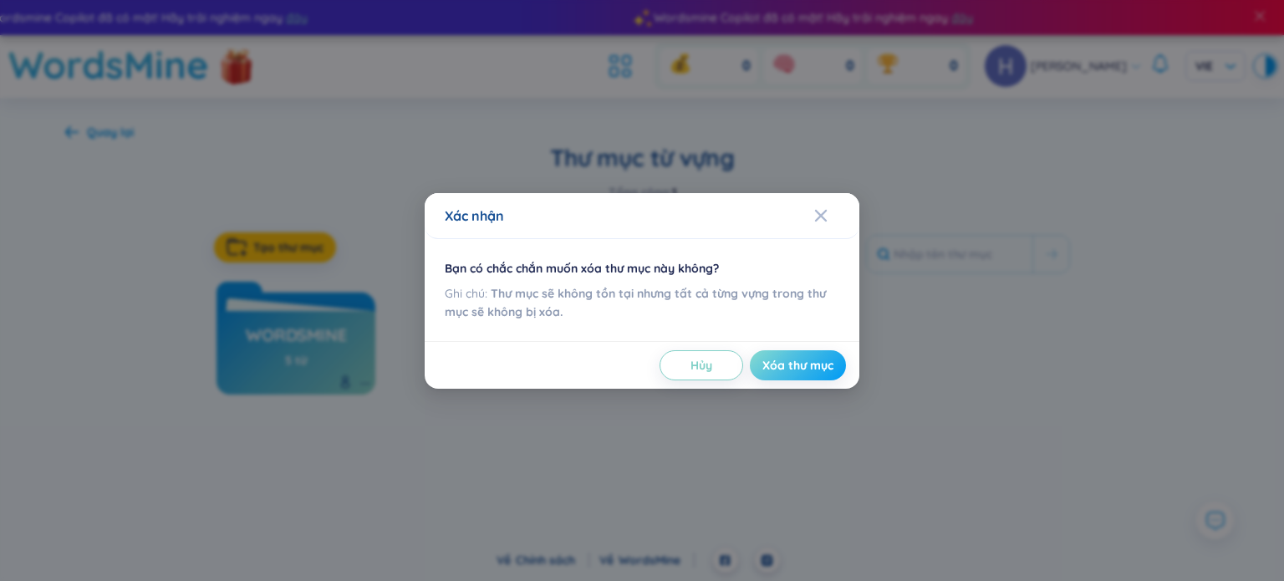
click at [773, 370] on span "Xóa thư mục" at bounding box center [797, 365] width 71 height 17
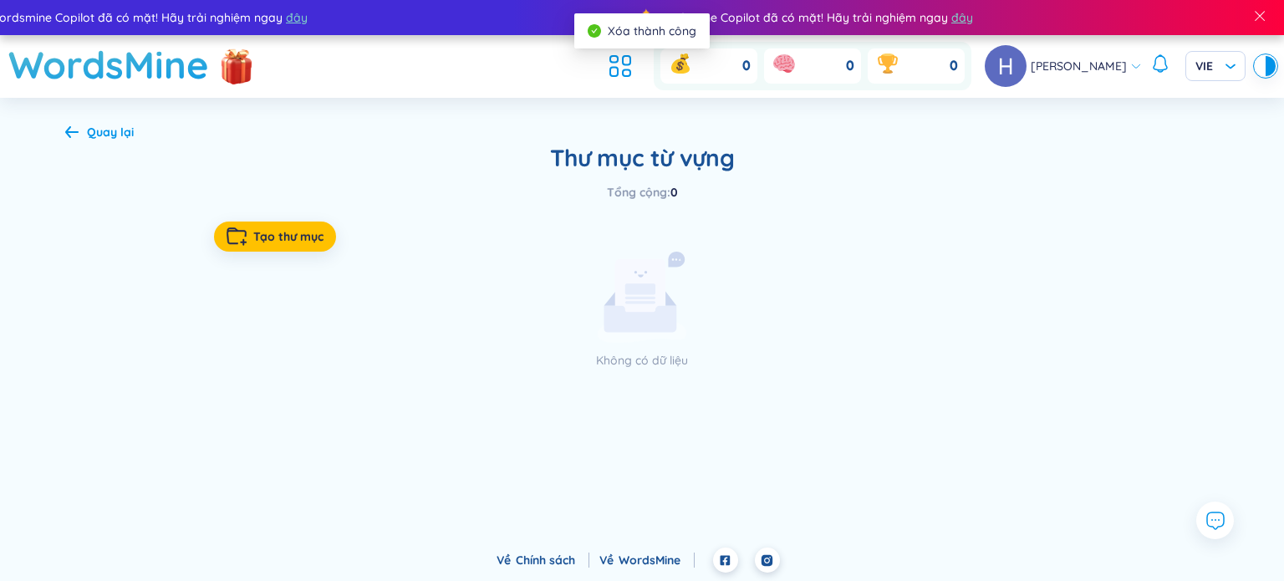
click at [85, 126] on div "Quay lại" at bounding box center [99, 132] width 69 height 18
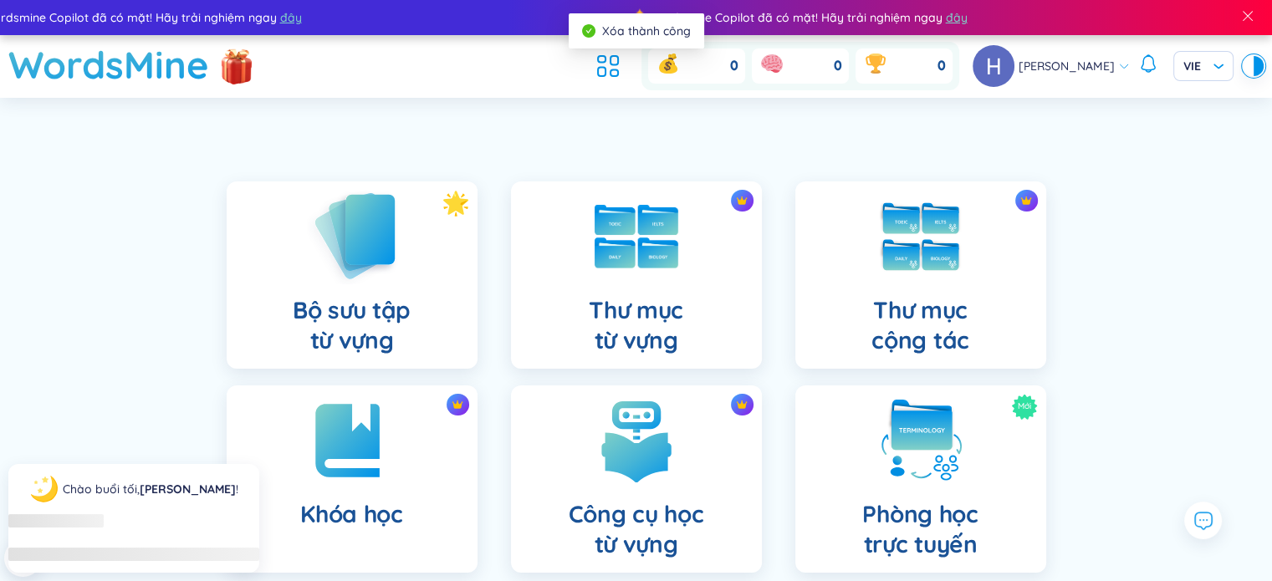
click at [407, 312] on h4 "Bộ sưu tập từ vựng" at bounding box center [352, 325] width 118 height 60
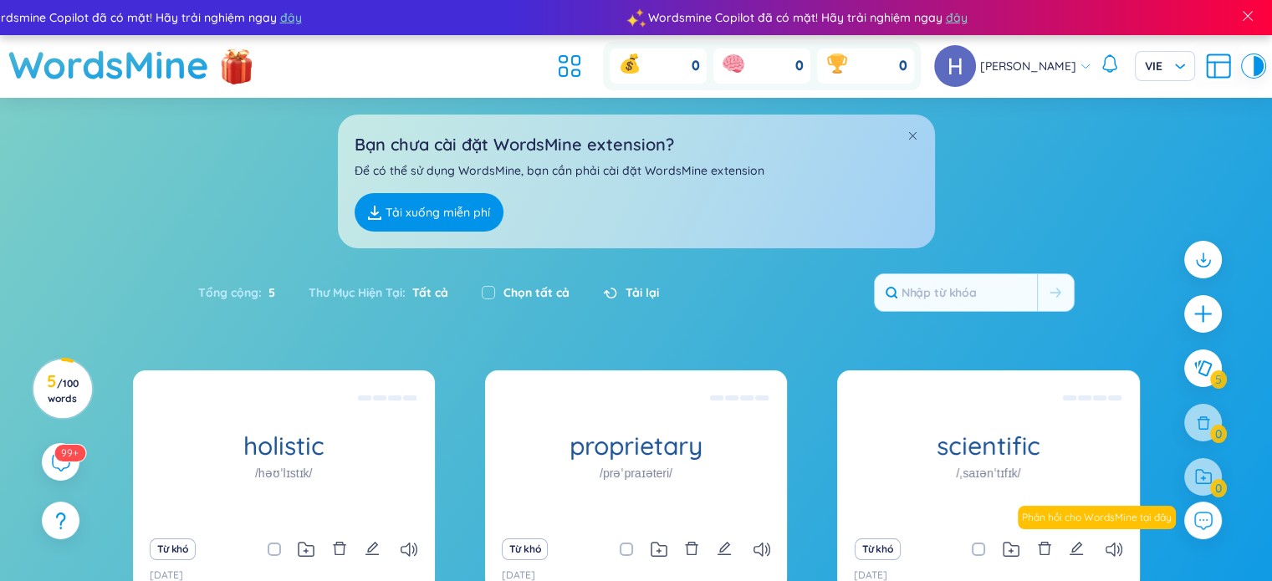
click at [579, 65] on icon at bounding box center [576, 60] width 8 height 9
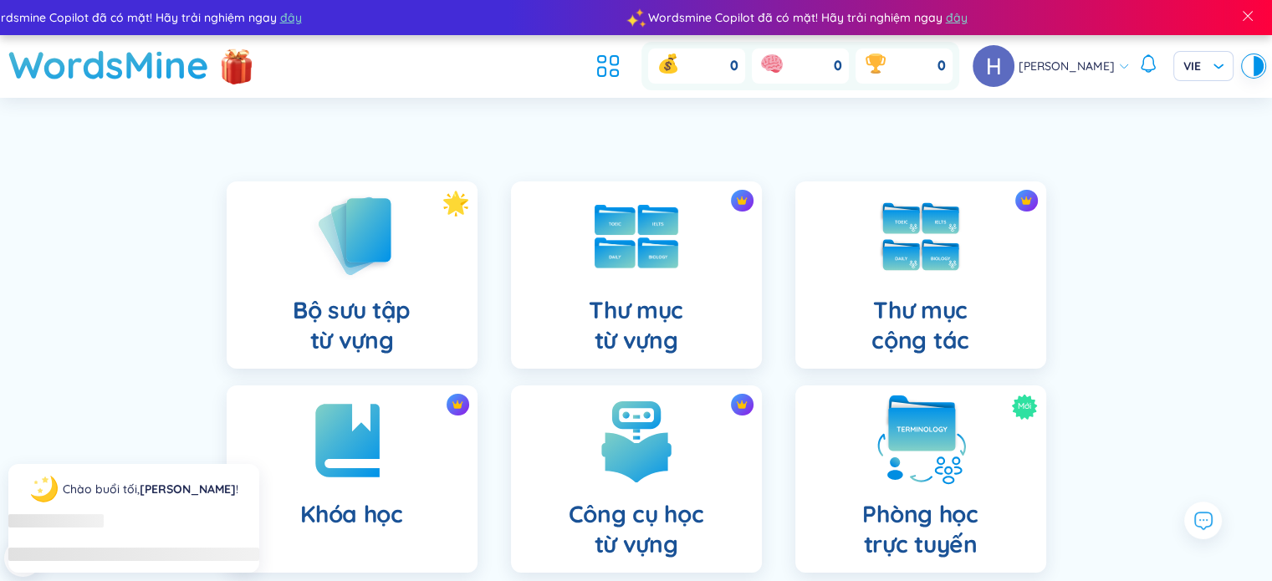
scroll to position [222, 0]
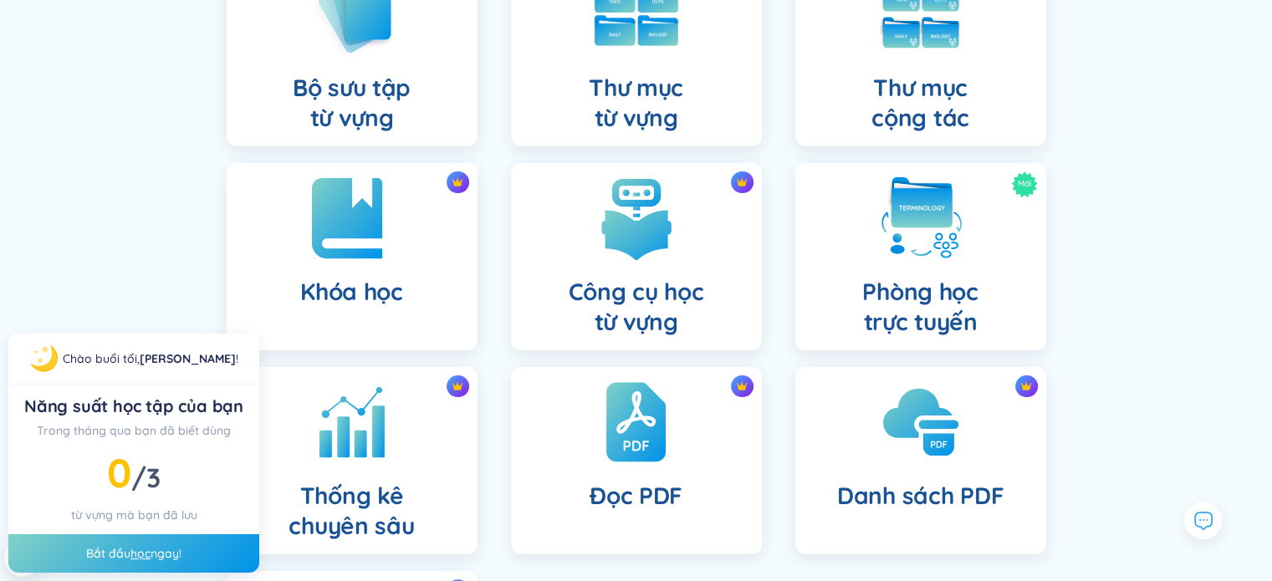
click at [399, 293] on h4 "Khóa học" at bounding box center [351, 292] width 103 height 30
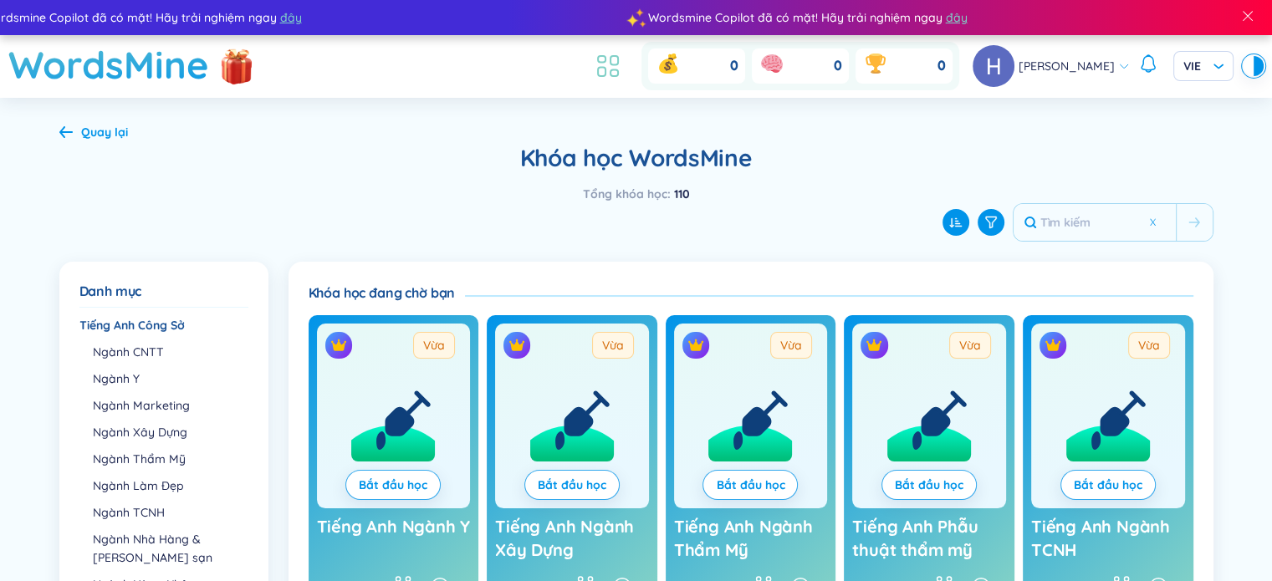
click at [613, 70] on icon at bounding box center [608, 66] width 30 height 30
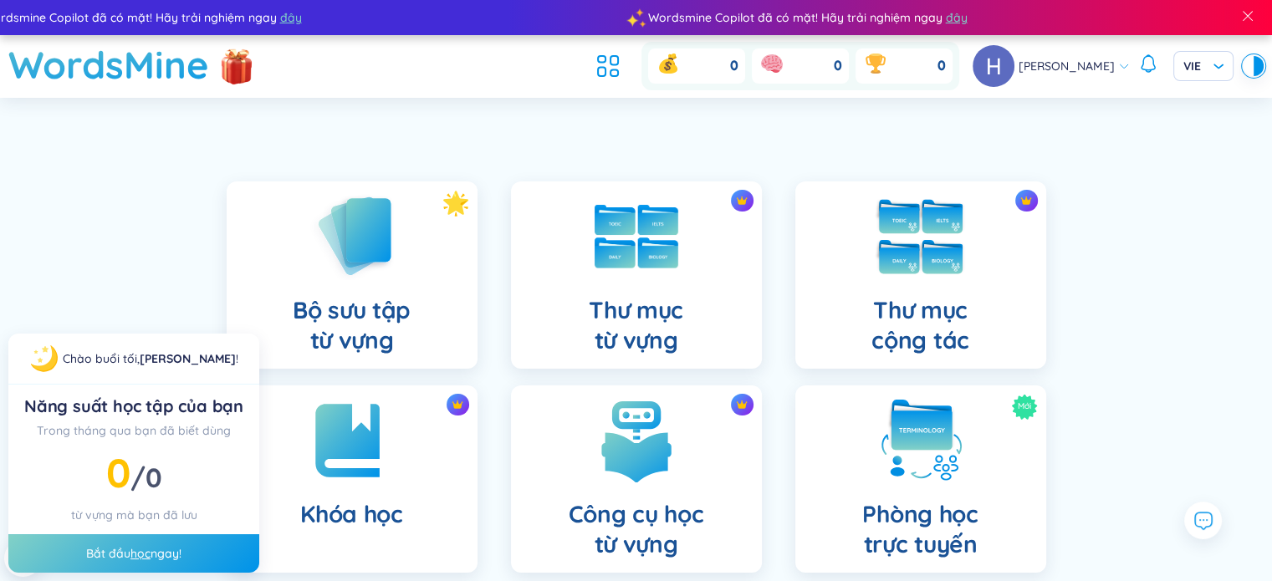
click at [970, 315] on div "Thư mục cộng tác" at bounding box center [920, 274] width 251 height 187
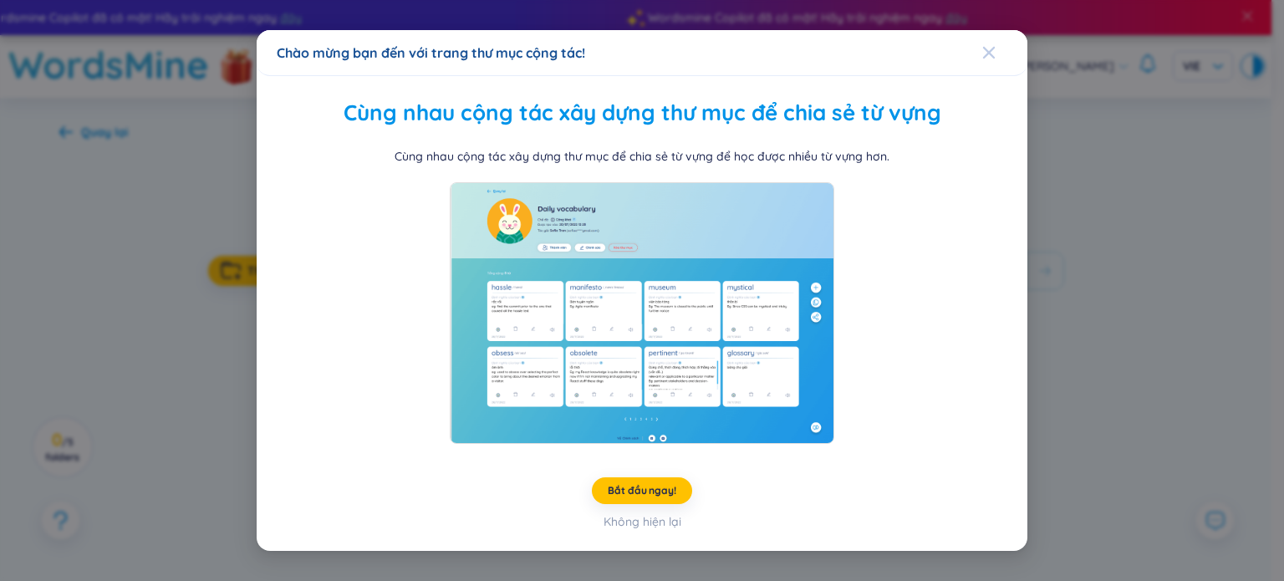
click at [1004, 62] on span "Close" at bounding box center [1004, 52] width 45 height 45
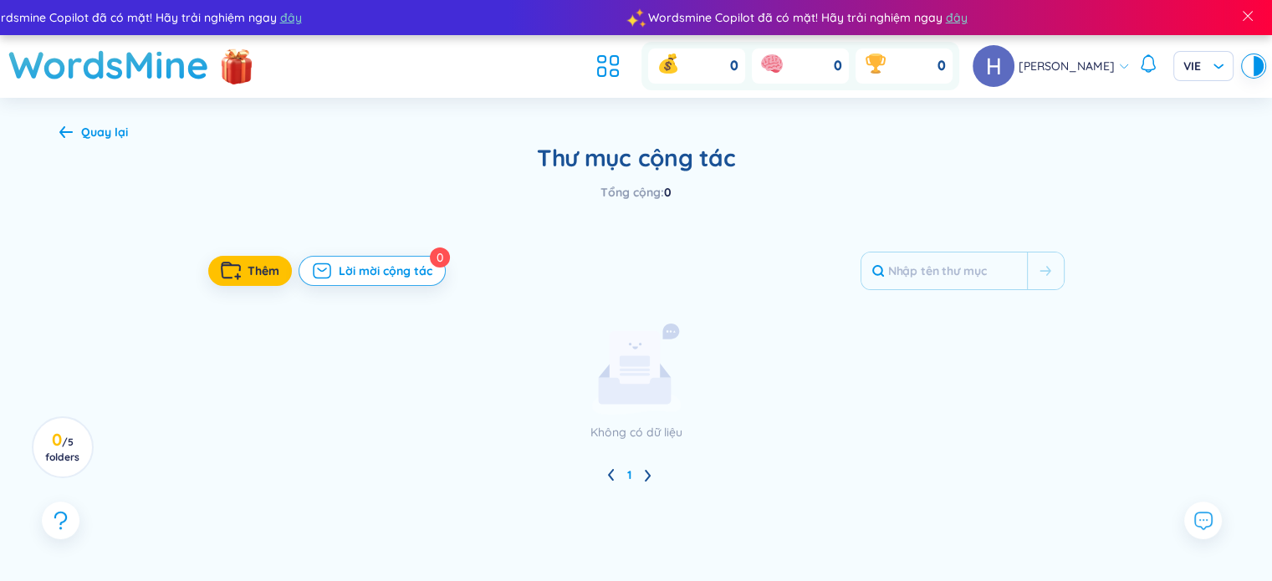
click at [639, 477] on ul "1" at bounding box center [636, 475] width 1154 height 27
click at [448, 375] on div "Không có dữ liệu" at bounding box center [636, 383] width 460 height 118
click at [278, 278] on button "Thêm" at bounding box center [250, 271] width 84 height 30
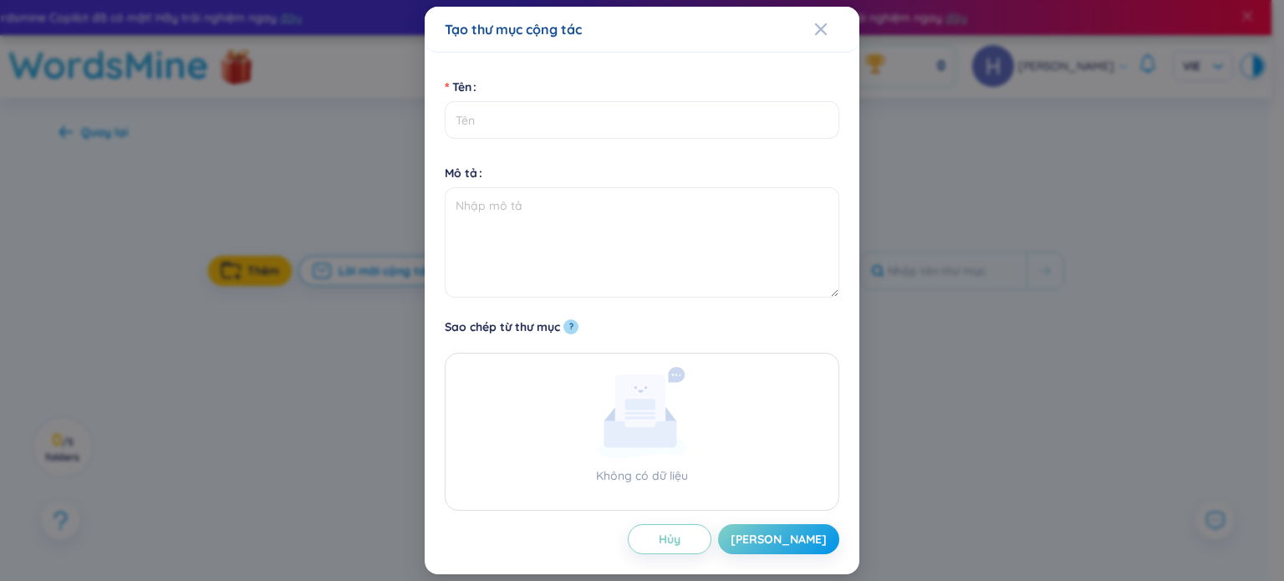
click at [371, 364] on div "Tạo thư mục cộng tác Tên Mô tả Sao chép từ thư mục ? Không có dữ liệu Hủy Lưu" at bounding box center [642, 290] width 1284 height 581
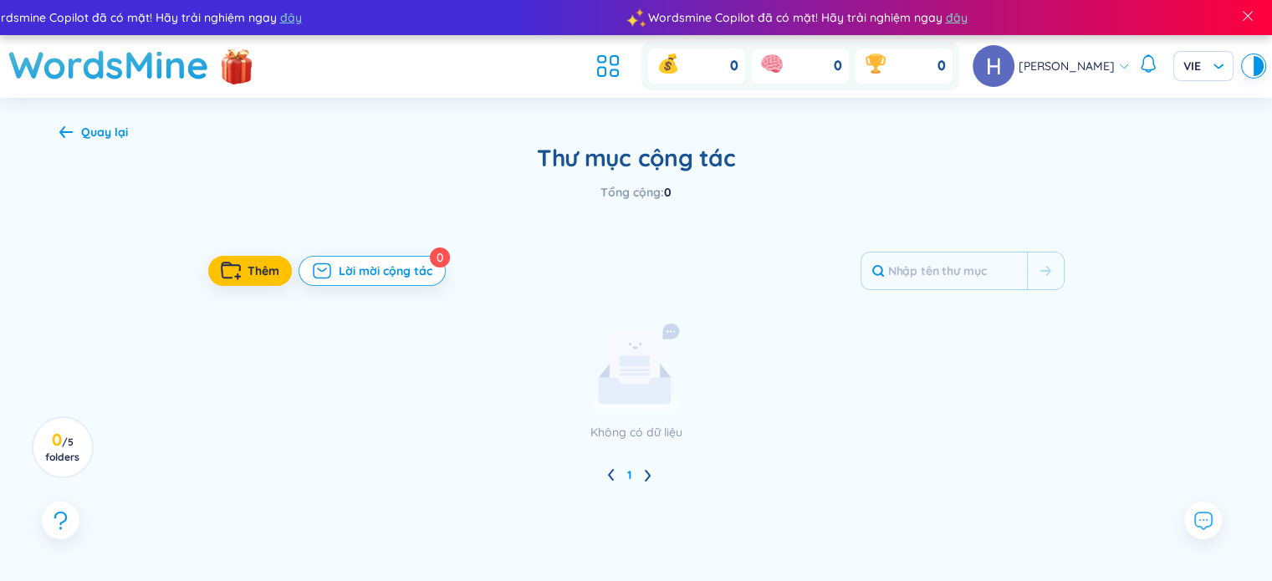
click at [625, 84] on div "0 0 0" at bounding box center [774, 66] width 370 height 48
click at [623, 79] on icon at bounding box center [608, 66] width 30 height 30
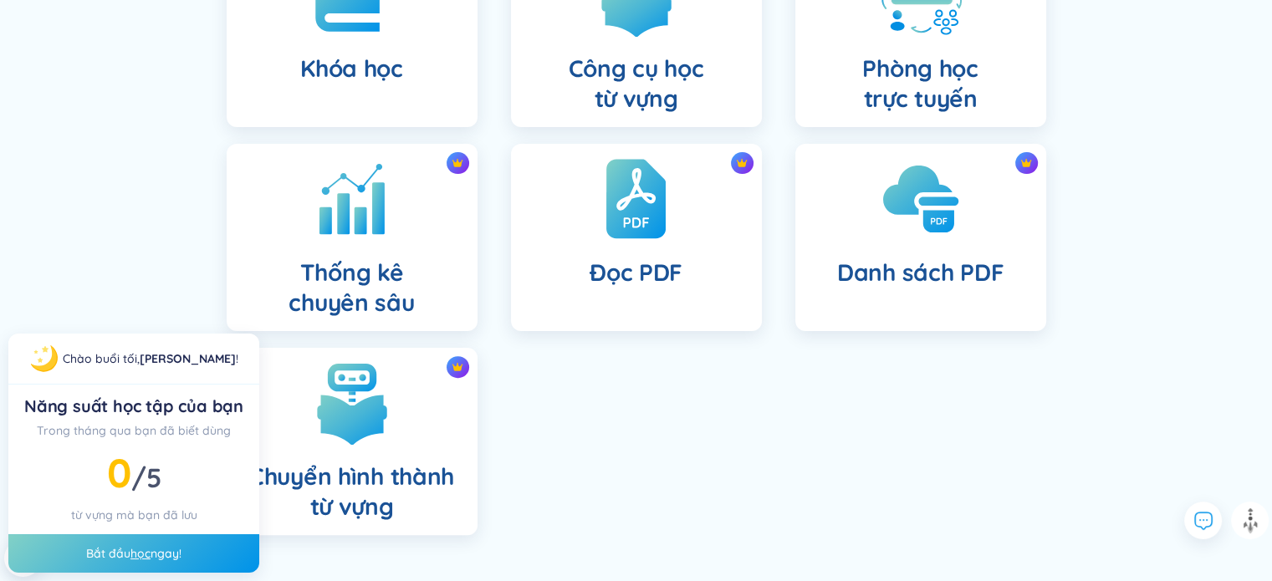
scroll to position [222, 0]
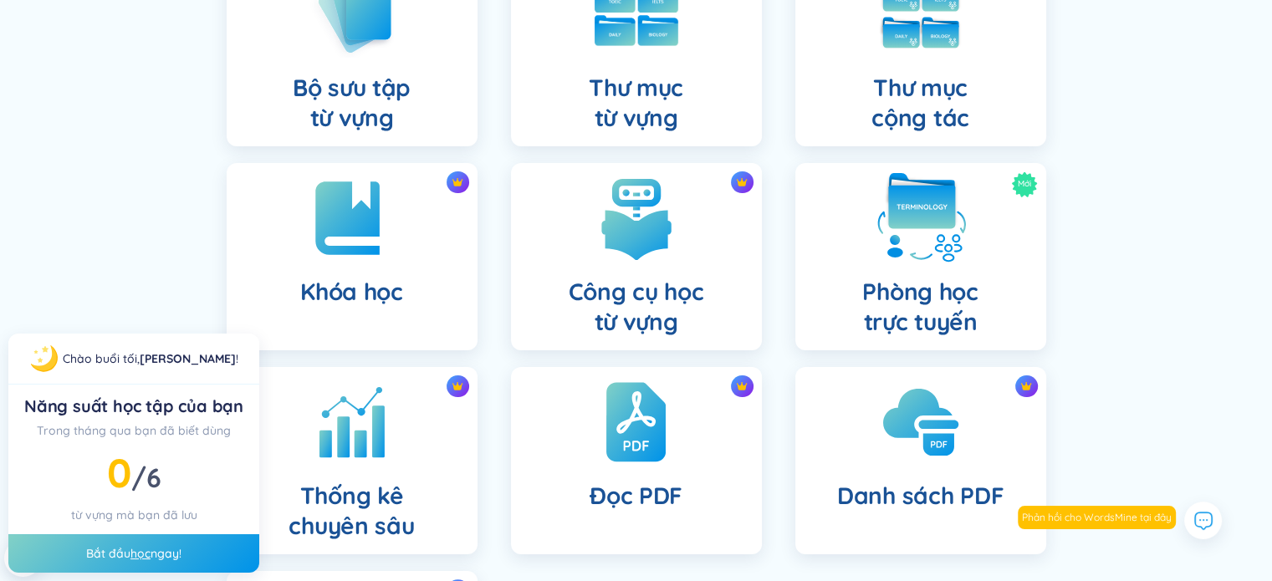
click at [951, 225] on img at bounding box center [921, 218] width 92 height 92
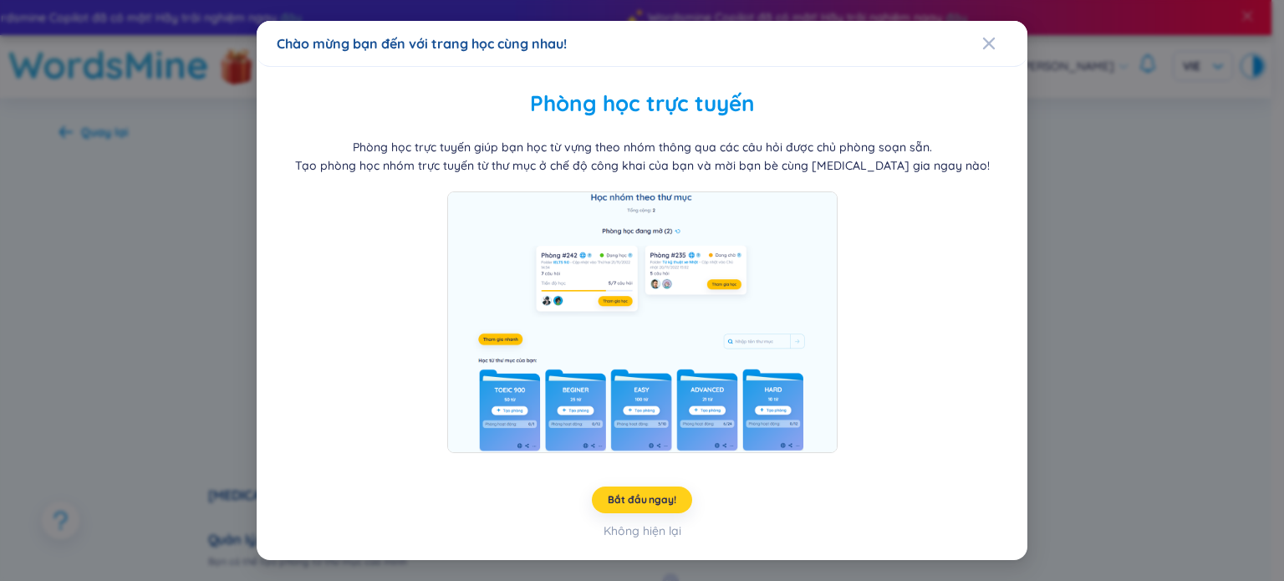
click at [662, 498] on span "Bắt đầu ngay!" at bounding box center [642, 499] width 68 height 13
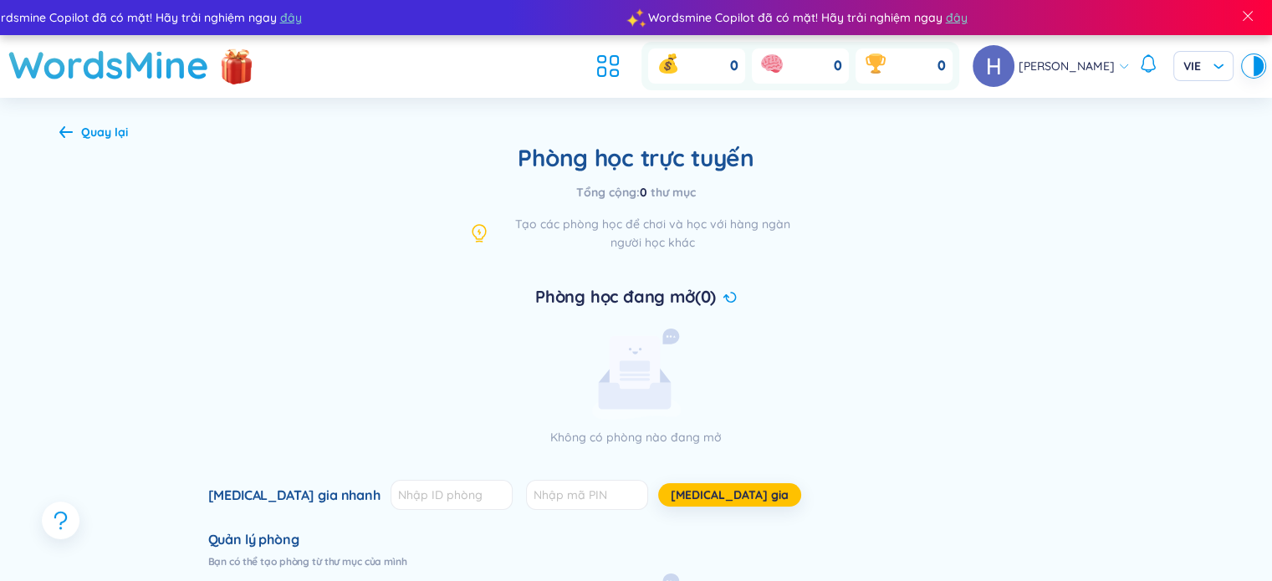
scroll to position [223, 0]
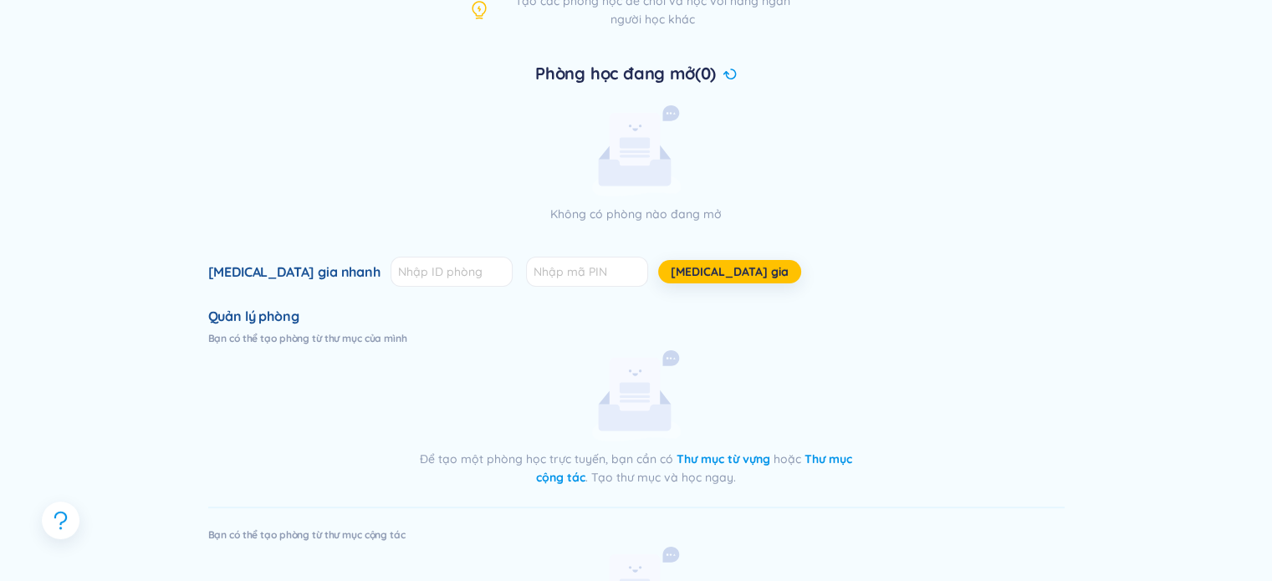
click at [355, 339] on h6 "Bạn có thể tạo phòng từ thư mục của mình" at bounding box center [636, 338] width 856 height 13
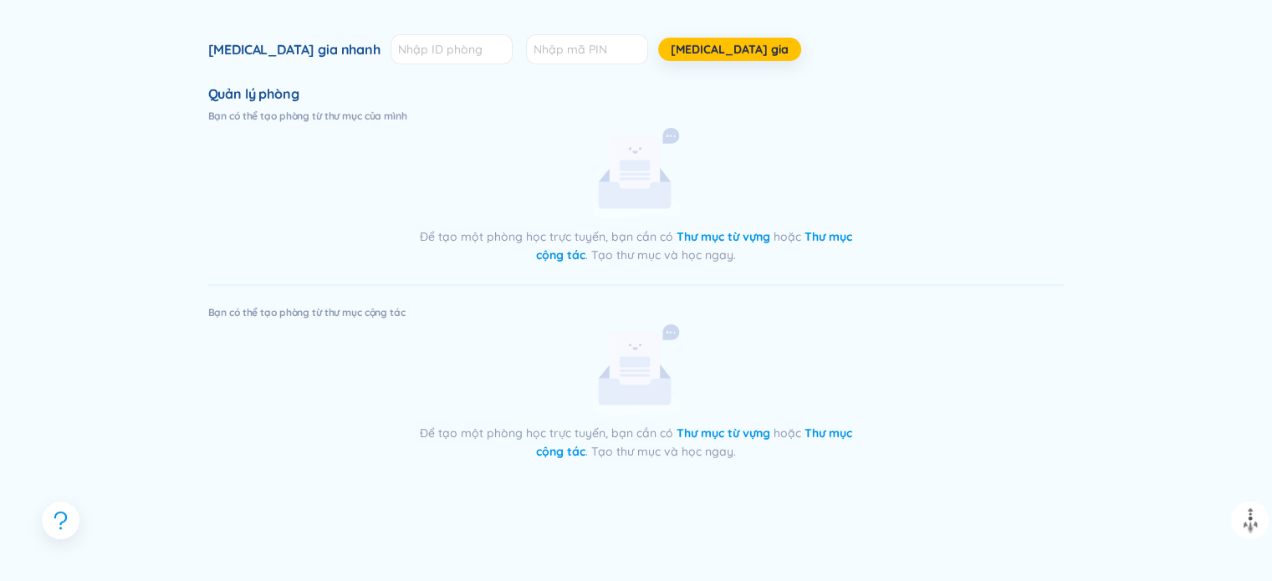
click at [727, 237] on strong "Thư mục từ vựng" at bounding box center [723, 236] width 94 height 15
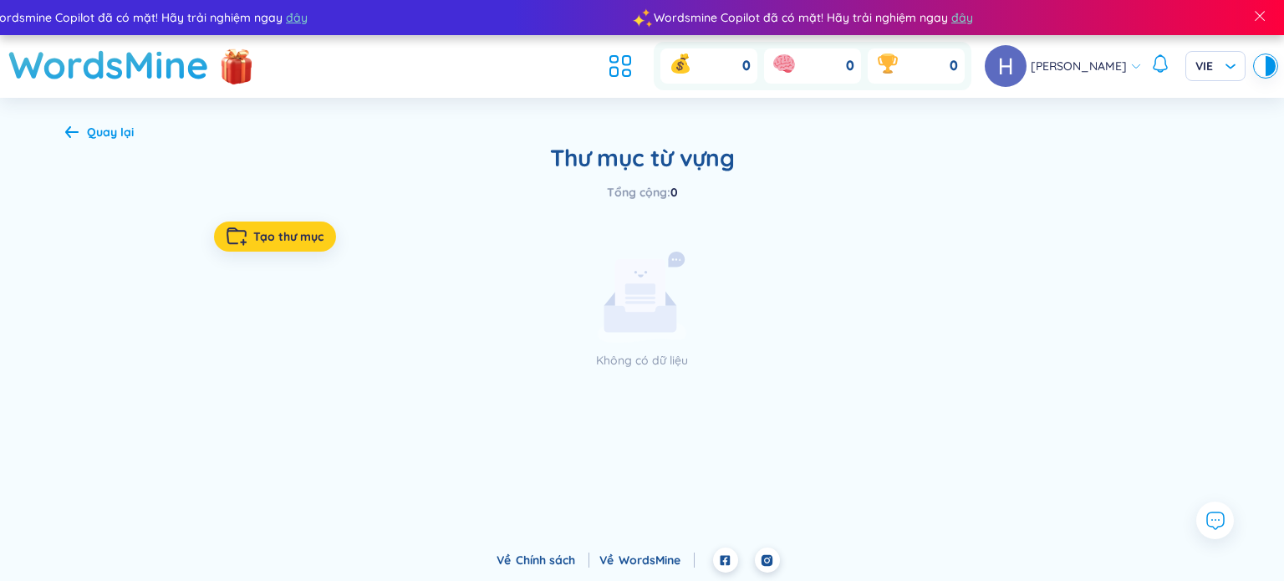
click at [263, 228] on span "Tạo thư mục" at bounding box center [288, 236] width 70 height 17
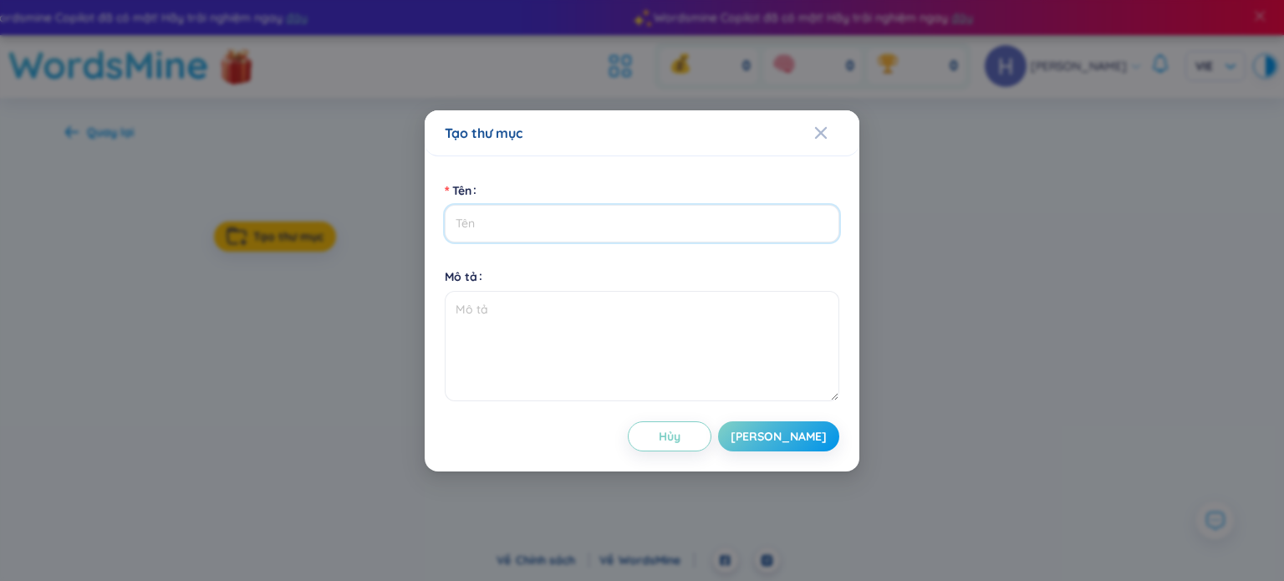
click at [551, 226] on input "Tên" at bounding box center [642, 224] width 395 height 38
type input "Ai Là Sao Sáng"
click at [796, 441] on span "Lưu" at bounding box center [779, 436] width 96 height 17
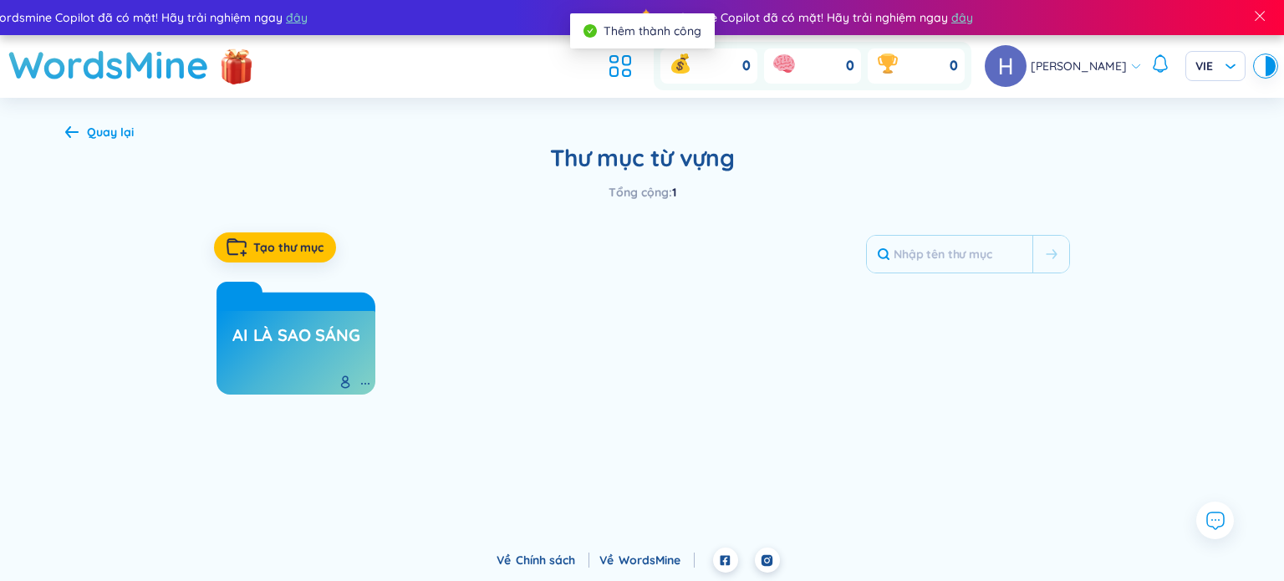
click at [296, 352] on h3 "Ai Là Sao Sáng" at bounding box center [295, 340] width 127 height 32
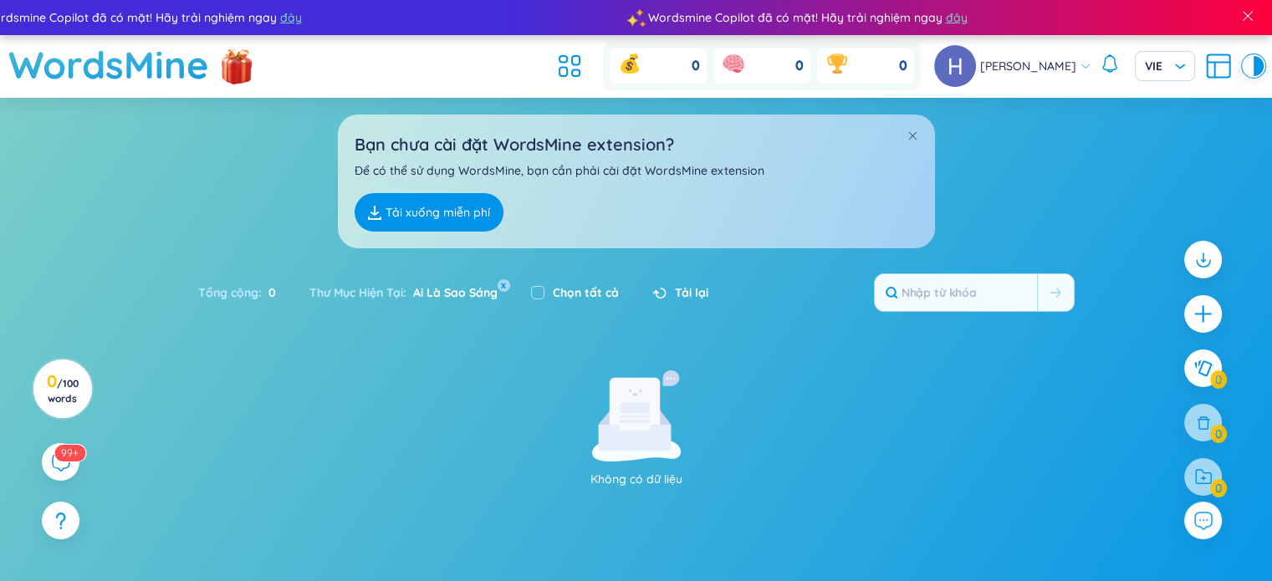
scroll to position [20, 0]
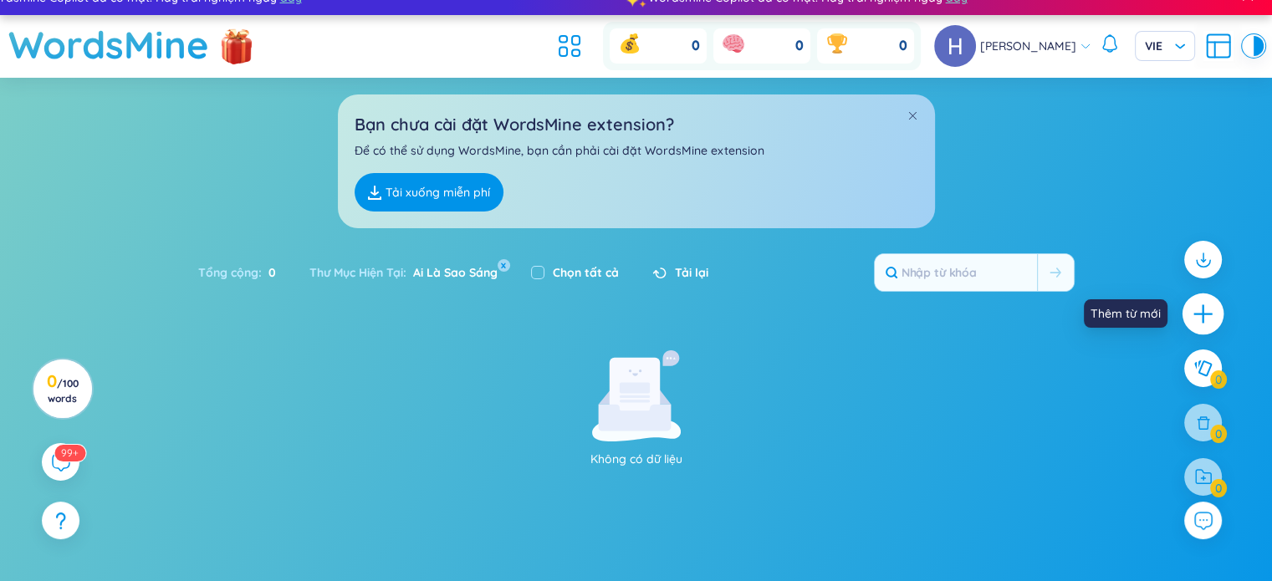
click at [1200, 311] on icon "plus" at bounding box center [1202, 314] width 23 height 23
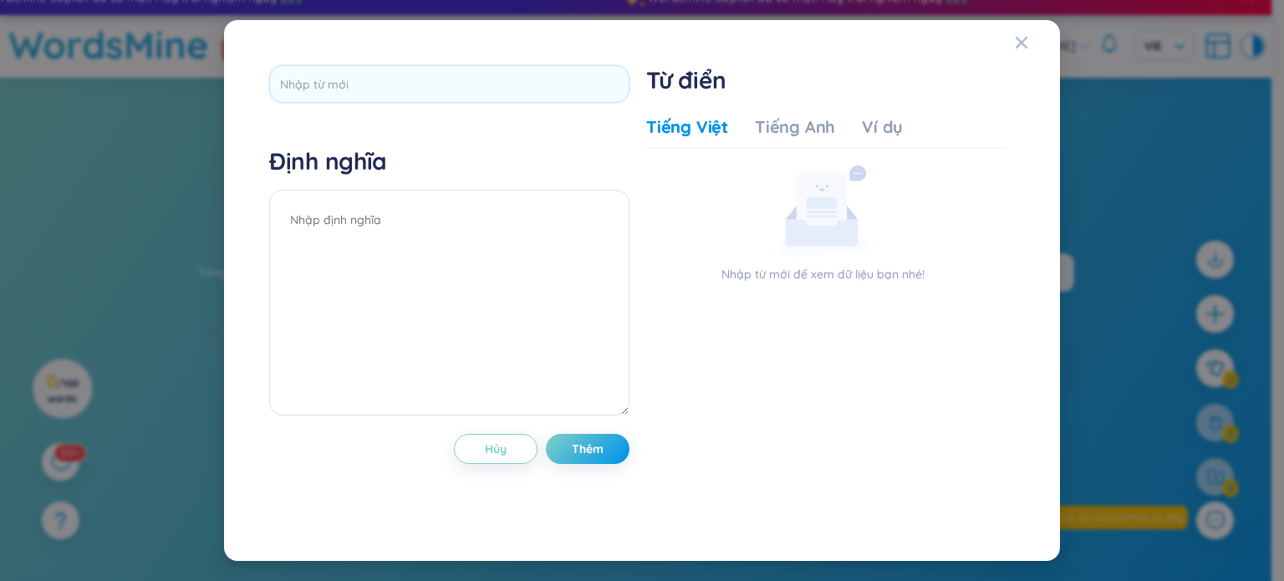
click at [798, 144] on div "Tiếng Việt Tiếng Anh Ví dụ" at bounding box center [774, 131] width 257 height 33
click at [799, 133] on div "Tiếng Anh" at bounding box center [795, 126] width 80 height 23
click at [862, 123] on div "Ví dụ" at bounding box center [882, 126] width 41 height 23
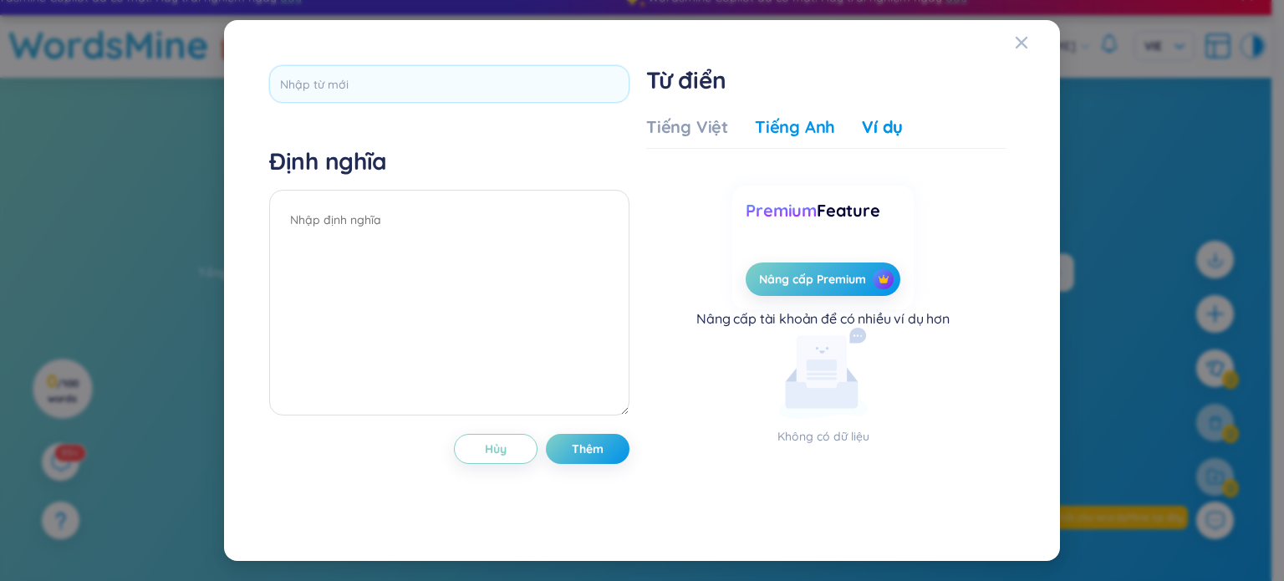
click at [767, 126] on div "Tiếng Anh" at bounding box center [795, 126] width 80 height 23
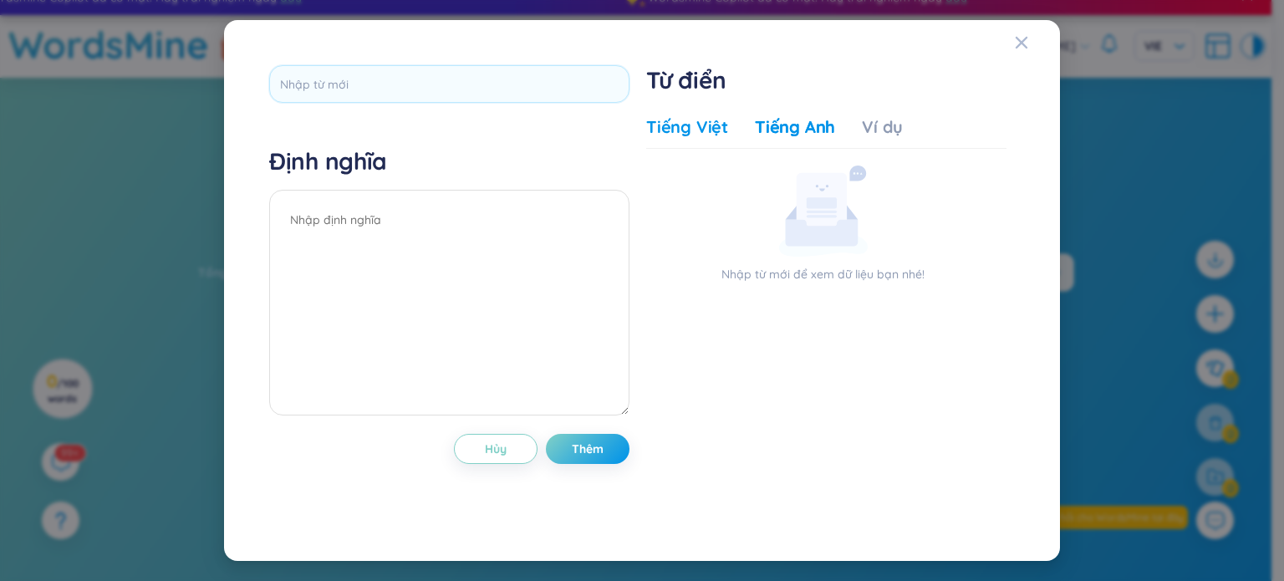
click at [714, 118] on div "Tiếng Việt" at bounding box center [687, 126] width 82 height 23
click at [1027, 32] on div "Close" at bounding box center [1021, 42] width 13 height 45
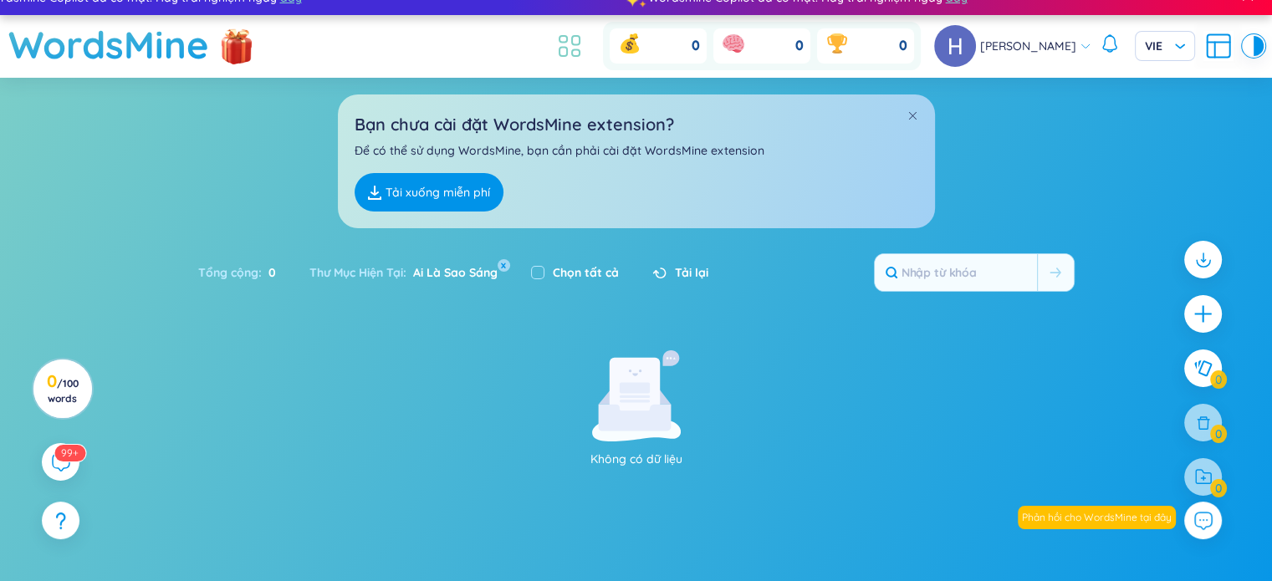
click at [579, 44] on icon at bounding box center [569, 46] width 30 height 30
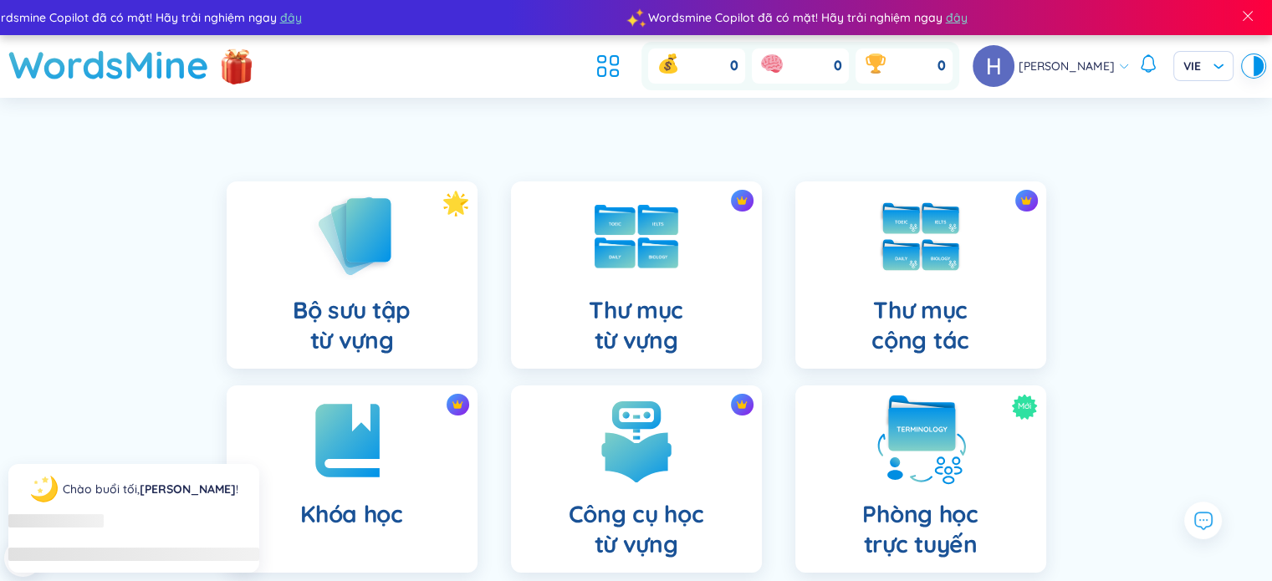
click at [926, 433] on img at bounding box center [921, 441] width 92 height 92
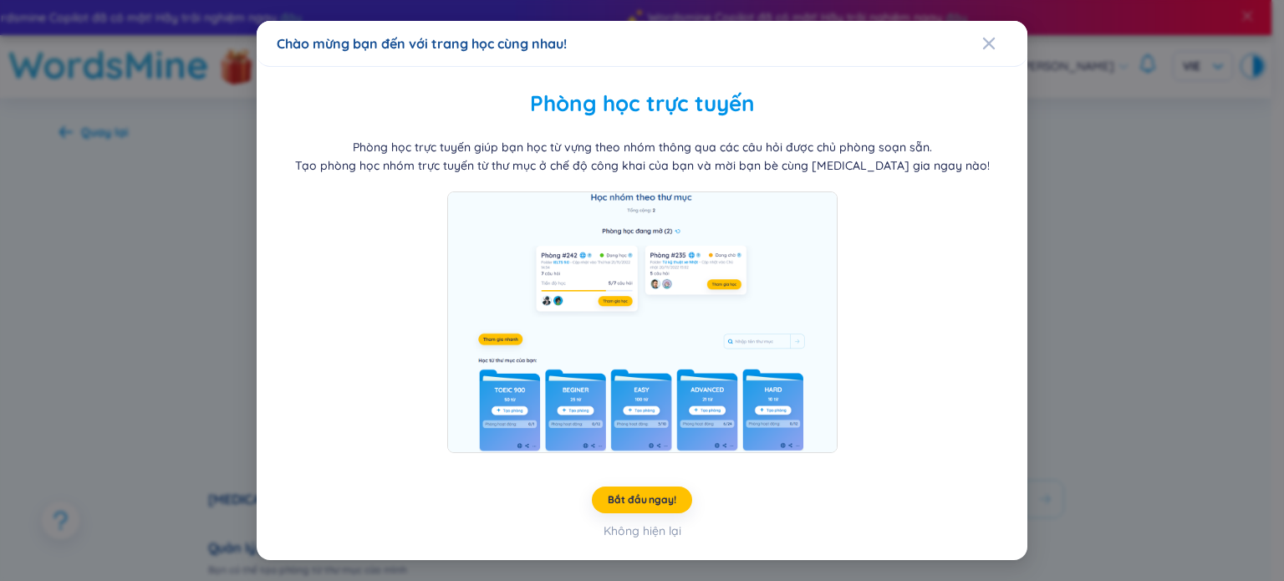
click at [683, 528] on div "Bắt đầu ngay! Không hiện lại" at bounding box center [642, 514] width 731 height 54
click at [670, 532] on div "Không hiện lại" at bounding box center [643, 531] width 78 height 18
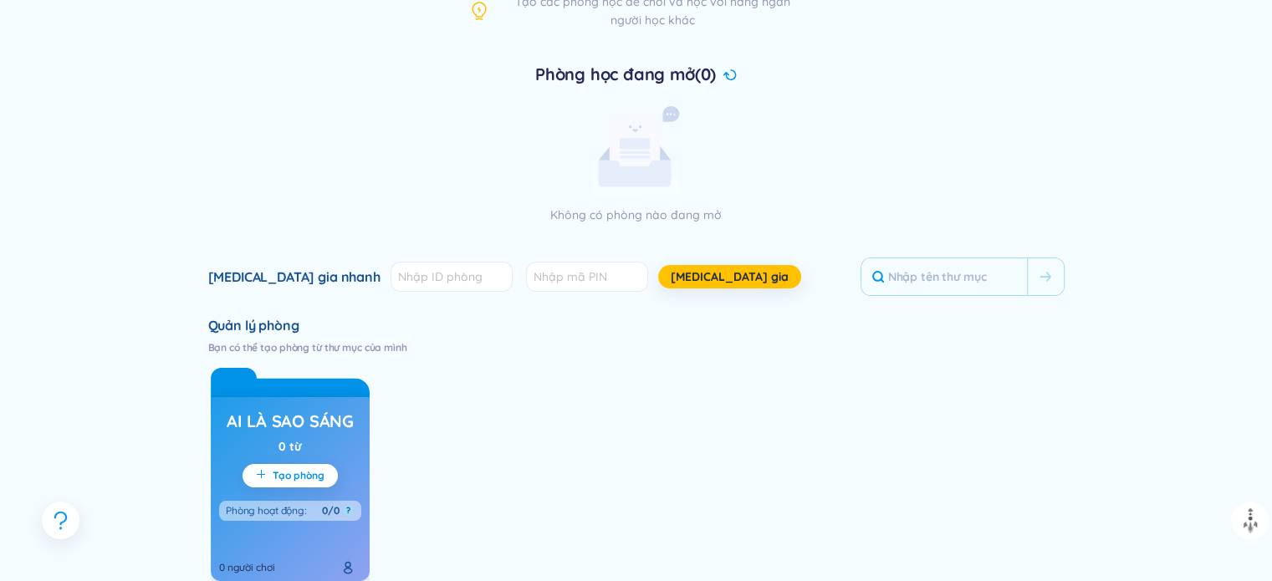
scroll to position [446, 0]
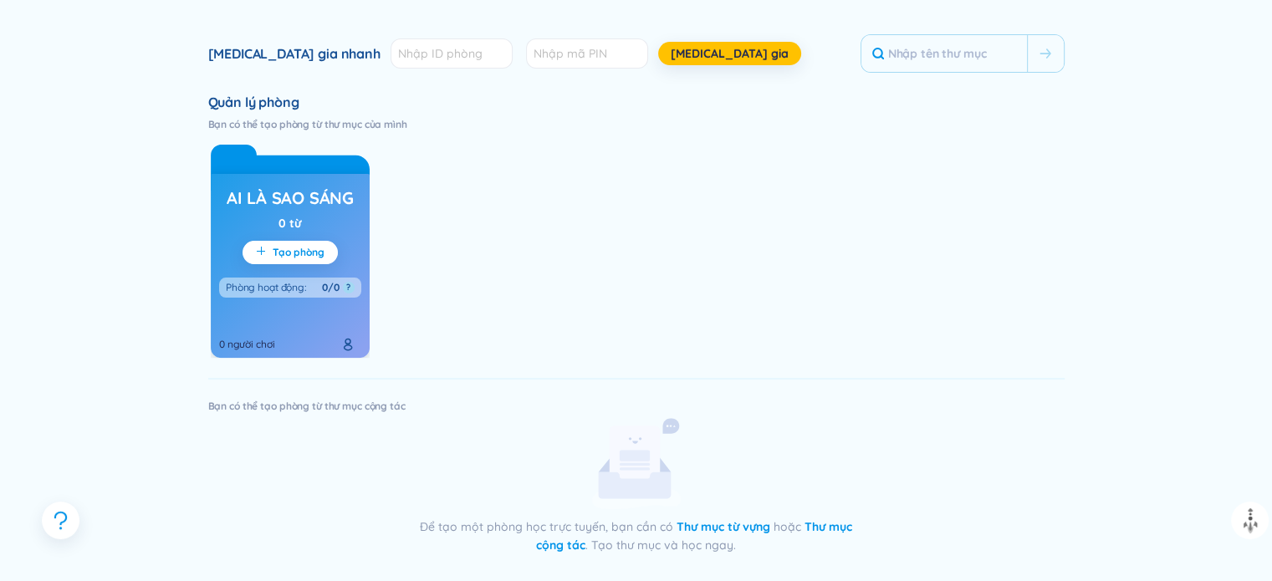
click at [331, 201] on h3 "Ai Là Sao Sáng" at bounding box center [290, 197] width 127 height 23
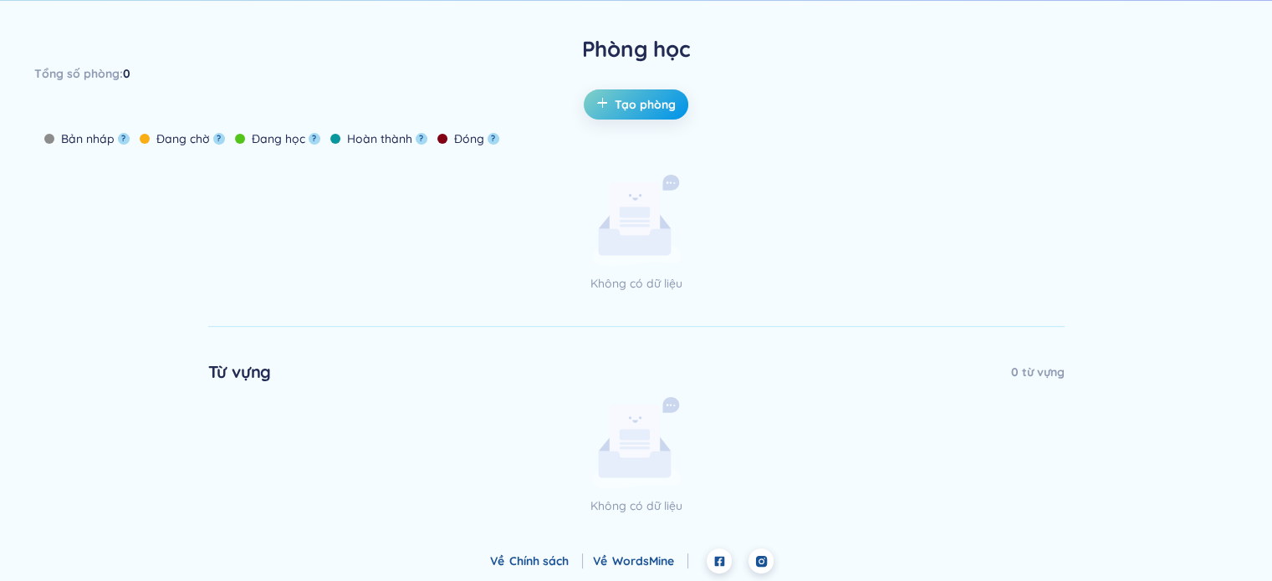
scroll to position [125, 0]
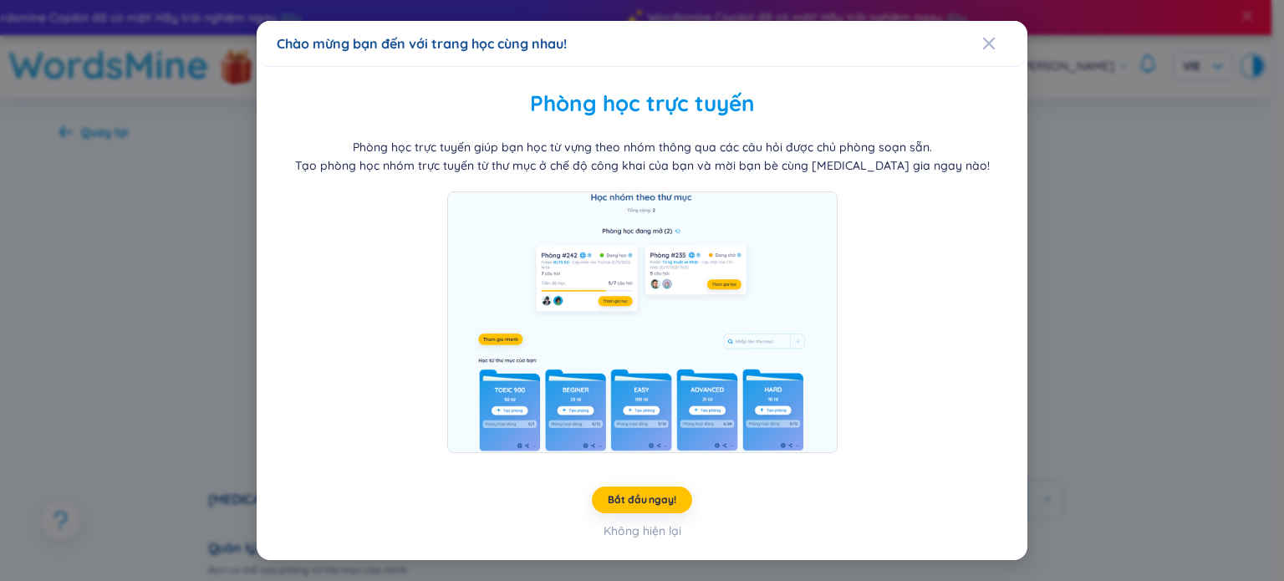
click at [660, 529] on div "Không hiện lại" at bounding box center [643, 531] width 78 height 18
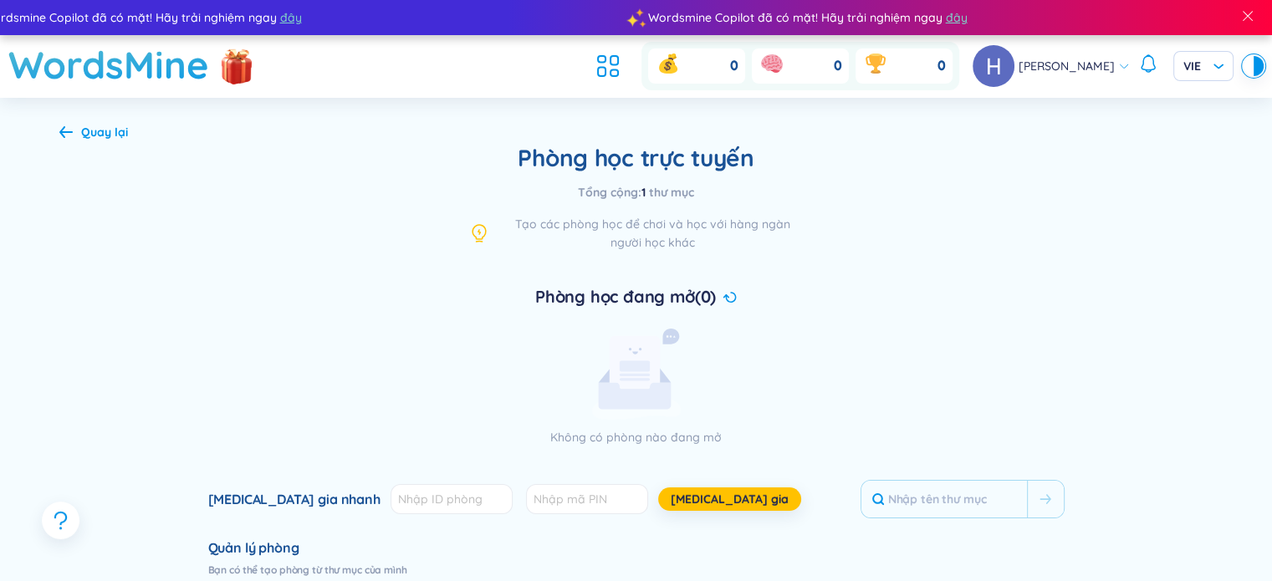
scroll to position [446, 0]
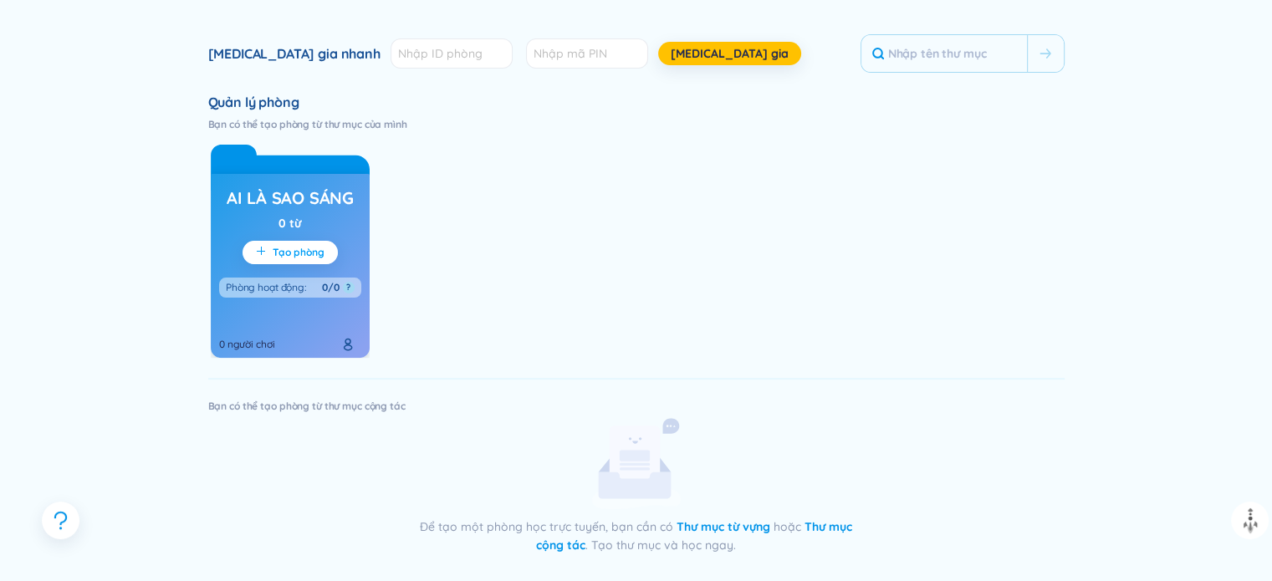
click at [292, 247] on span "Tạo phòng" at bounding box center [299, 252] width 52 height 13
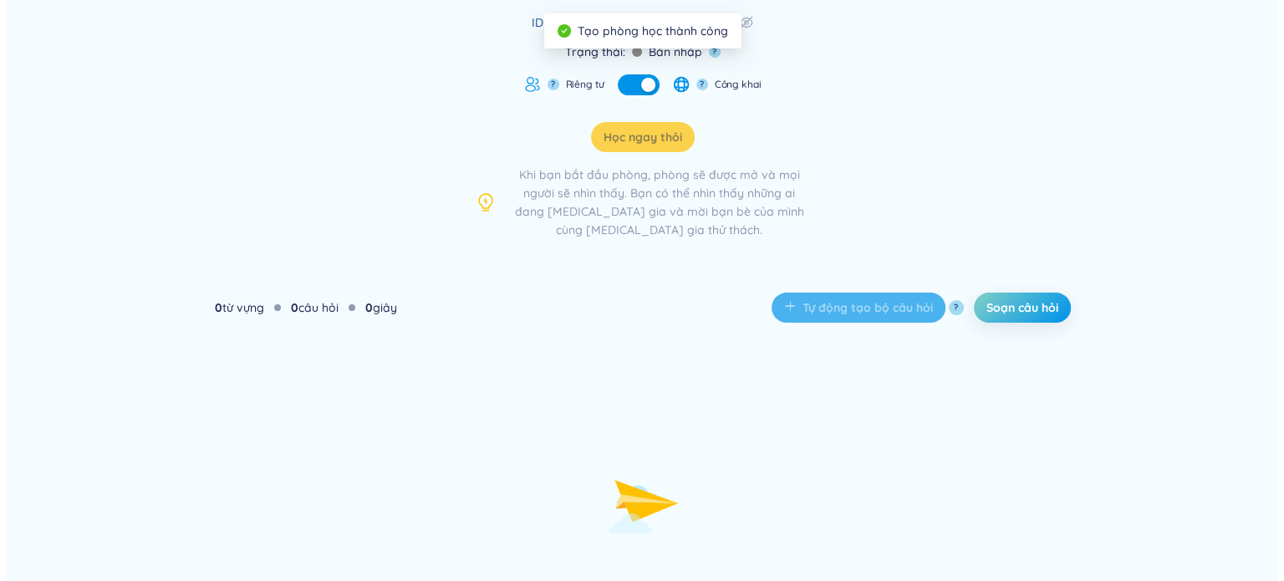
scroll to position [54, 0]
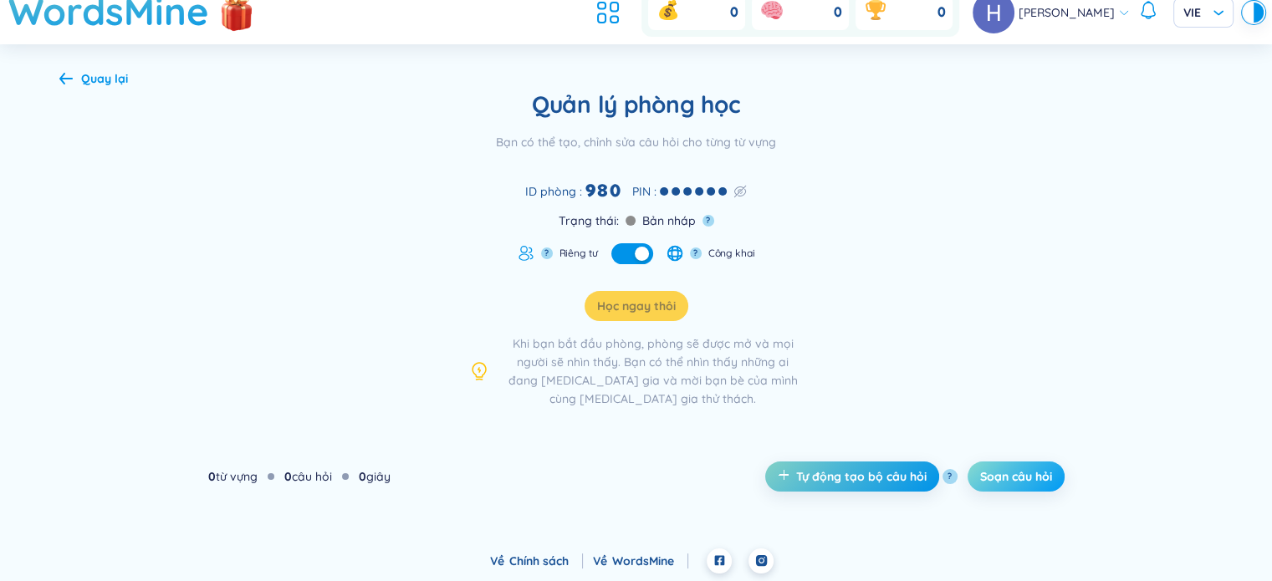
click at [997, 480] on span "Soạn câu hỏi" at bounding box center [1016, 476] width 72 height 17
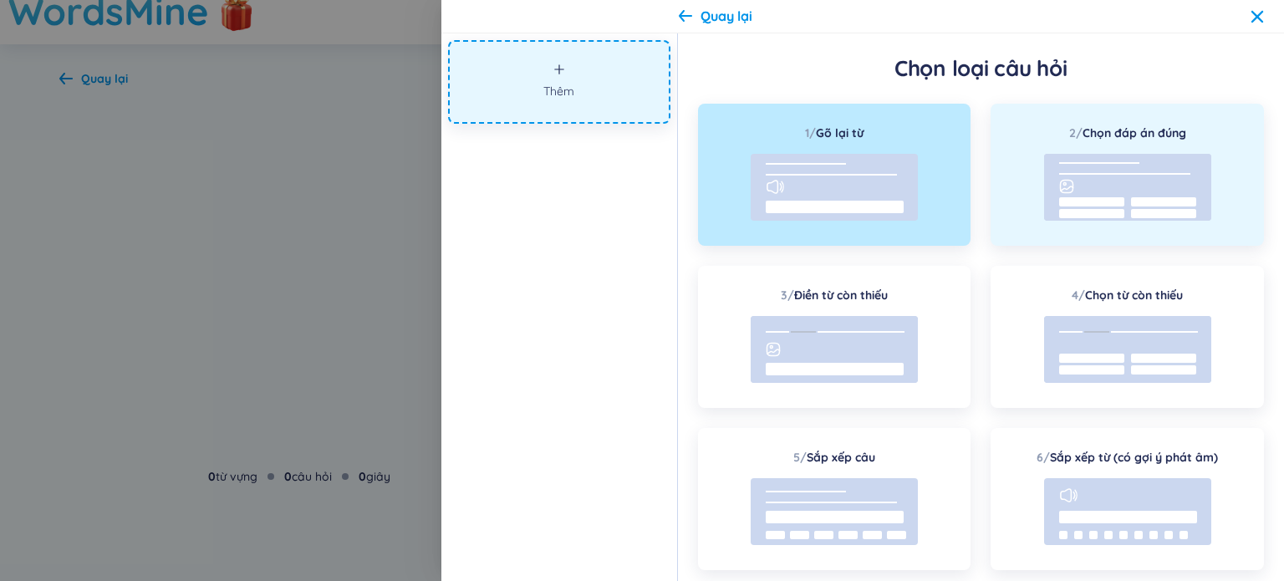
click at [1145, 191] on rect at bounding box center [1127, 187] width 167 height 67
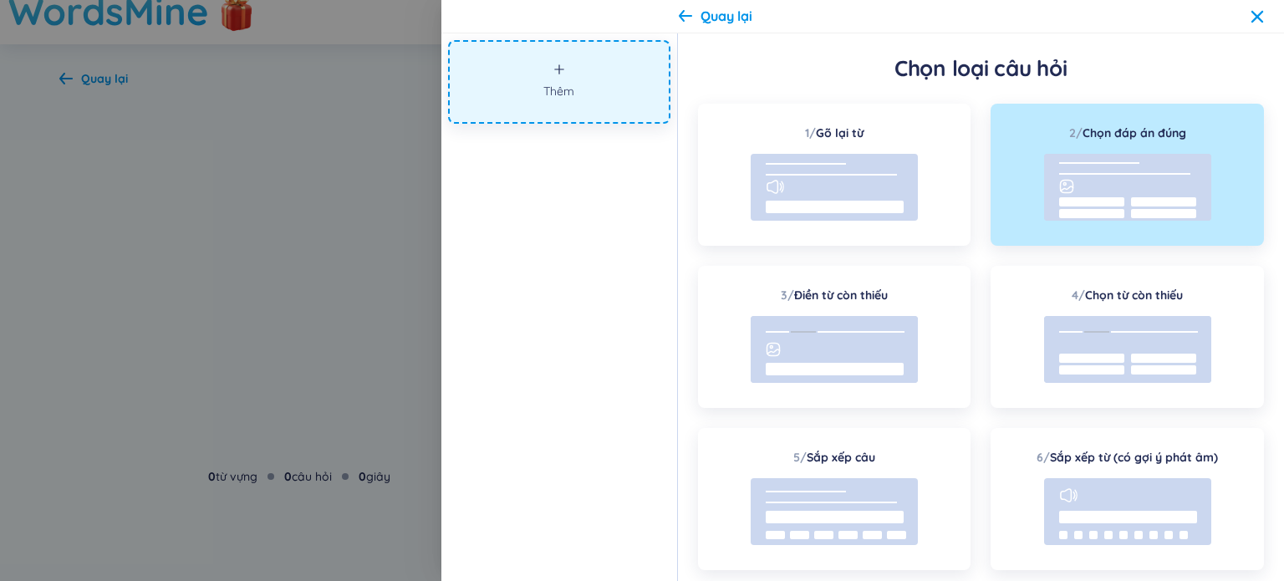
click at [1133, 176] on rect at bounding box center [1127, 187] width 167 height 67
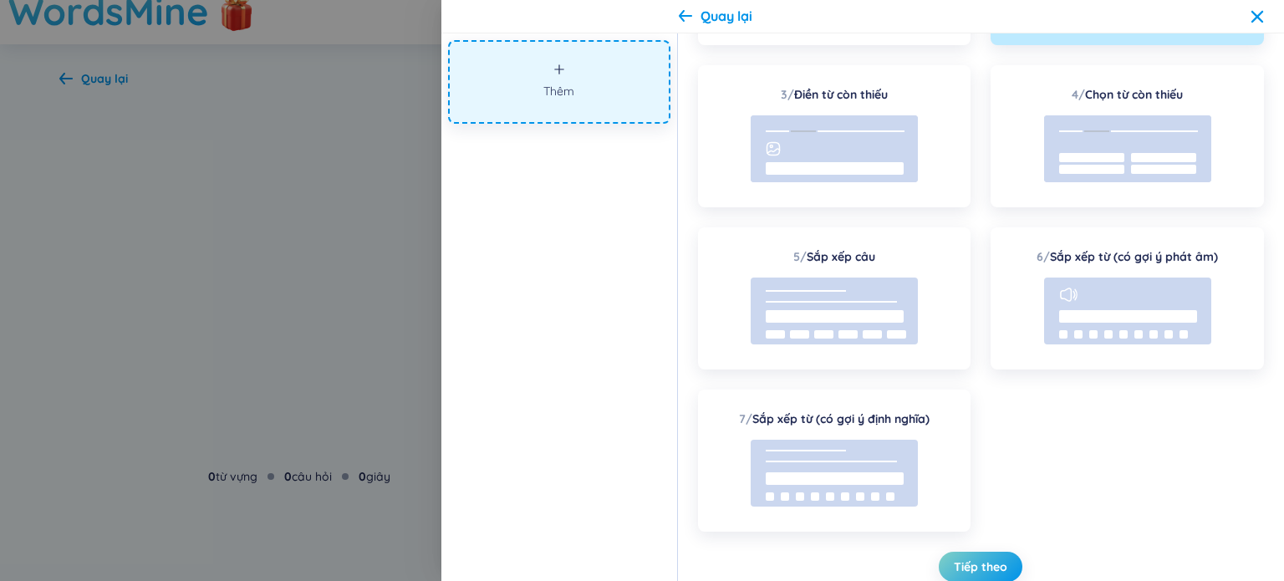
scroll to position [0, 0]
click at [981, 565] on span "Tiếp theo" at bounding box center [981, 566] width 54 height 17
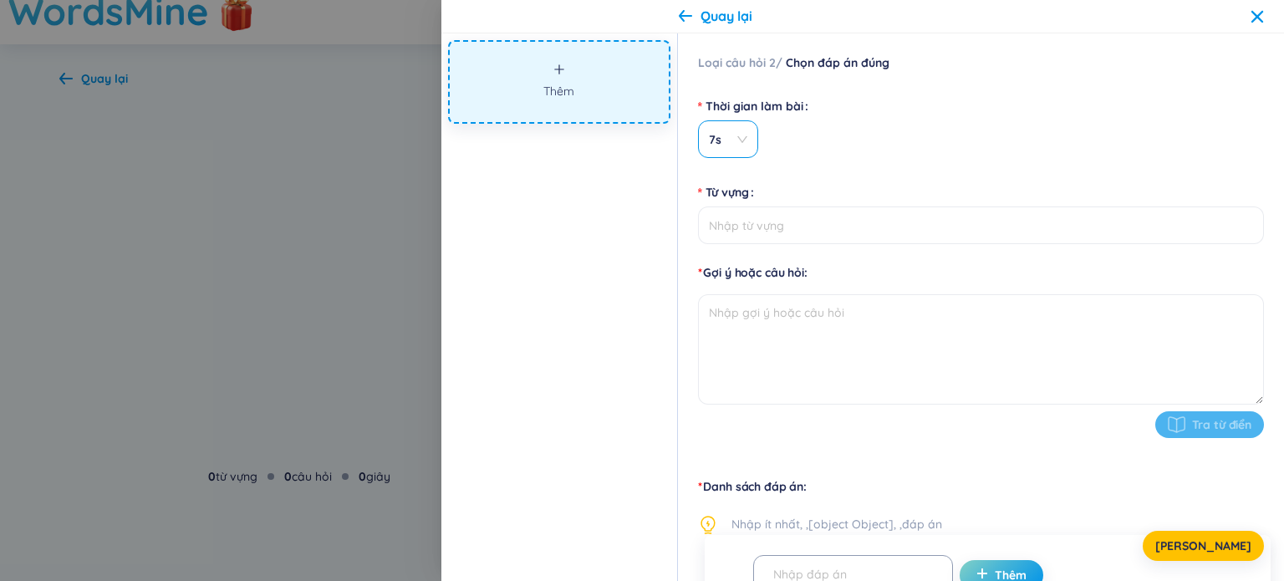
click at [739, 133] on span "7s" at bounding box center [728, 139] width 38 height 17
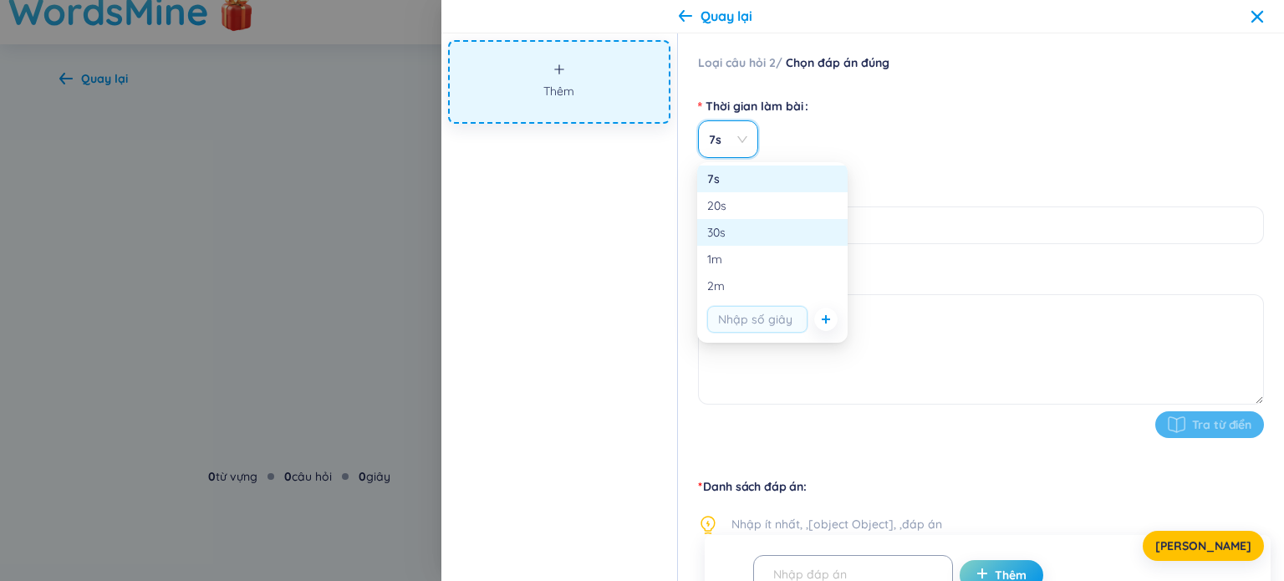
click at [760, 233] on div "30s" at bounding box center [772, 232] width 130 height 18
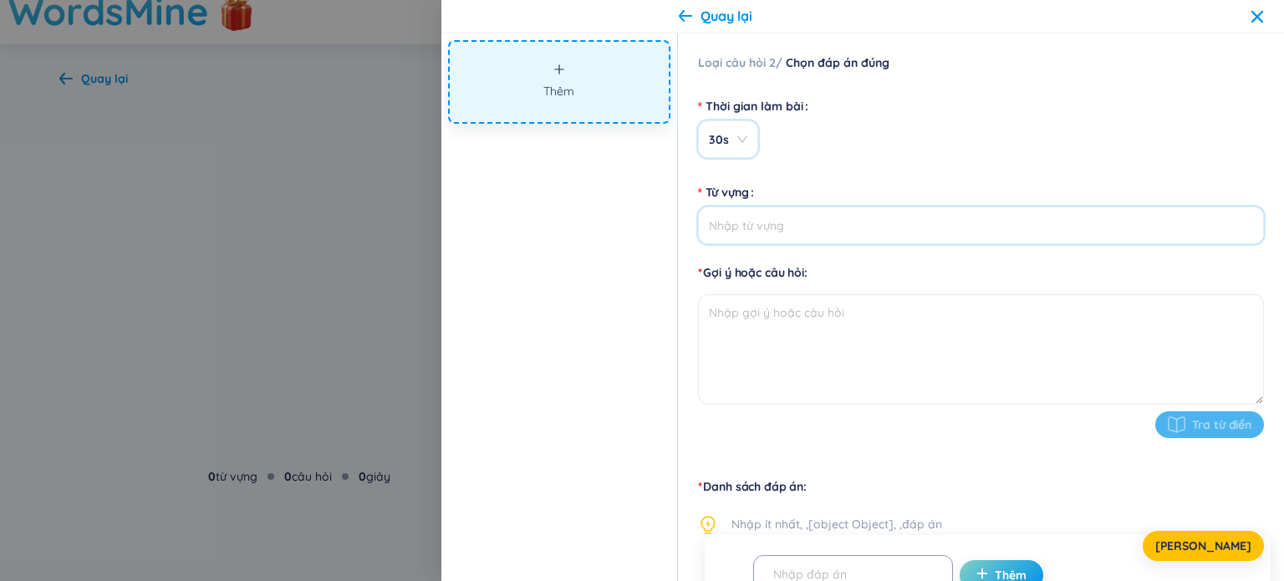
click at [795, 232] on input "Từ vựng" at bounding box center [981, 226] width 566 height 38
click at [969, 181] on div "Từ vựng" at bounding box center [981, 192] width 566 height 27
click at [768, 228] on input "Từ vựng" at bounding box center [981, 226] width 566 height 38
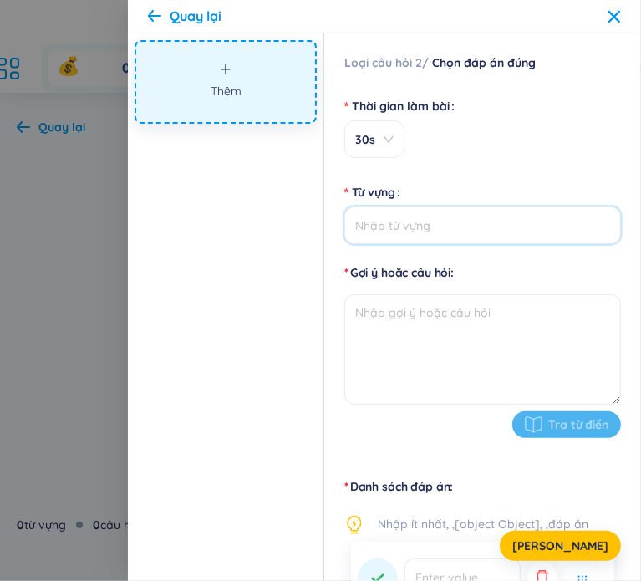
click at [413, 228] on input "Từ vựng" at bounding box center [482, 226] width 277 height 38
paste input "Giá trị cốt lõi của Trường Đại học Kinh tế - Luật, ĐHQG-HCM là gì?"
type input "Giá trị cốt lõi của Trường Đại học Kinh tế - Luật, ĐHQG-HCM là gì?"
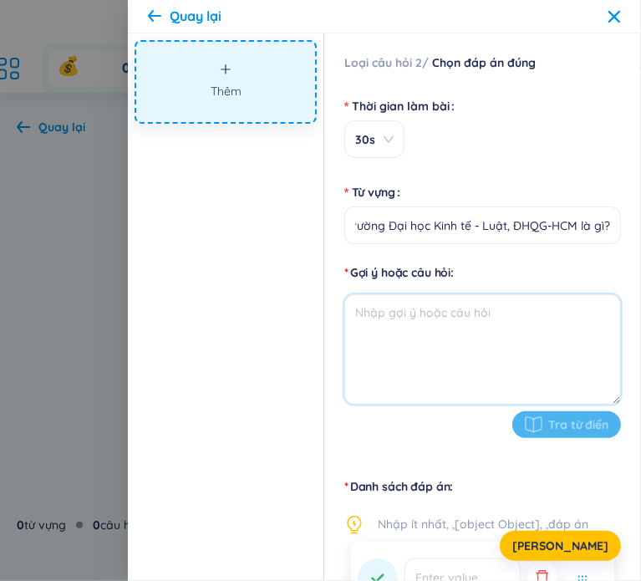
scroll to position [0, 0]
click at [436, 321] on textarea at bounding box center [482, 349] width 277 height 110
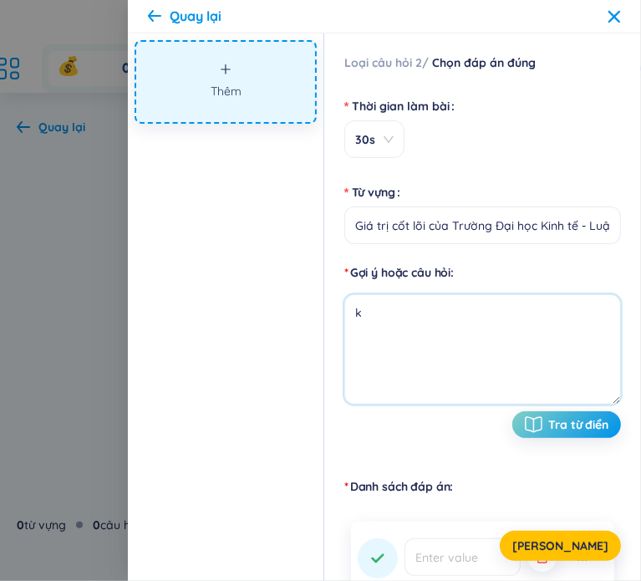
type textarea "k"
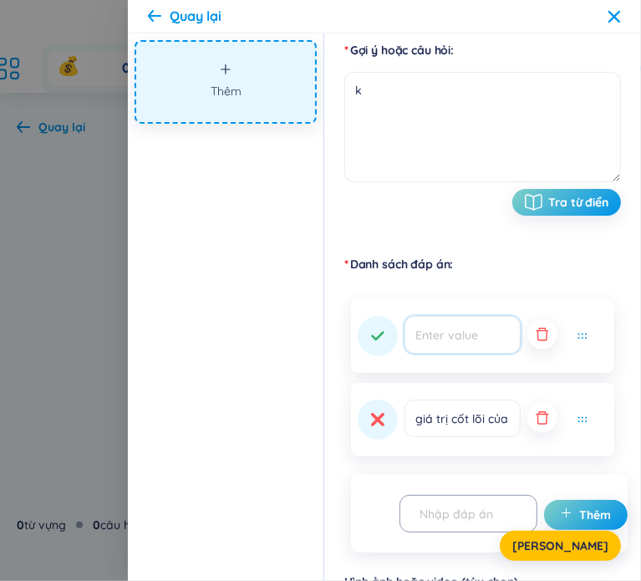
click at [462, 342] on input "text" at bounding box center [463, 335] width 116 height 38
paste input "Thống nhất - Vượt trội - Tiên phong"
type input "Thống nhất - Vượt trội - Tiên phong"
click at [488, 423] on input "giá trị cốt lõi của trường đại học kinh tế - luật, đhqg-hcm là gì?" at bounding box center [463, 419] width 116 height 38
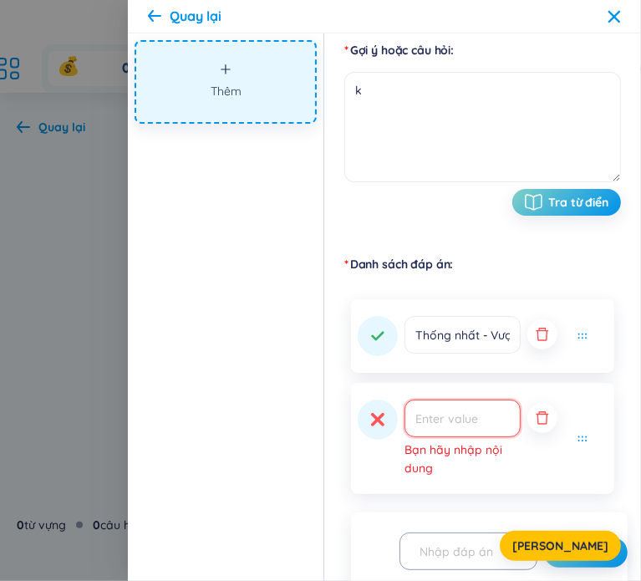
paste input "Thống nhất - Vững bền - Tiên phong"
type input "Thống nhất - Vững bền - Tiên phong"
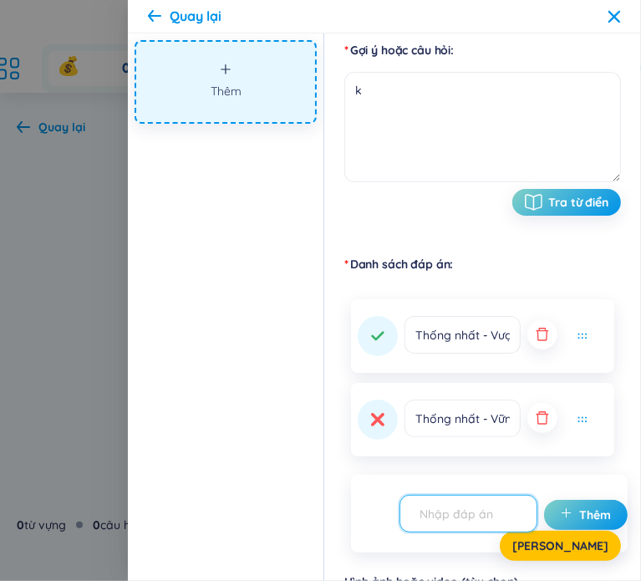
click at [501, 507] on input "text" at bounding box center [461, 513] width 103 height 29
click at [478, 508] on input "text" at bounding box center [461, 513] width 103 height 29
paste input "Thống nhất - Vượt trội - Phát triển"
type input "Thống nhất - Vượt trội - Phát triển"
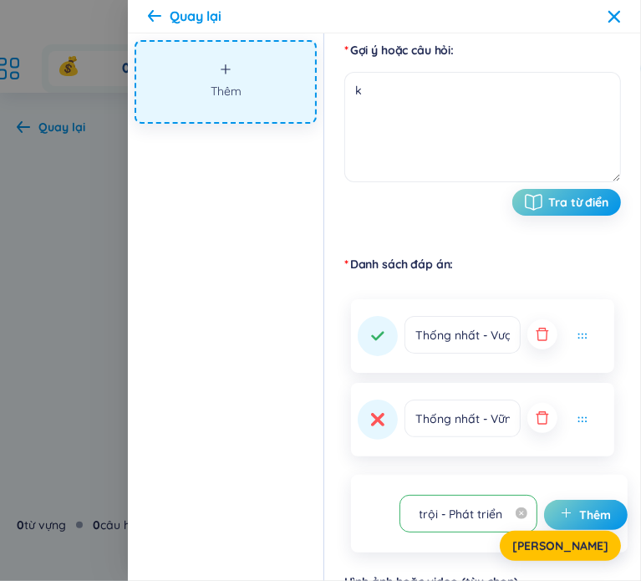
scroll to position [0, 0]
click at [579, 512] on span "Thêm" at bounding box center [595, 515] width 32 height 17
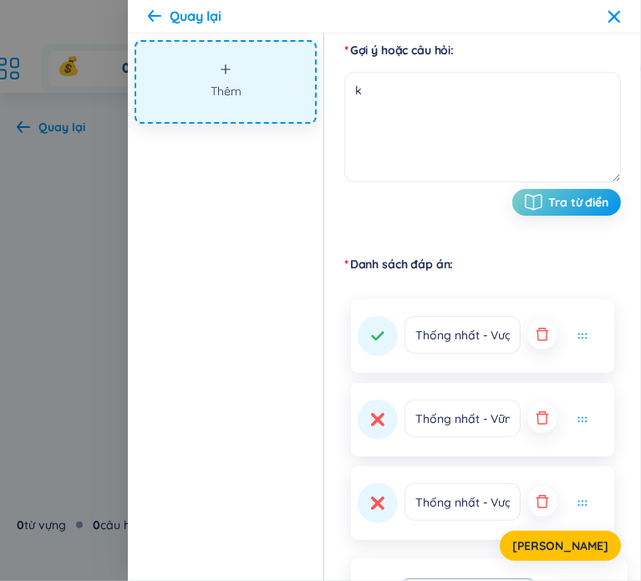
scroll to position [432, 0]
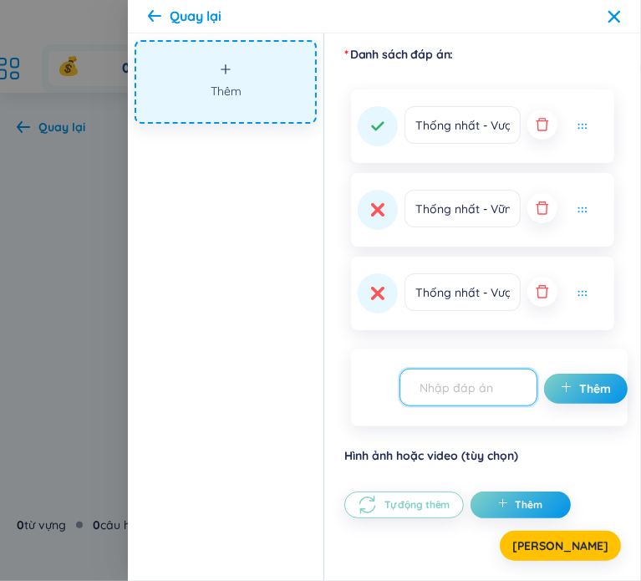
click at [467, 394] on input "text" at bounding box center [461, 387] width 103 height 29
paste input "Thống nhất - Vững bền - Phát triển"
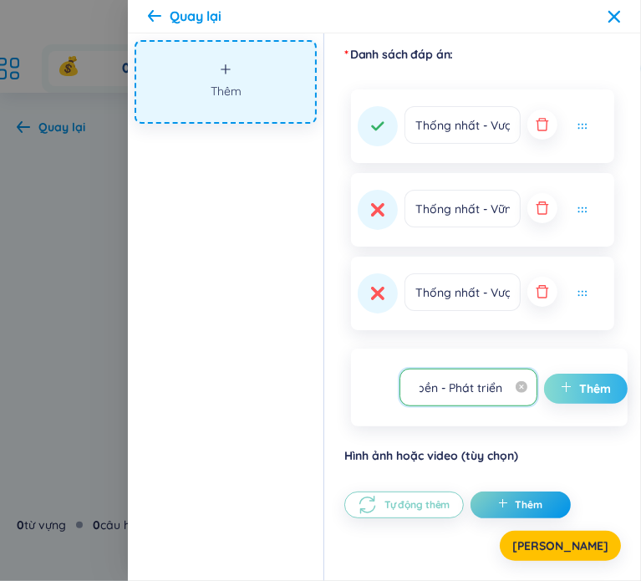
type input "Thống nhất - Vững bền - Phát triển"
click at [572, 395] on span "plus" at bounding box center [570, 388] width 18 height 17
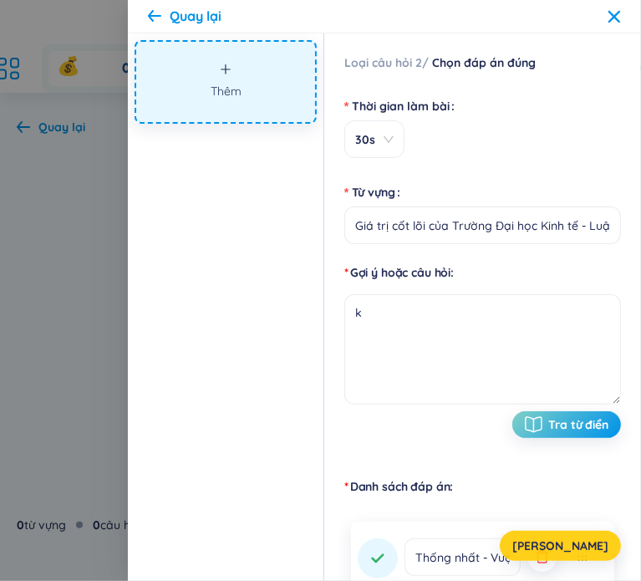
click at [595, 547] on button "Lưu" at bounding box center [560, 546] width 121 height 30
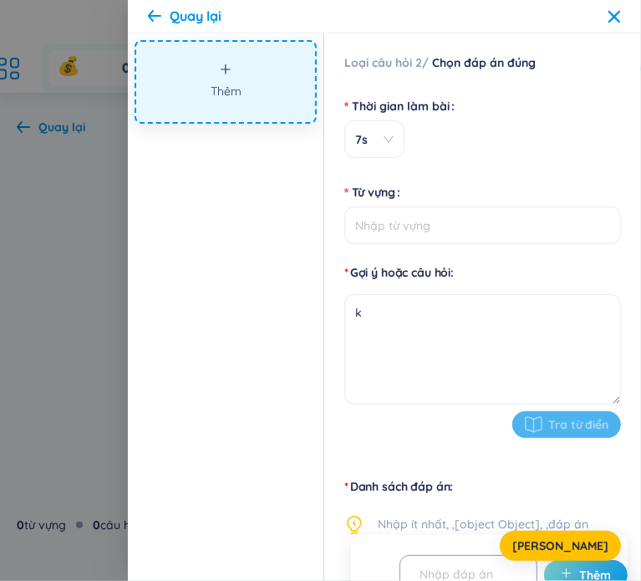
click at [614, 19] on icon at bounding box center [614, 16] width 13 height 13
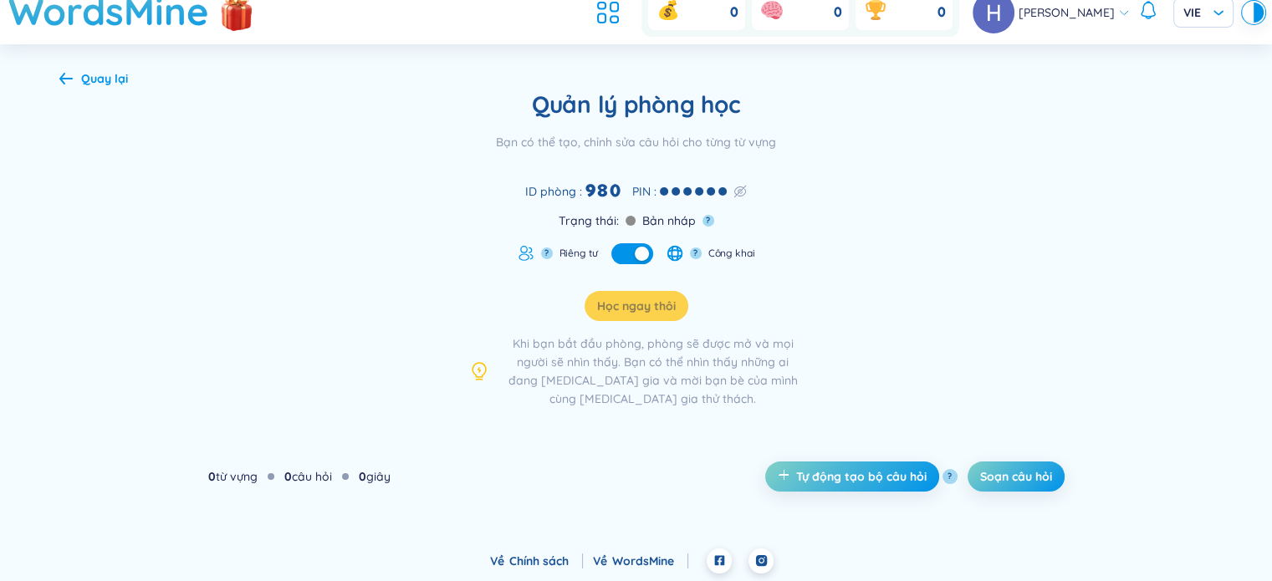
click at [100, 78] on div "Quay lại" at bounding box center [104, 78] width 47 height 18
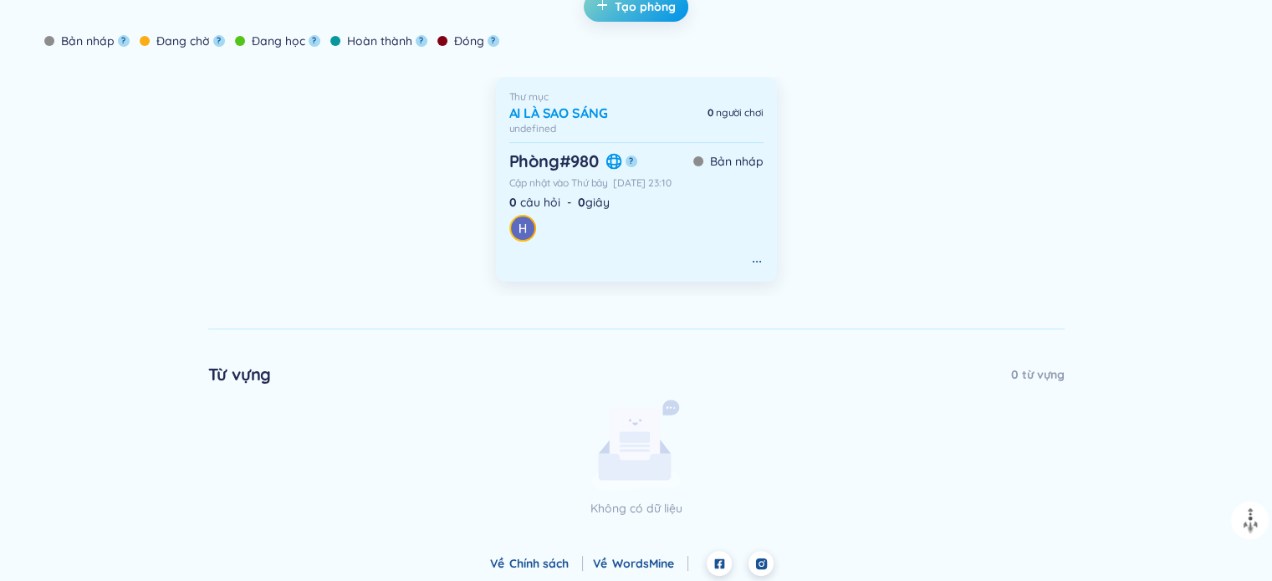
scroll to position [222, 0]
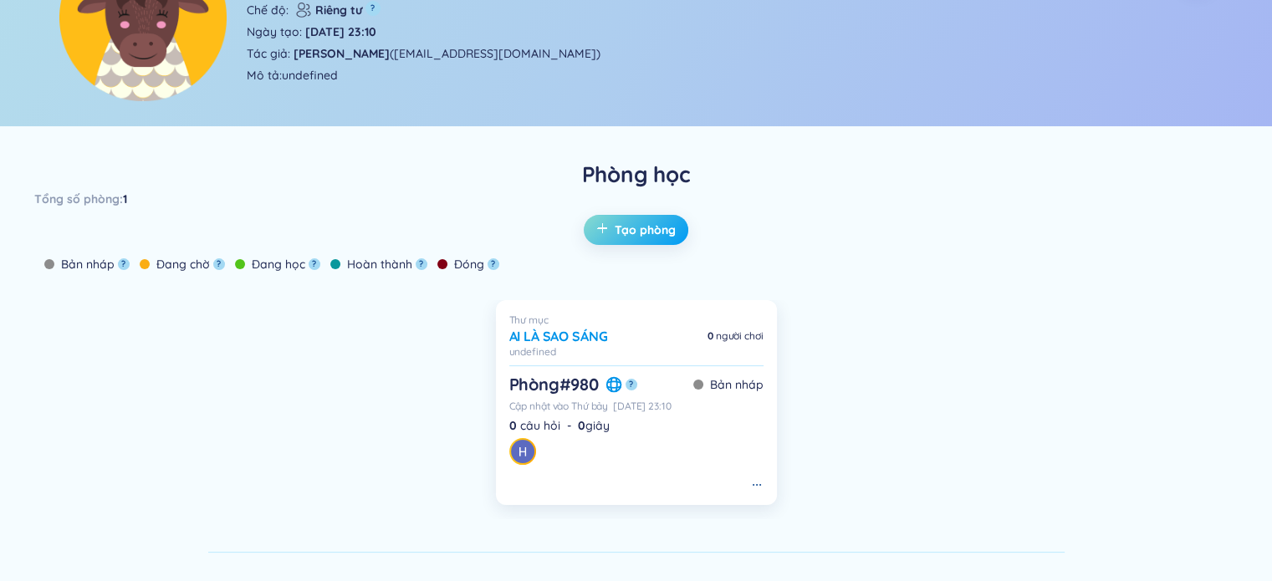
click at [648, 222] on span "Tạo phòng" at bounding box center [645, 230] width 61 height 17
